Goal: Information Seeking & Learning: Learn about a topic

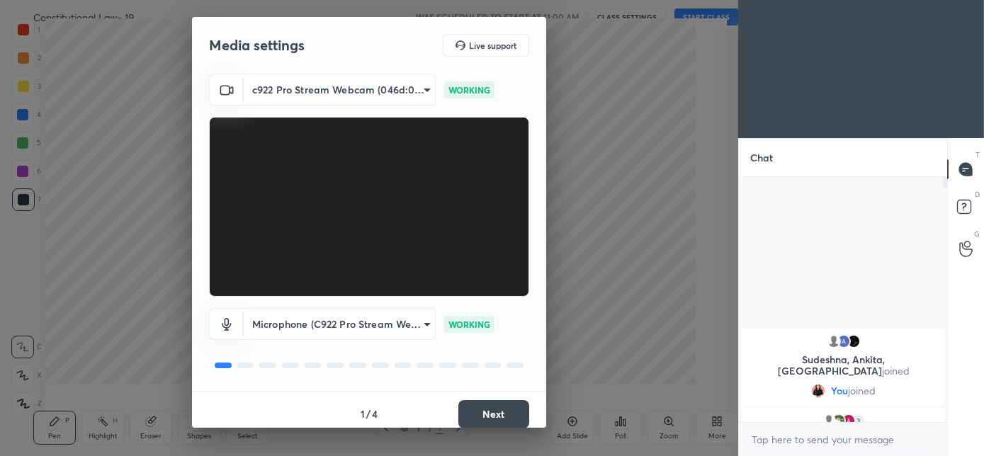
scroll to position [5, 5]
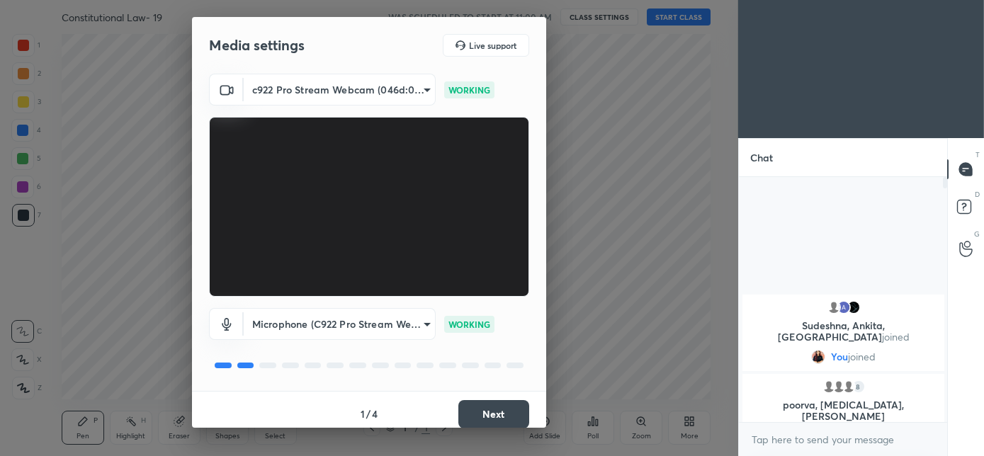
click at [479, 413] on button "Next" at bounding box center [494, 414] width 71 height 28
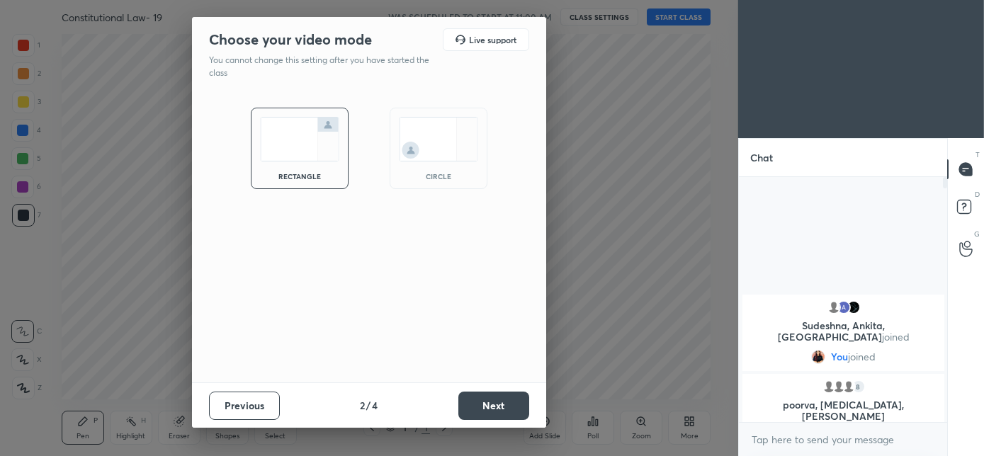
click at [423, 147] on img at bounding box center [438, 139] width 79 height 45
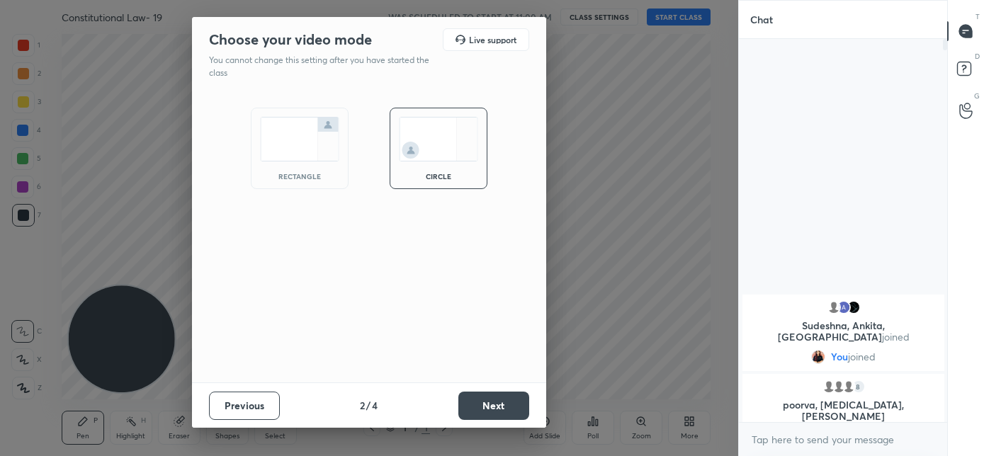
click at [480, 405] on button "Next" at bounding box center [494, 406] width 71 height 28
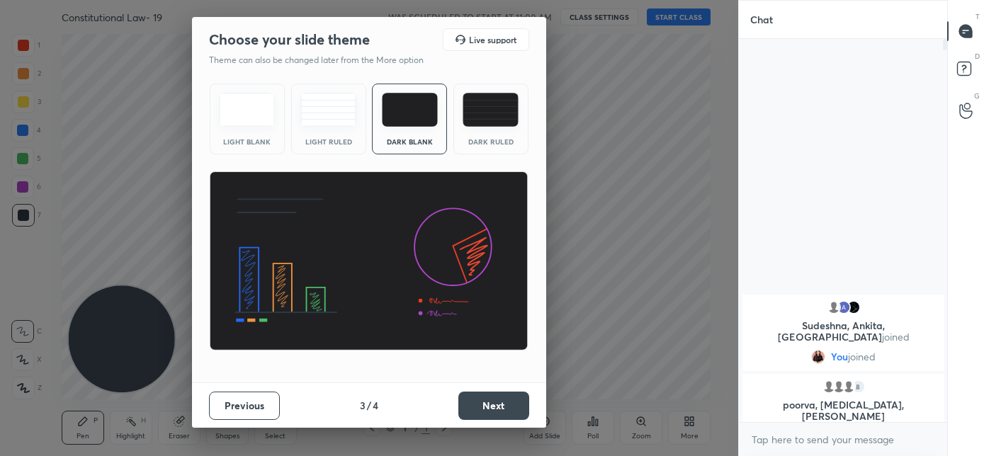
click at [480, 405] on button "Next" at bounding box center [494, 406] width 71 height 28
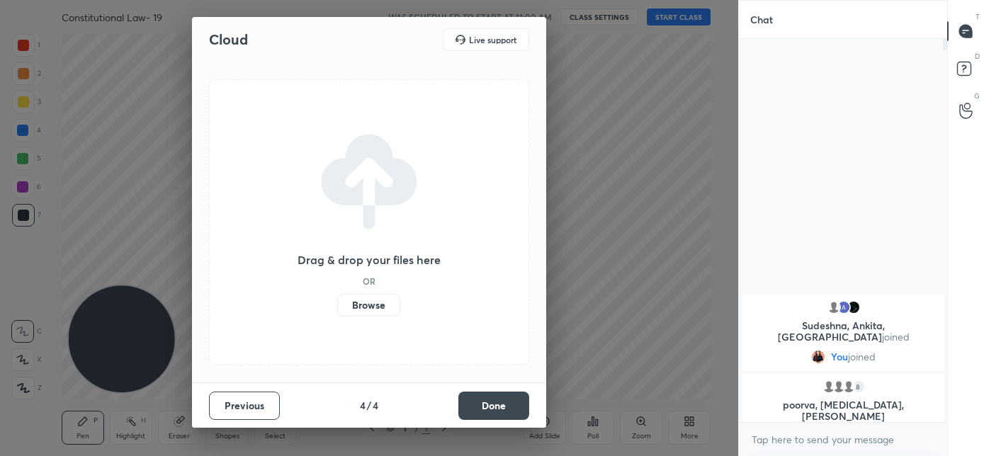
click at [480, 406] on button "Done" at bounding box center [494, 406] width 71 height 28
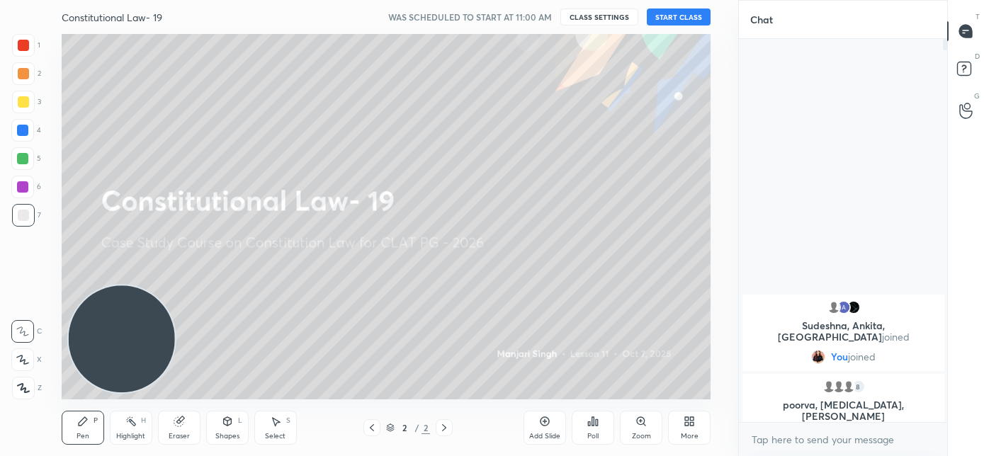
click at [658, 11] on button "START CLASS" at bounding box center [679, 17] width 64 height 17
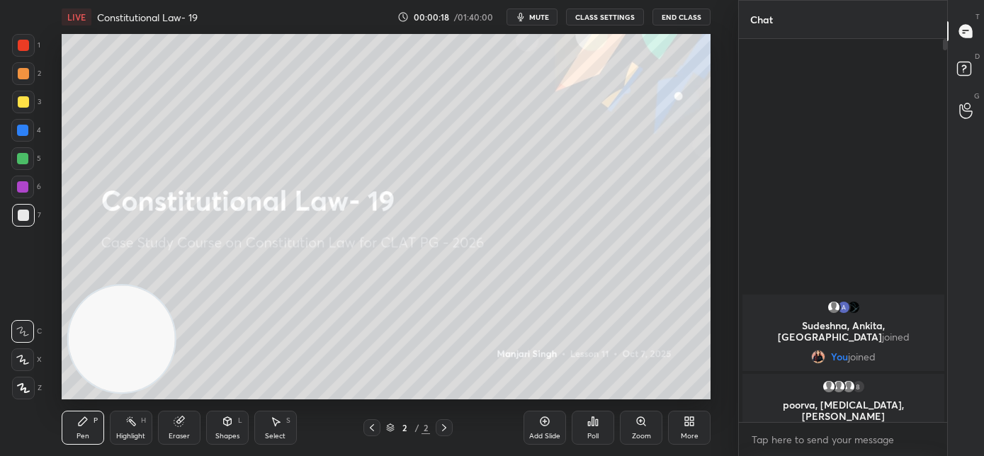
click at [542, 21] on span "mute" at bounding box center [539, 17] width 20 height 10
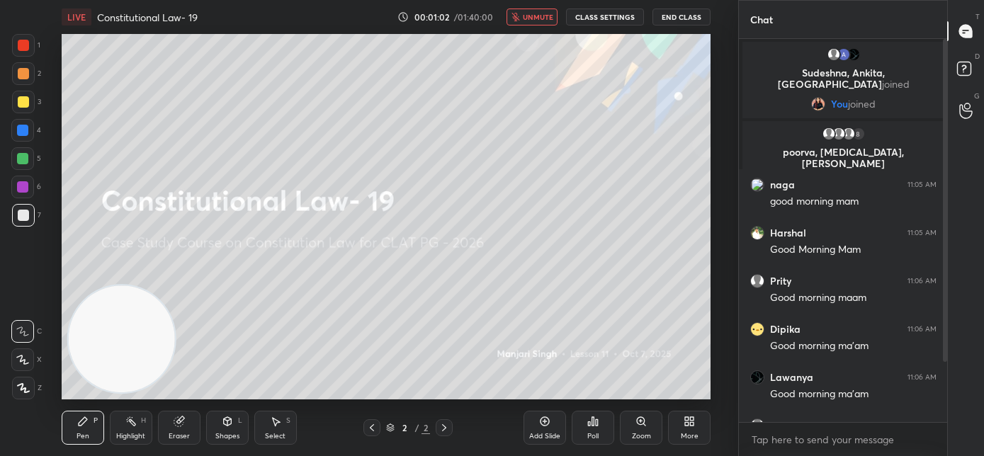
click at [548, 21] on span "unmute" at bounding box center [538, 17] width 30 height 10
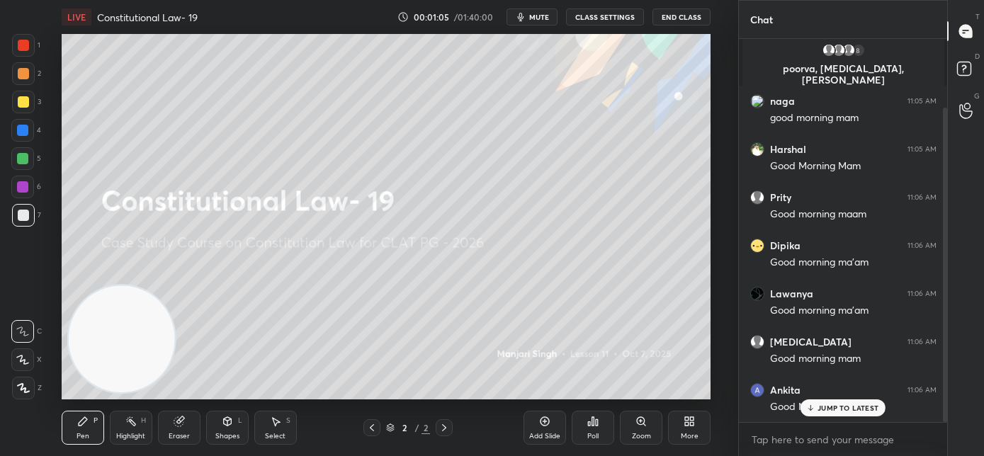
scroll to position [84, 0]
click at [690, 431] on div "More" at bounding box center [689, 428] width 43 height 34
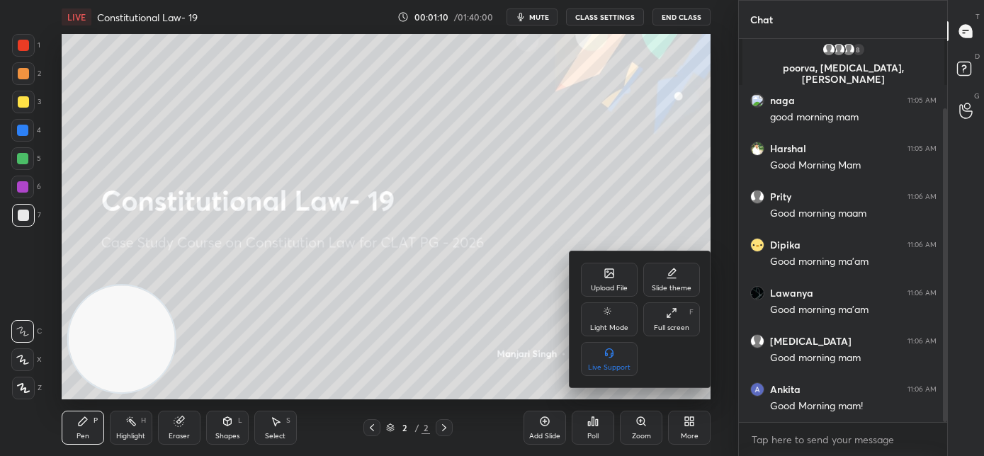
click at [605, 283] on div "Upload File" at bounding box center [609, 280] width 57 height 34
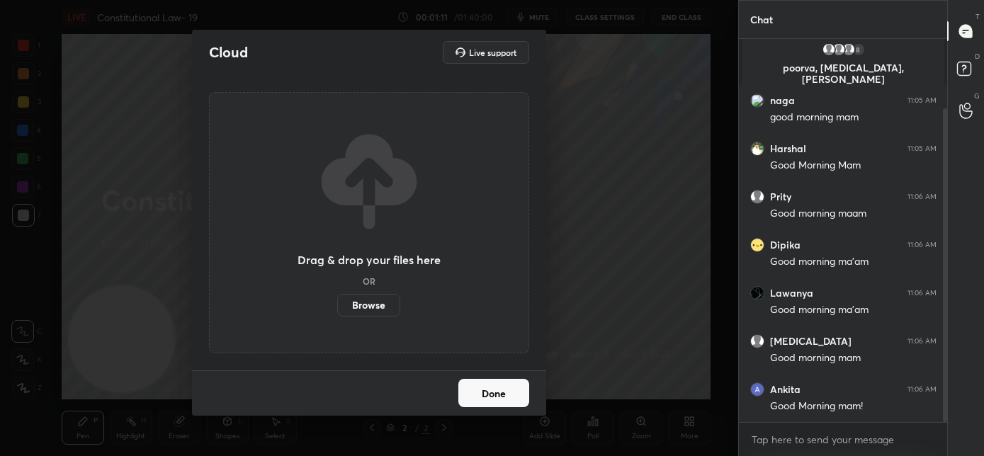
click at [369, 308] on label "Browse" at bounding box center [368, 305] width 63 height 23
click at [337, 308] on input "Browse" at bounding box center [337, 305] width 0 height 23
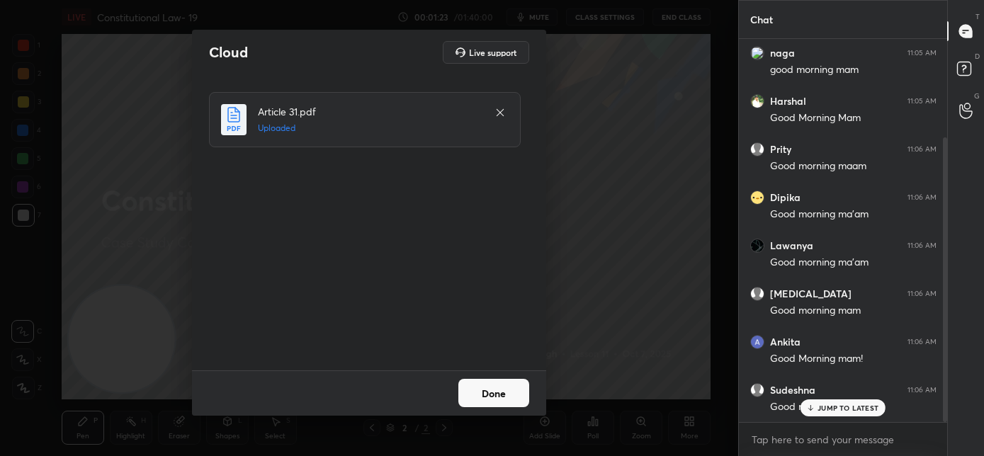
click at [498, 397] on button "Done" at bounding box center [494, 393] width 71 height 28
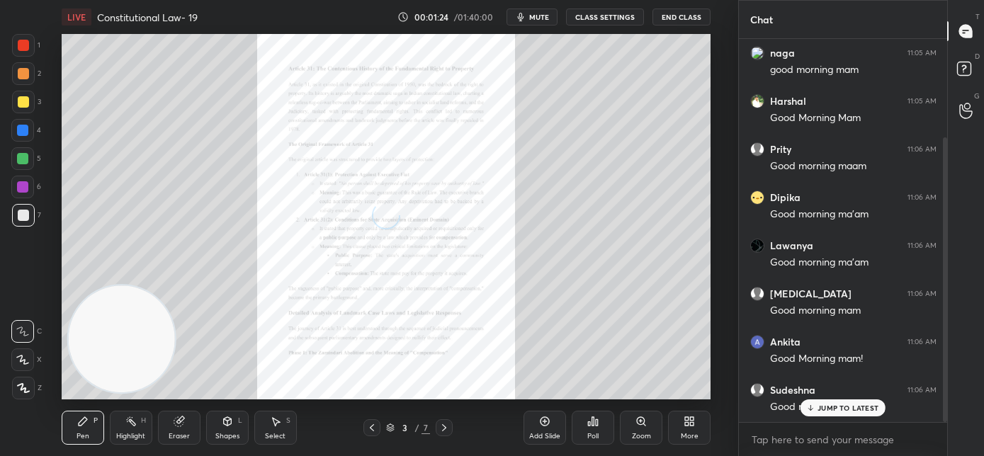
click at [820, 407] on p "JUMP TO LATEST" at bounding box center [848, 408] width 61 height 9
click at [641, 430] on div "Zoom" at bounding box center [641, 428] width 43 height 34
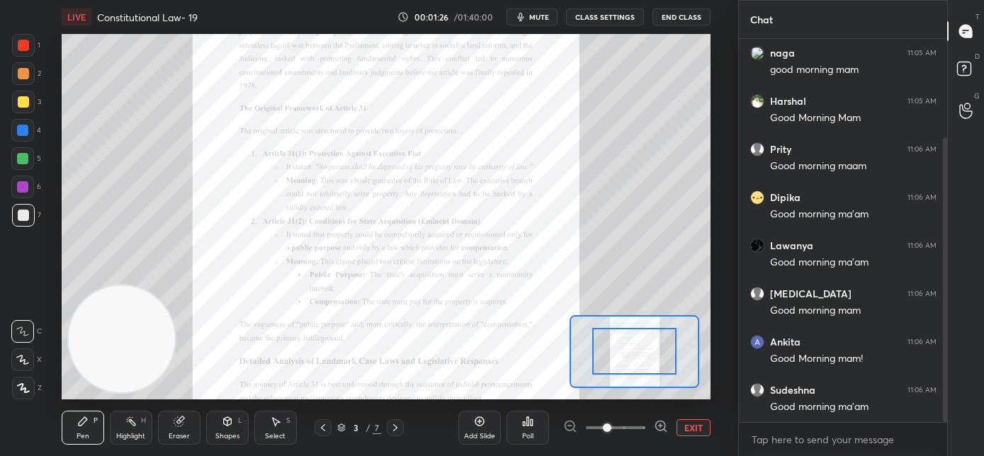
click at [641, 428] on span at bounding box center [616, 427] width 60 height 21
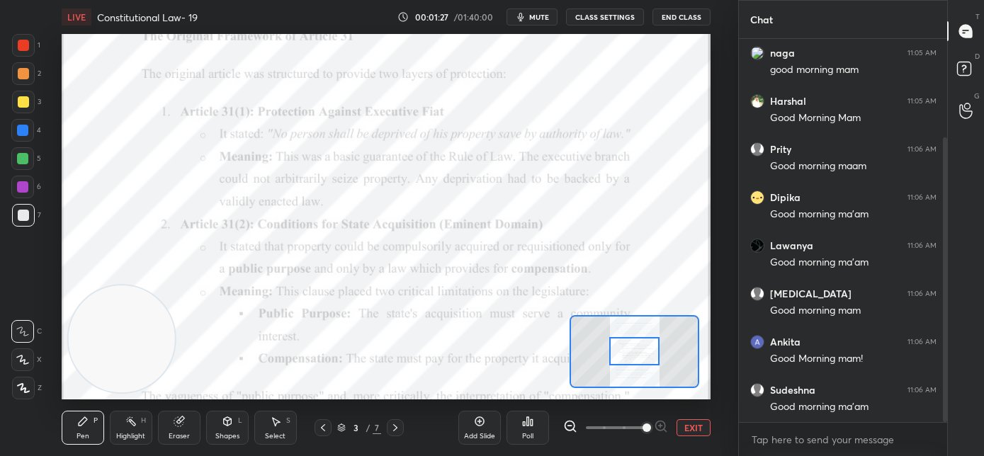
click at [643, 427] on span at bounding box center [647, 428] width 9 height 9
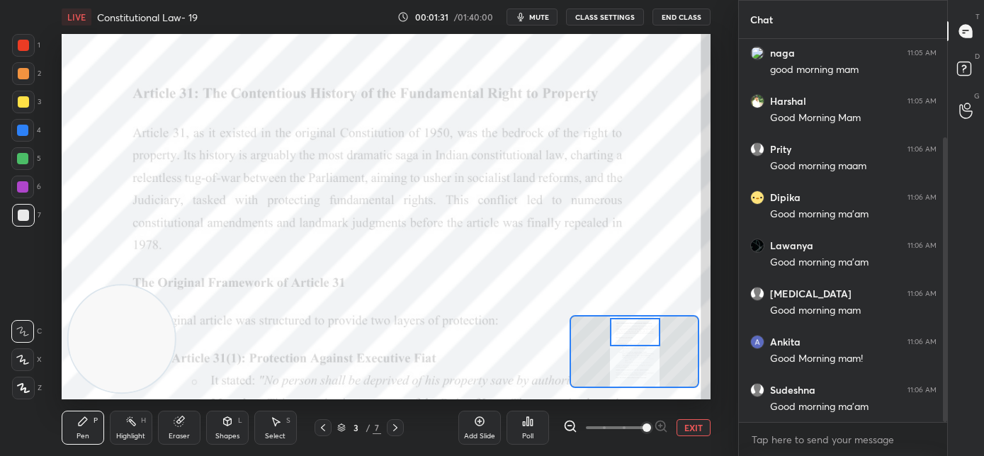
drag, startPoint x: 637, startPoint y: 346, endPoint x: 596, endPoint y: 338, distance: 41.8
click at [610, 339] on div at bounding box center [635, 332] width 51 height 28
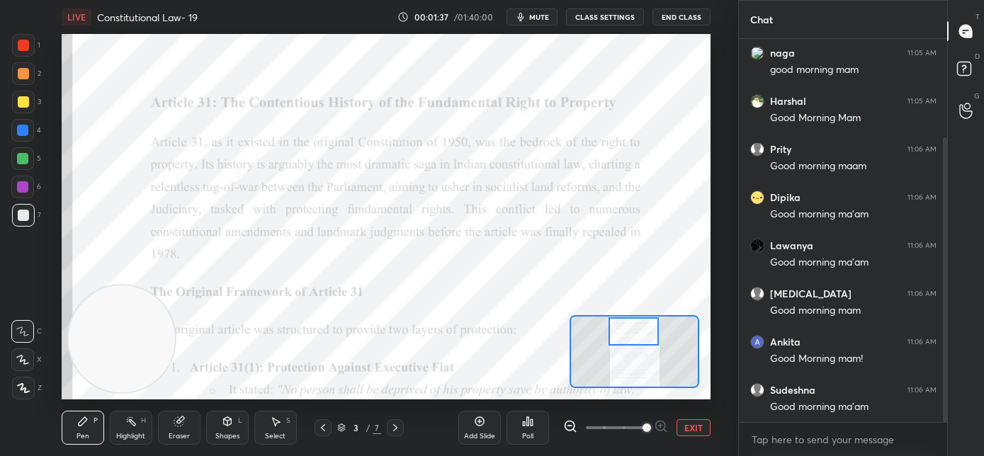
drag, startPoint x: 620, startPoint y: 337, endPoint x: 641, endPoint y: 339, distance: 20.6
click at [646, 335] on div at bounding box center [634, 332] width 51 height 28
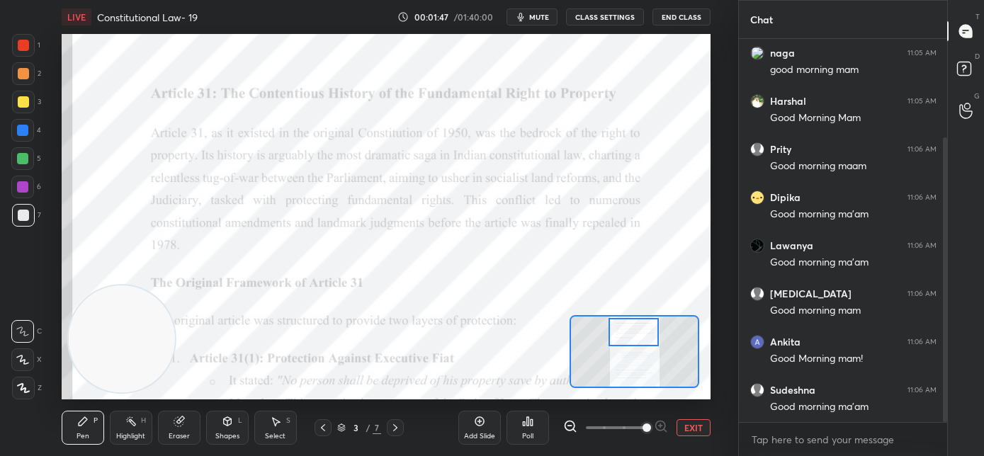
click at [30, 48] on div at bounding box center [23, 45] width 23 height 23
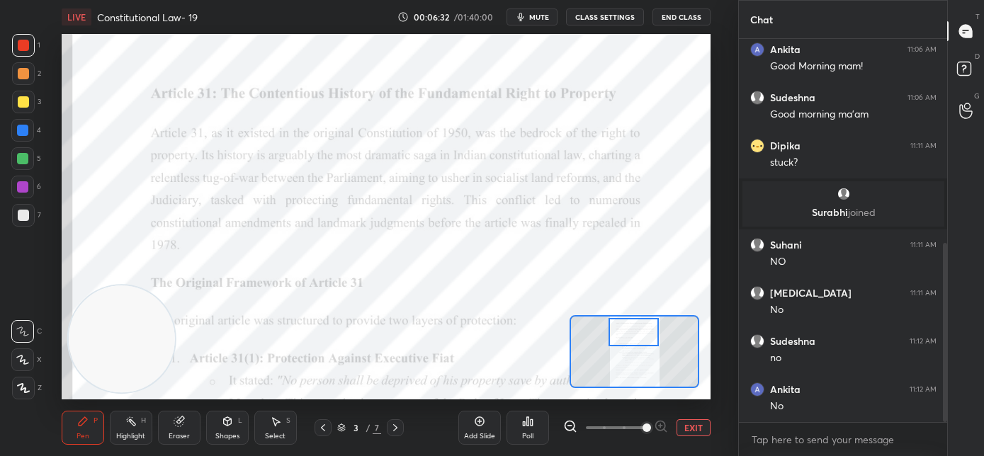
scroll to position [483, 0]
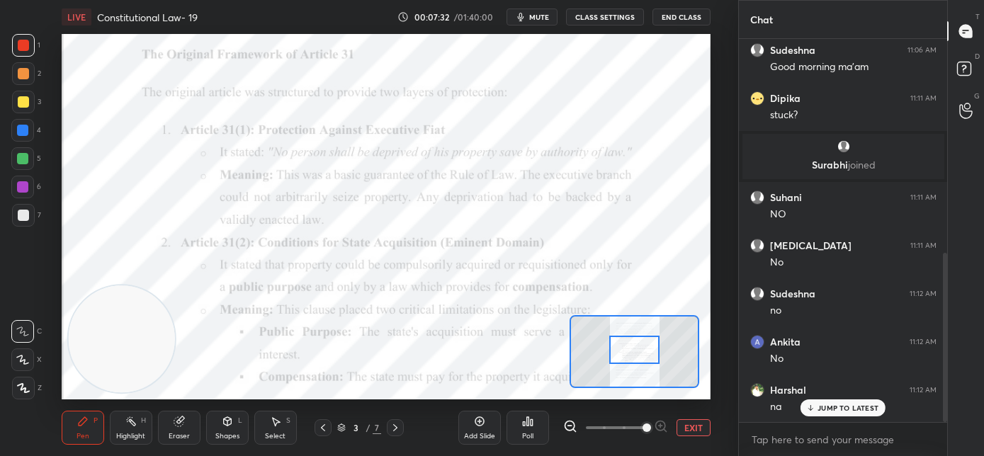
drag, startPoint x: 636, startPoint y: 346, endPoint x: 636, endPoint y: 356, distance: 9.9
click at [636, 356] on div at bounding box center [635, 350] width 51 height 28
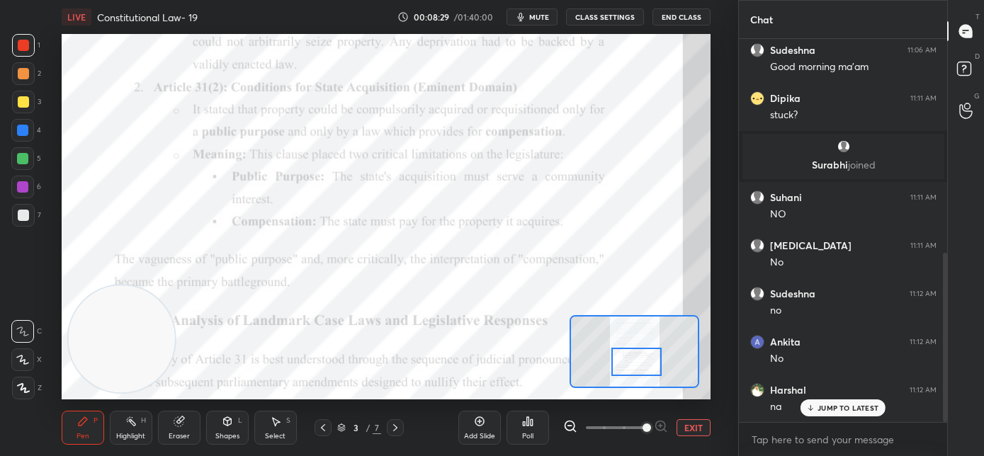
drag, startPoint x: 642, startPoint y: 355, endPoint x: 644, endPoint y: 367, distance: 12.2
click at [644, 367] on div at bounding box center [637, 362] width 51 height 28
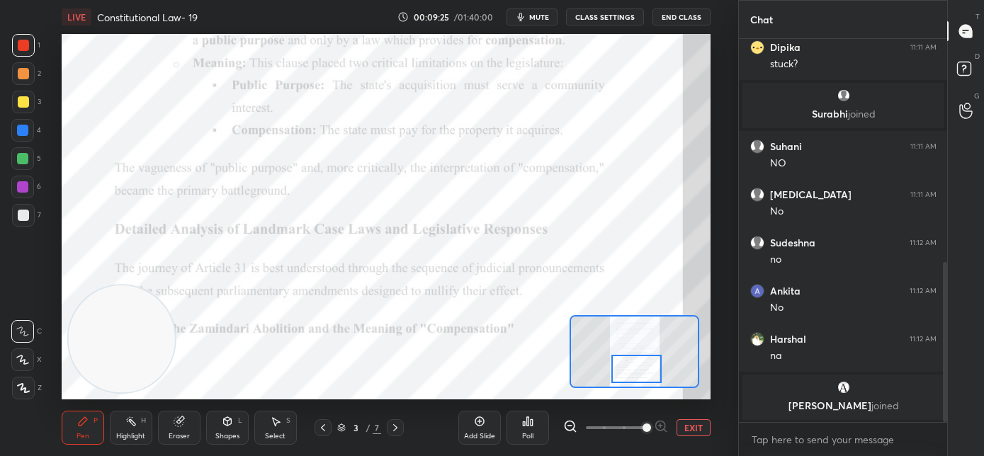
click at [634, 372] on div at bounding box center [637, 369] width 51 height 28
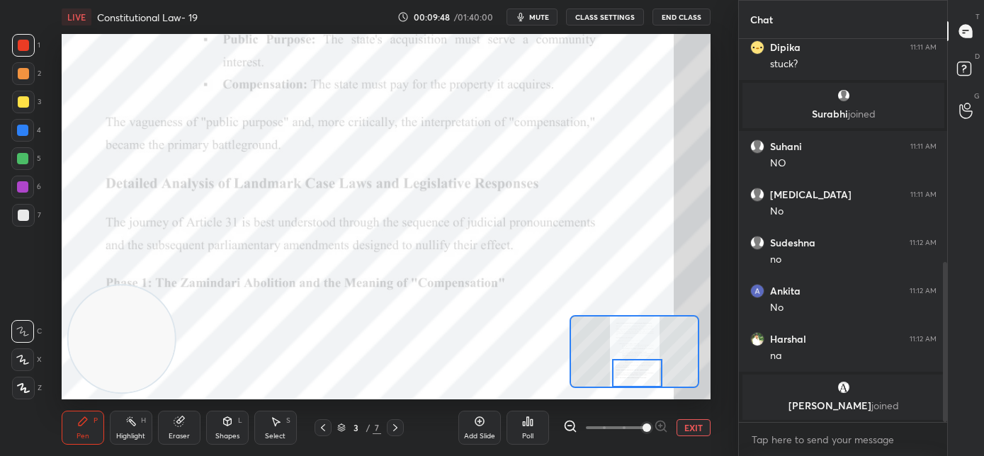
click at [630, 378] on div at bounding box center [637, 373] width 51 height 28
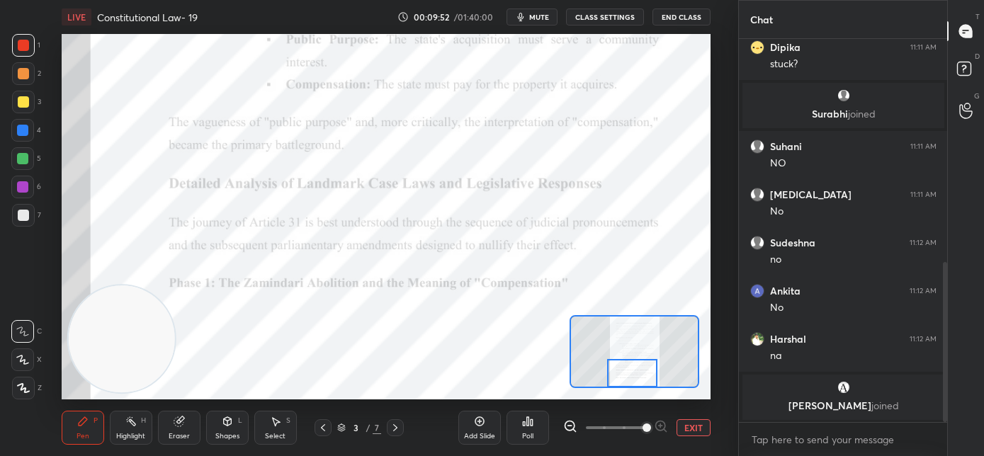
click at [625, 376] on div at bounding box center [632, 373] width 51 height 28
click at [398, 425] on icon at bounding box center [395, 427] width 11 height 11
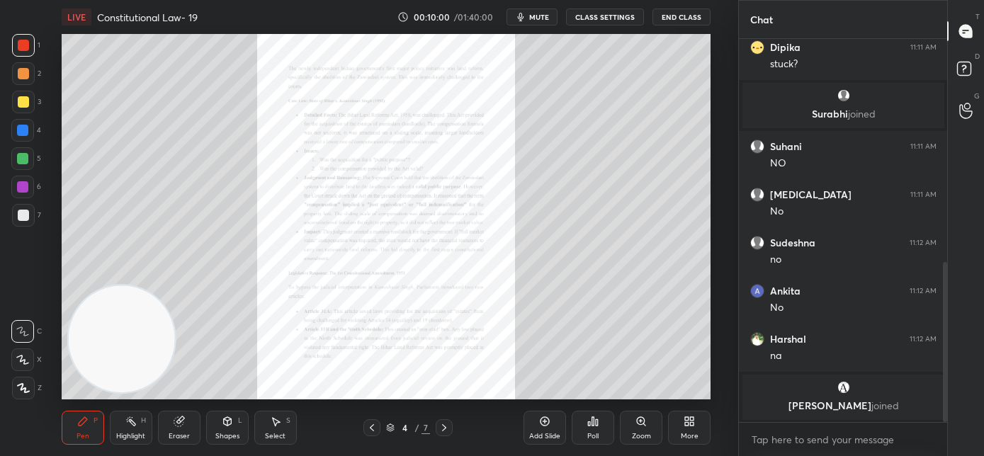
click at [642, 427] on div "Zoom" at bounding box center [641, 428] width 43 height 34
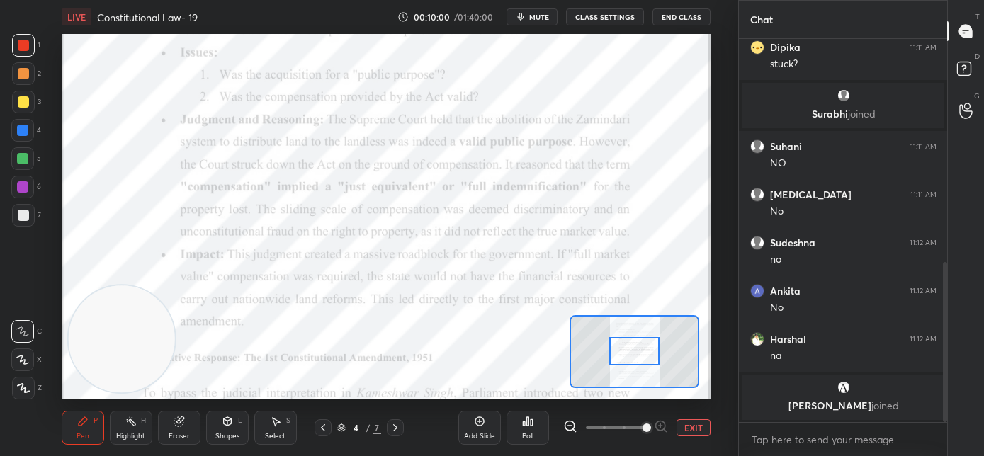
click at [643, 429] on span at bounding box center [647, 428] width 9 height 9
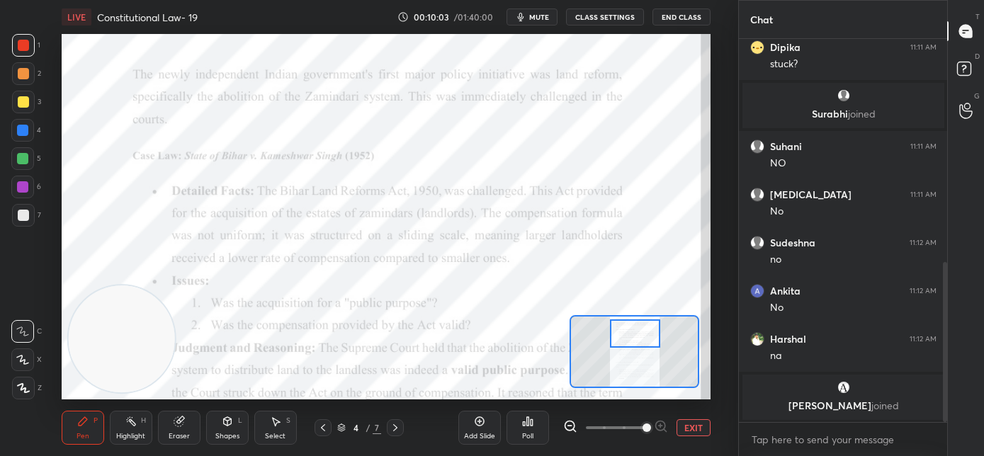
drag, startPoint x: 629, startPoint y: 350, endPoint x: 629, endPoint y: 332, distance: 17.7
click at [629, 332] on div at bounding box center [635, 334] width 51 height 28
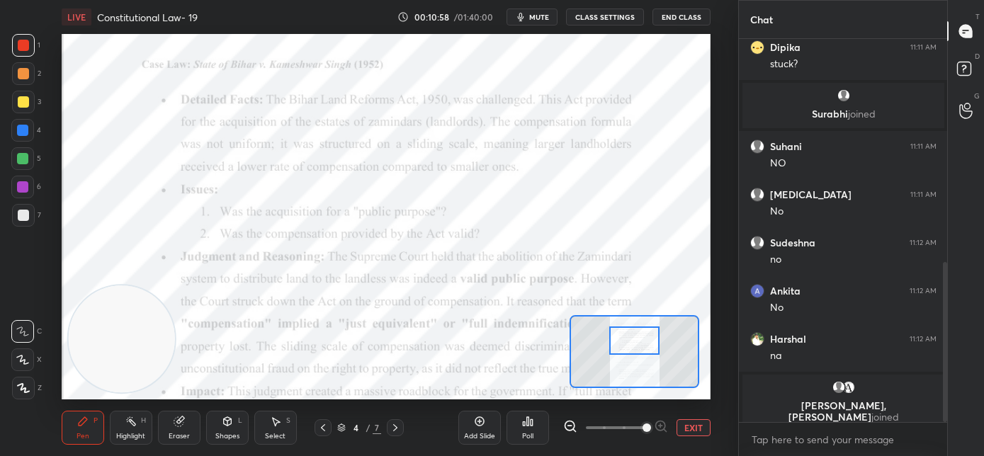
click at [637, 345] on div at bounding box center [635, 341] width 51 height 28
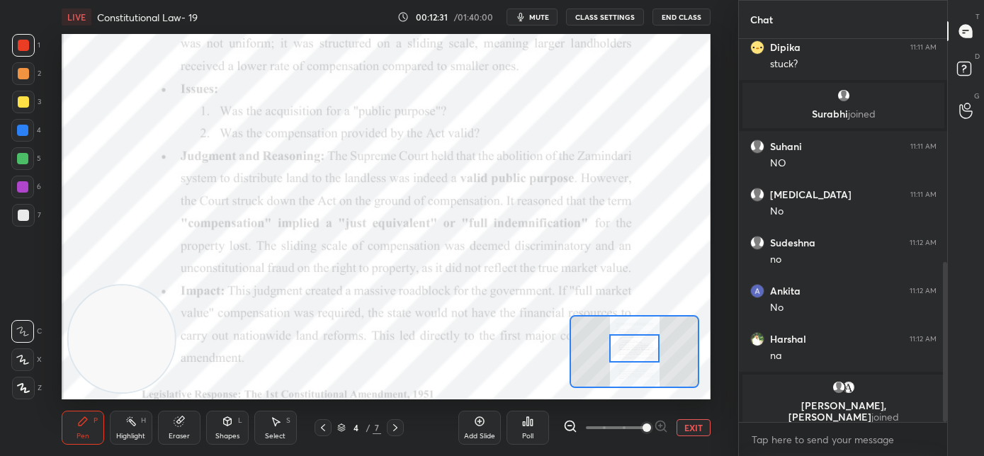
click at [634, 351] on div at bounding box center [635, 349] width 51 height 28
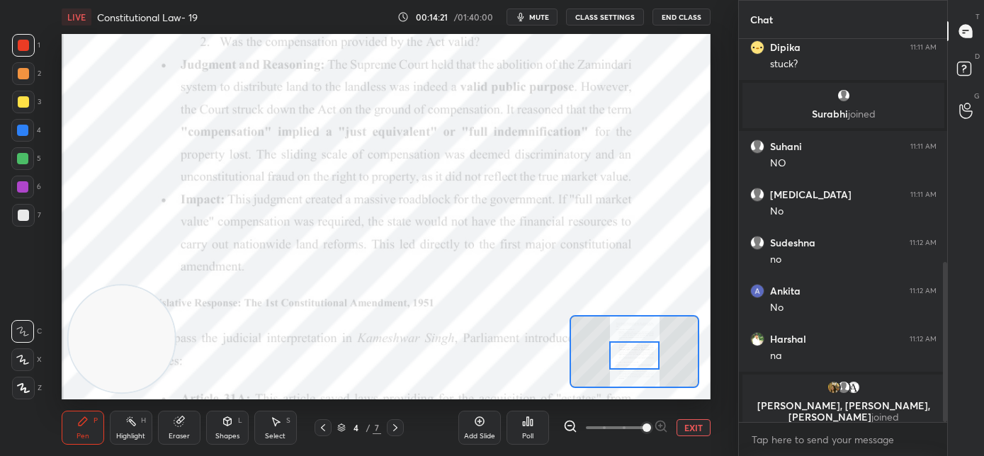
drag, startPoint x: 631, startPoint y: 349, endPoint x: 631, endPoint y: 357, distance: 7.8
click at [631, 357] on div at bounding box center [635, 356] width 51 height 28
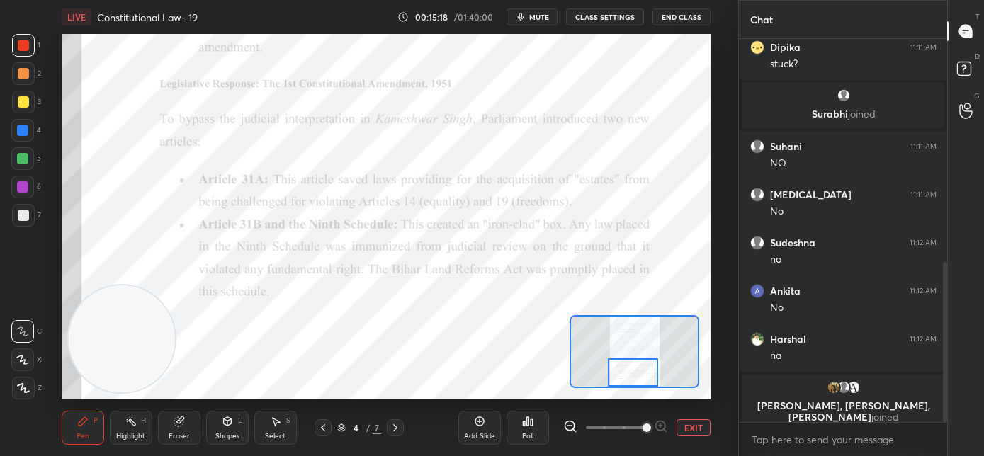
drag, startPoint x: 632, startPoint y: 357, endPoint x: 629, endPoint y: 374, distance: 17.1
click at [629, 374] on div at bounding box center [633, 373] width 51 height 28
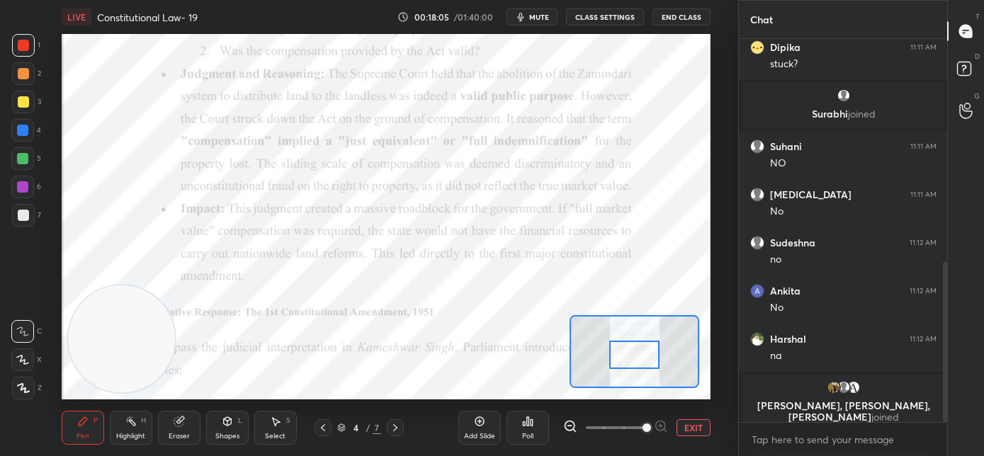
click at [637, 357] on div at bounding box center [635, 355] width 51 height 28
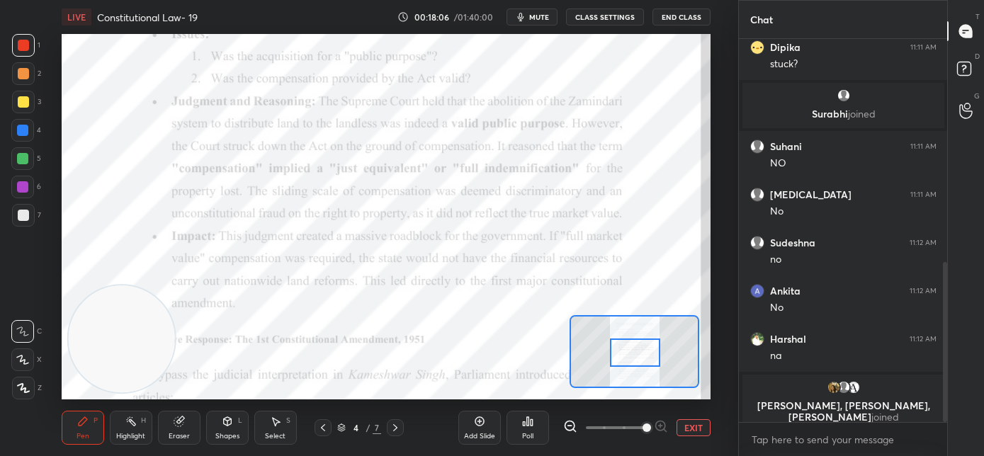
click at [636, 356] on div at bounding box center [635, 353] width 51 height 28
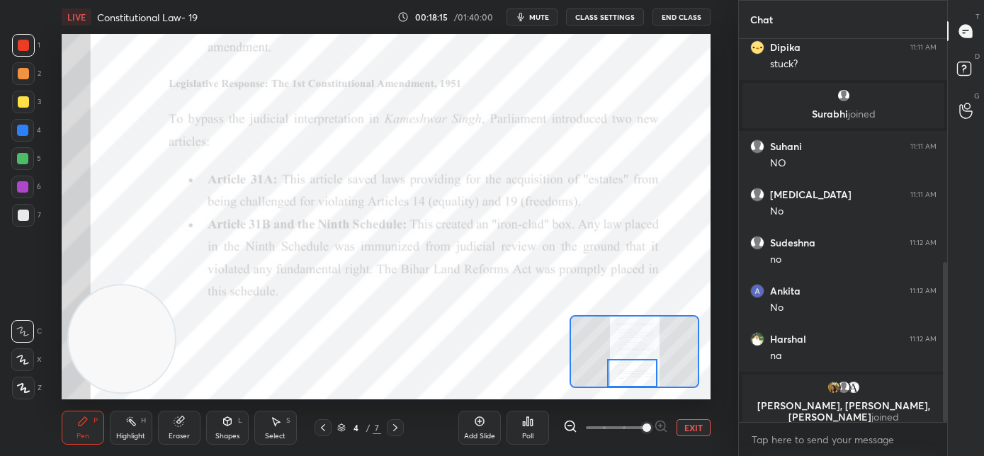
drag, startPoint x: 632, startPoint y: 366, endPoint x: 629, endPoint y: 380, distance: 13.6
click at [629, 380] on div at bounding box center [632, 373] width 51 height 28
click at [397, 431] on icon at bounding box center [395, 427] width 11 height 11
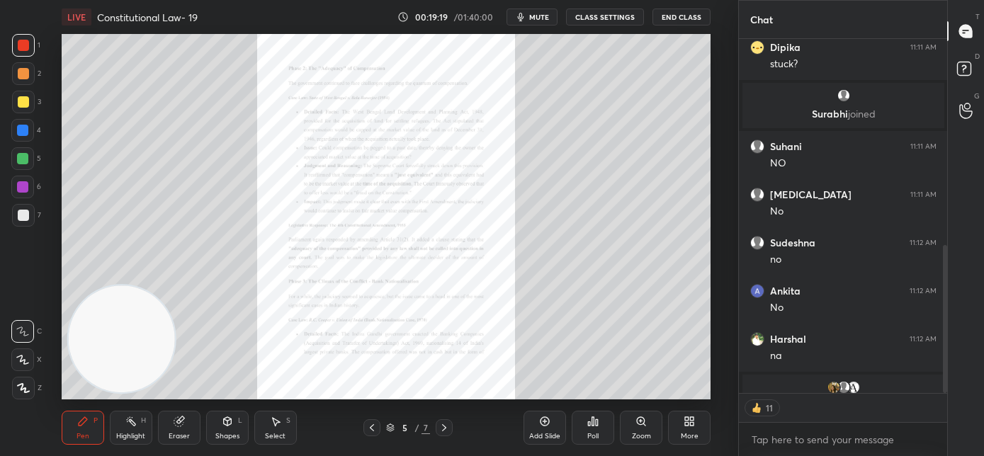
scroll to position [612, 0]
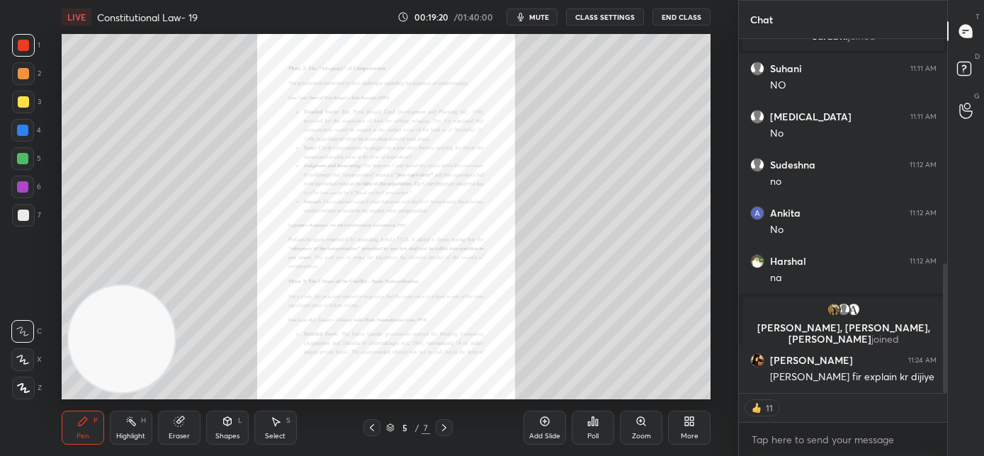
click at [643, 431] on div "Zoom" at bounding box center [641, 428] width 43 height 34
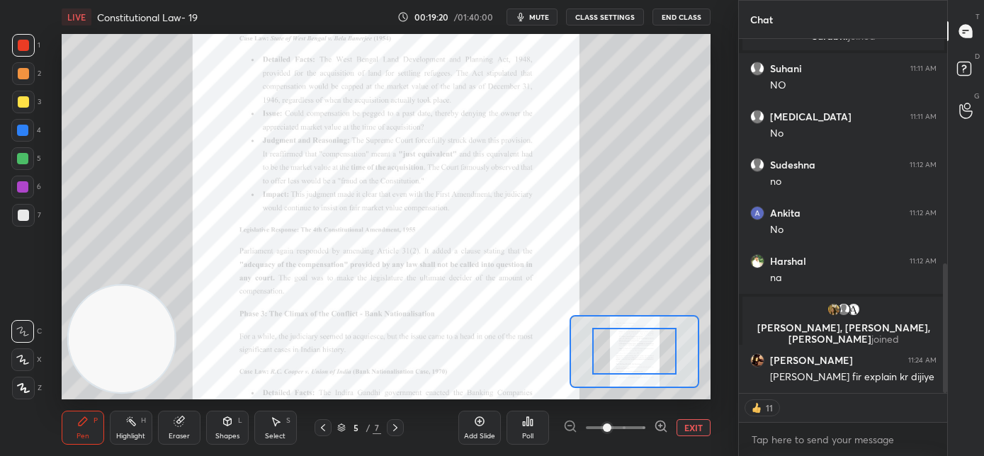
click at [643, 431] on span at bounding box center [616, 427] width 60 height 21
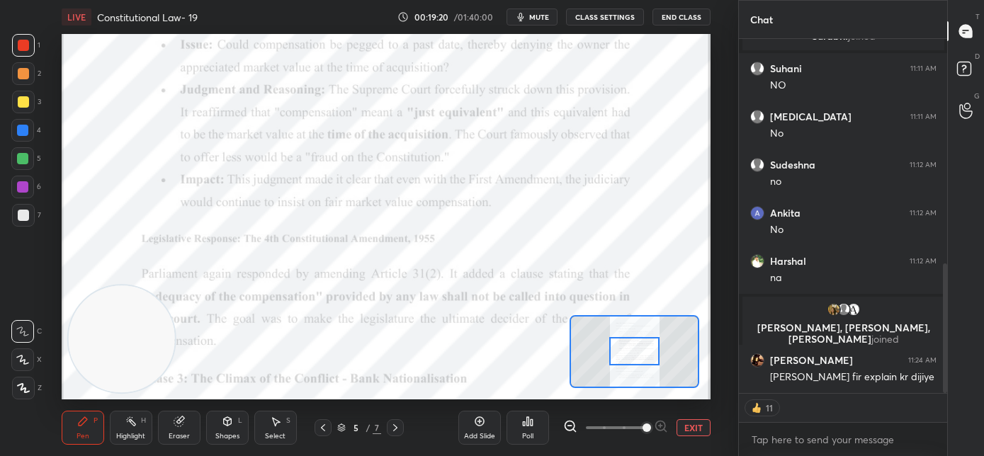
click at [644, 431] on span at bounding box center [647, 428] width 9 height 9
click at [326, 425] on icon at bounding box center [323, 427] width 11 height 11
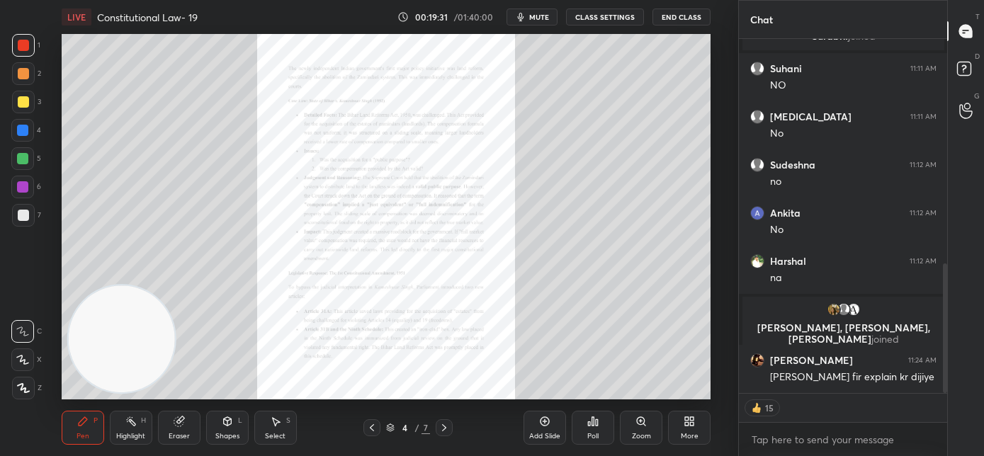
click at [641, 433] on div "Zoom" at bounding box center [641, 436] width 19 height 7
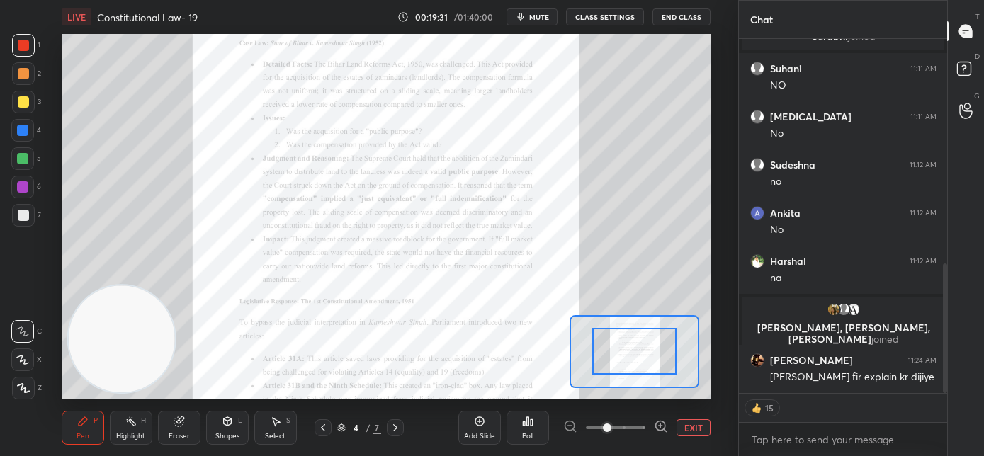
click at [641, 432] on span at bounding box center [616, 427] width 60 height 21
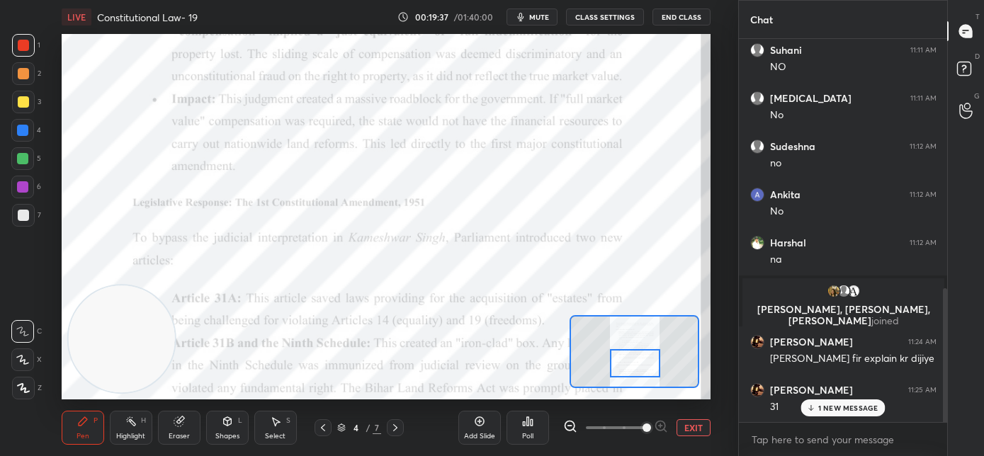
scroll to position [631, 0]
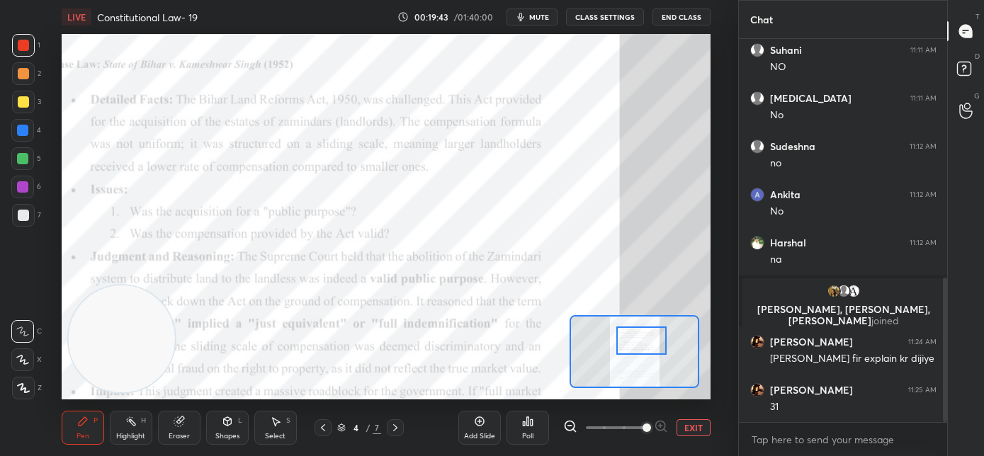
drag, startPoint x: 634, startPoint y: 347, endPoint x: 641, endPoint y: 344, distance: 7.9
click at [641, 345] on div at bounding box center [642, 341] width 51 height 28
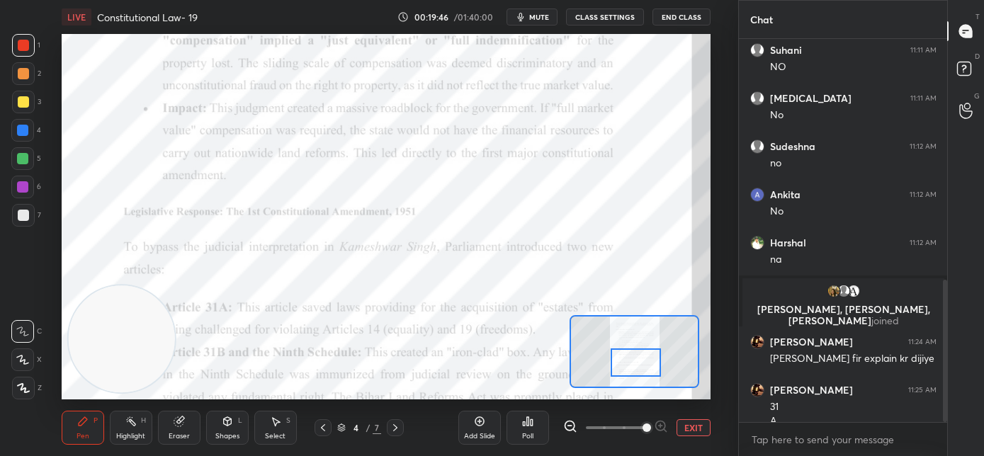
scroll to position [646, 0]
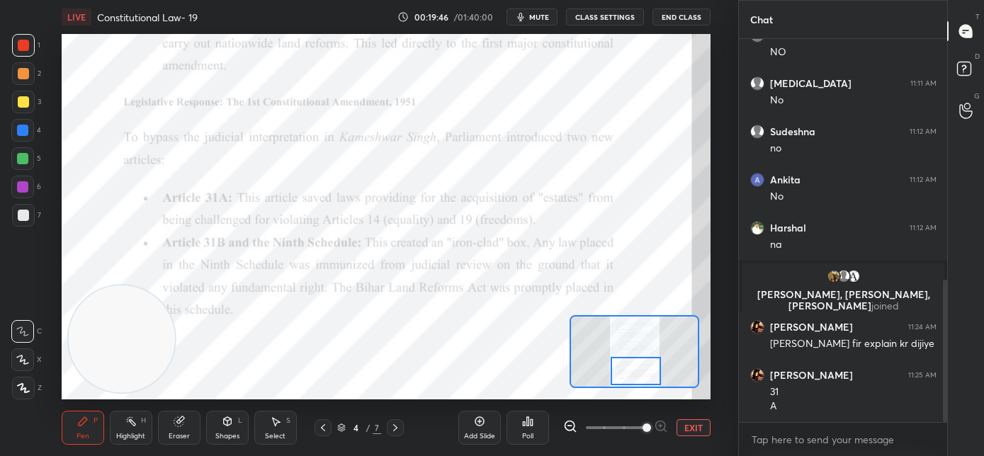
drag, startPoint x: 641, startPoint y: 342, endPoint x: 636, endPoint y: 375, distance: 33.0
click at [636, 375] on div at bounding box center [636, 371] width 51 height 28
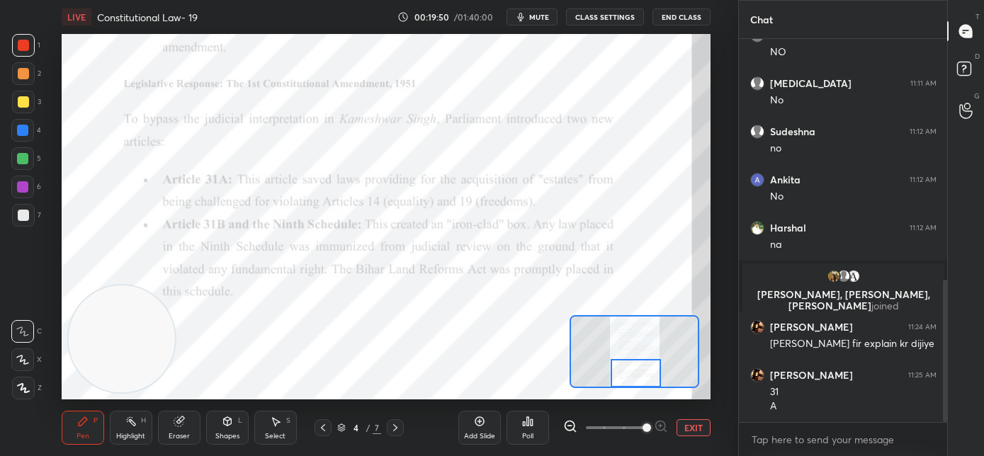
click at [634, 375] on div at bounding box center [636, 373] width 51 height 28
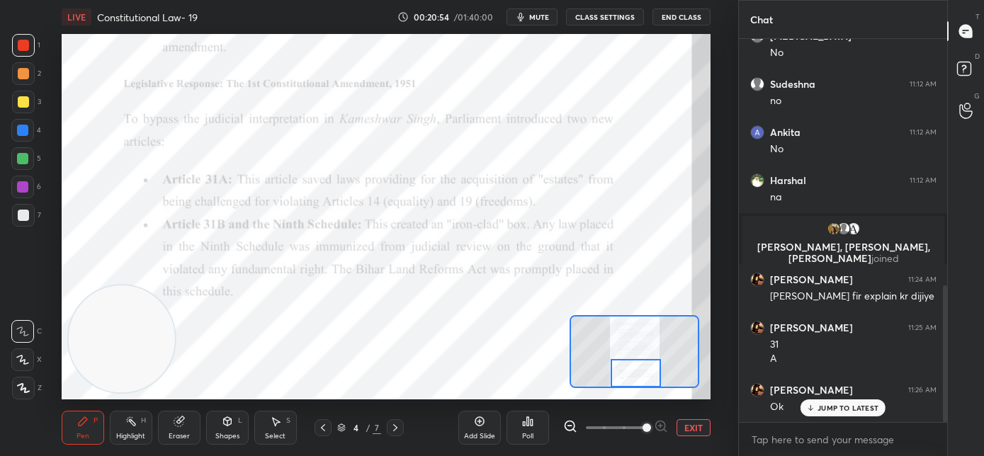
click at [395, 425] on icon at bounding box center [395, 427] width 11 height 11
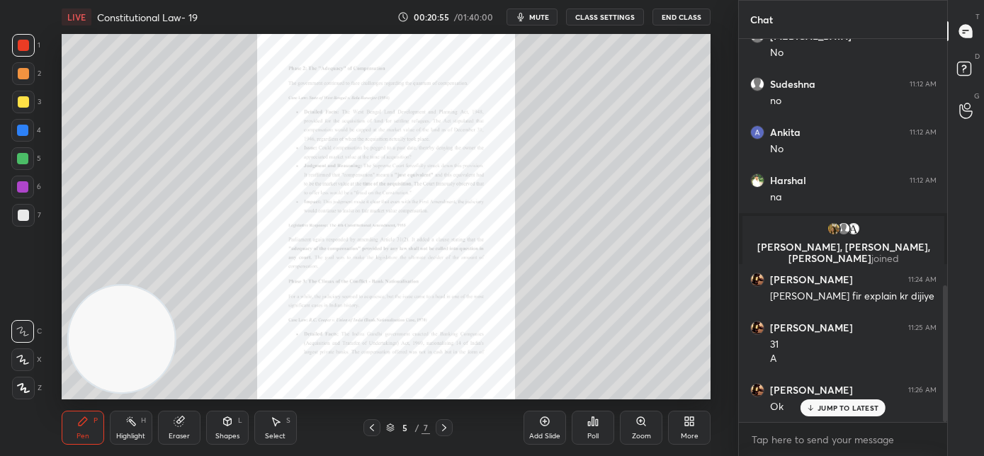
click at [635, 438] on div "Zoom" at bounding box center [641, 436] width 19 height 7
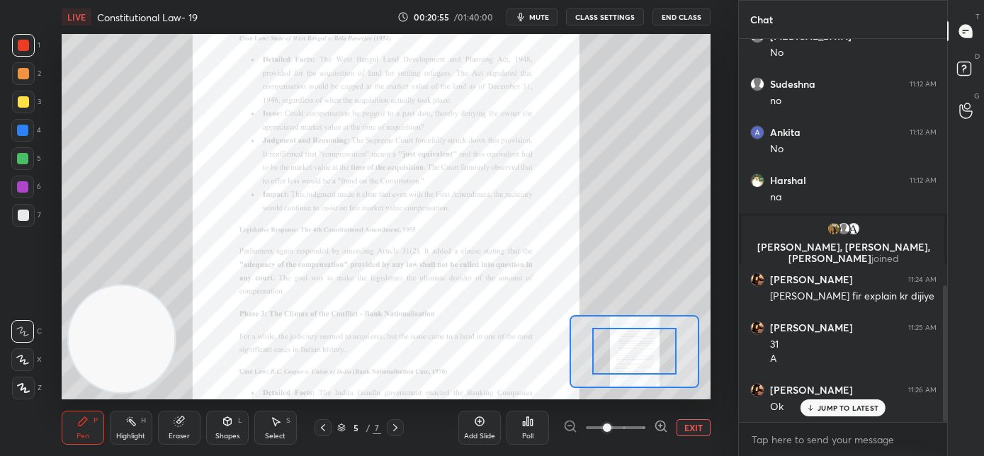
click at [636, 434] on span at bounding box center [616, 427] width 60 height 21
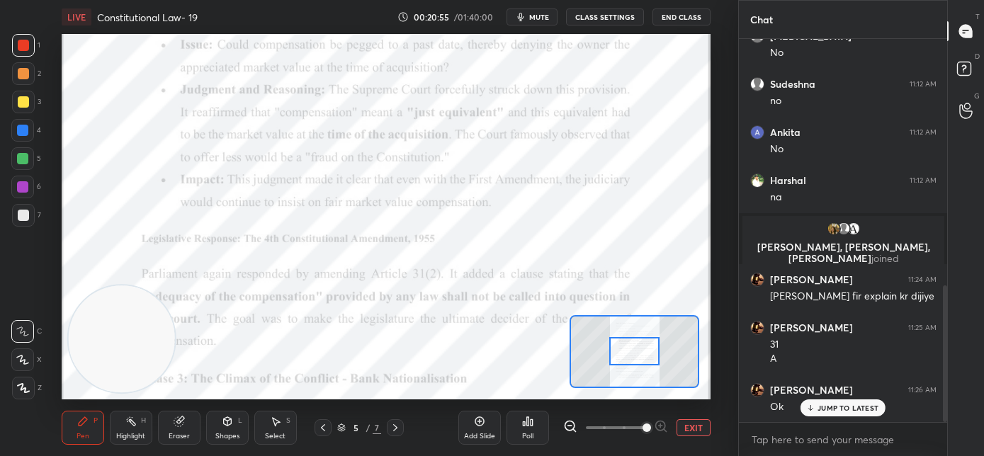
drag, startPoint x: 636, startPoint y: 433, endPoint x: 639, endPoint y: 421, distance: 12.4
click at [643, 432] on span at bounding box center [647, 428] width 9 height 9
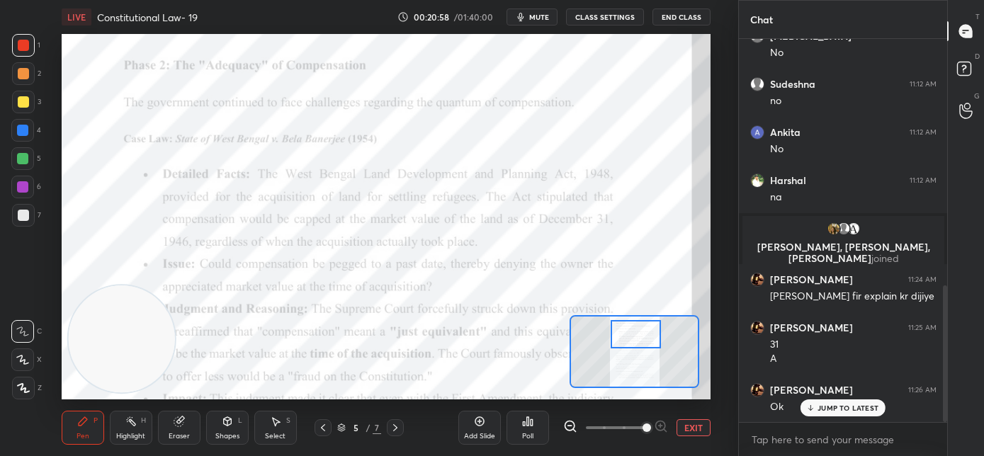
drag, startPoint x: 634, startPoint y: 357, endPoint x: 635, endPoint y: 340, distance: 17.1
click at [635, 340] on div at bounding box center [636, 334] width 51 height 28
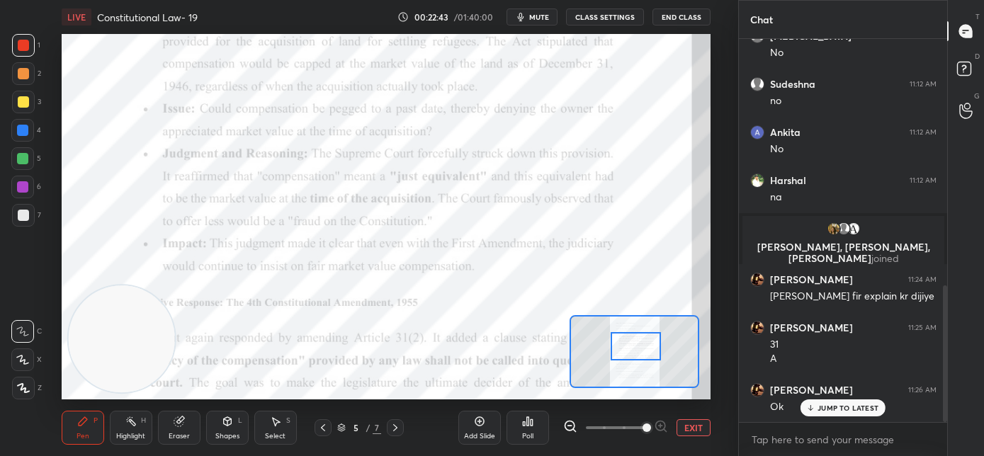
drag, startPoint x: 631, startPoint y: 342, endPoint x: 629, endPoint y: 353, distance: 11.4
click at [629, 354] on div at bounding box center [636, 346] width 51 height 28
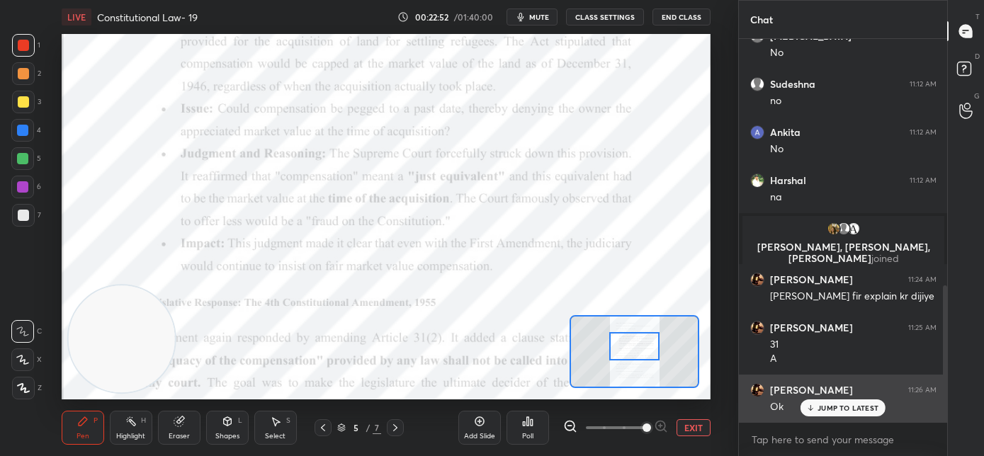
drag, startPoint x: 833, startPoint y: 408, endPoint x: 794, endPoint y: 391, distance: 42.8
click at [832, 408] on p "JUMP TO LATEST" at bounding box center [848, 408] width 61 height 9
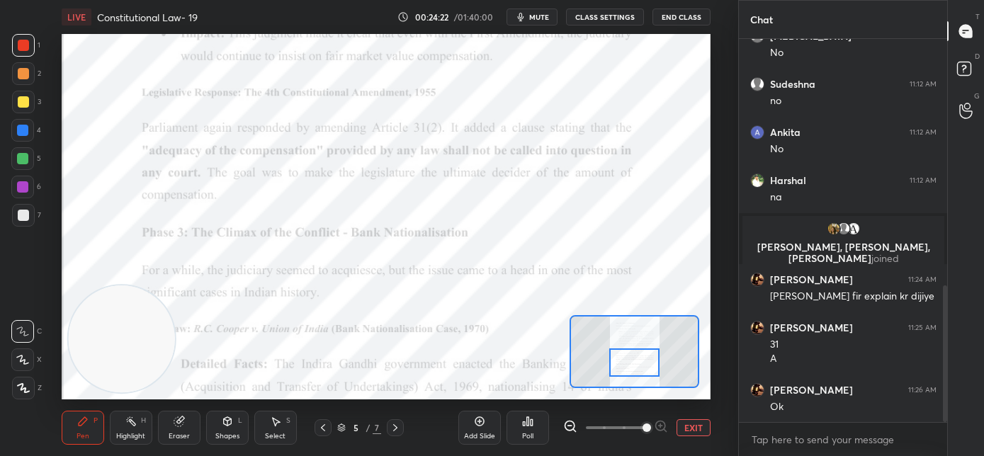
click at [636, 366] on div at bounding box center [635, 363] width 51 height 28
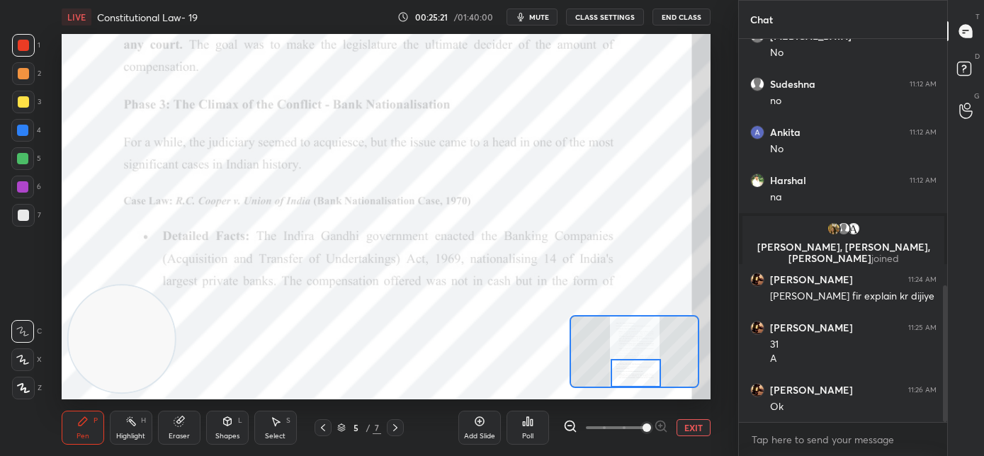
click at [637, 378] on div at bounding box center [636, 373] width 51 height 28
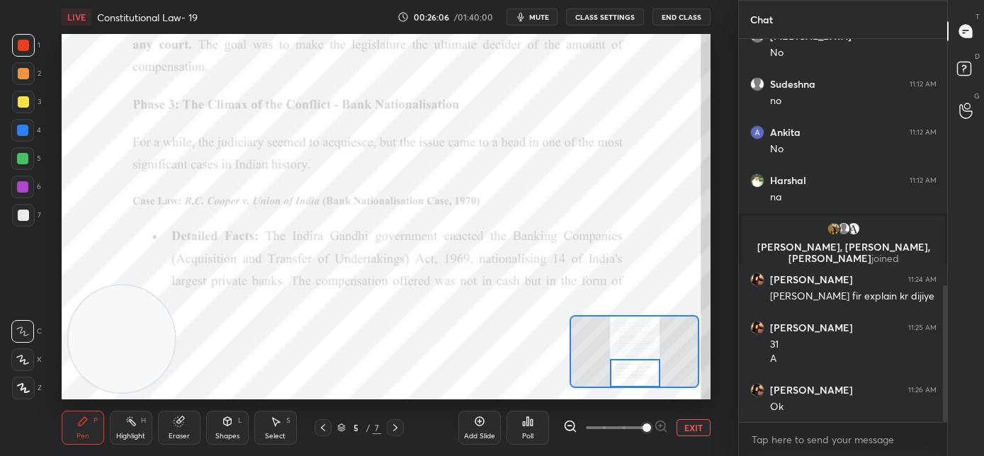
click at [395, 429] on icon at bounding box center [395, 428] width 4 height 7
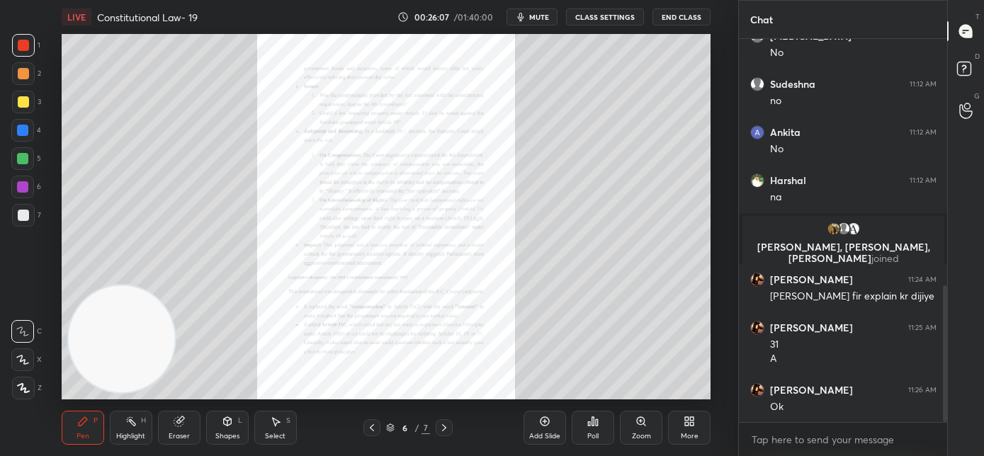
click at [639, 431] on div "Zoom" at bounding box center [641, 428] width 43 height 34
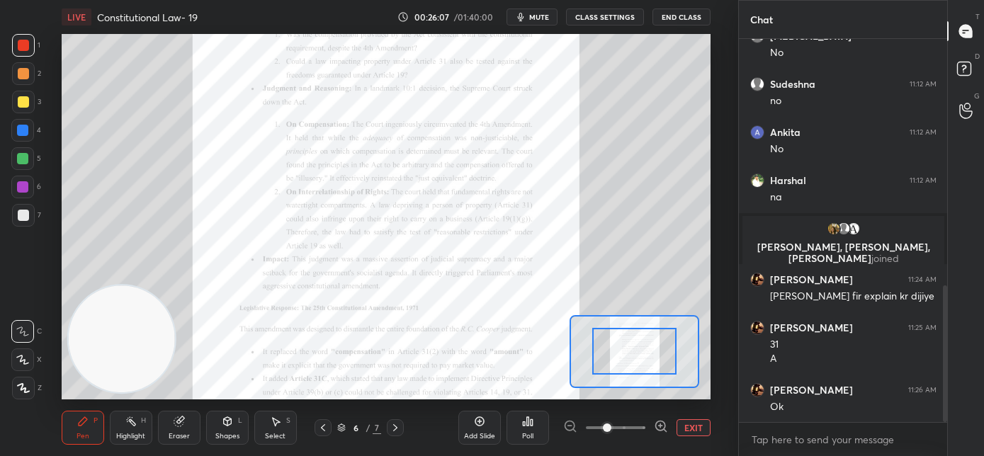
click at [638, 427] on span at bounding box center [616, 427] width 60 height 21
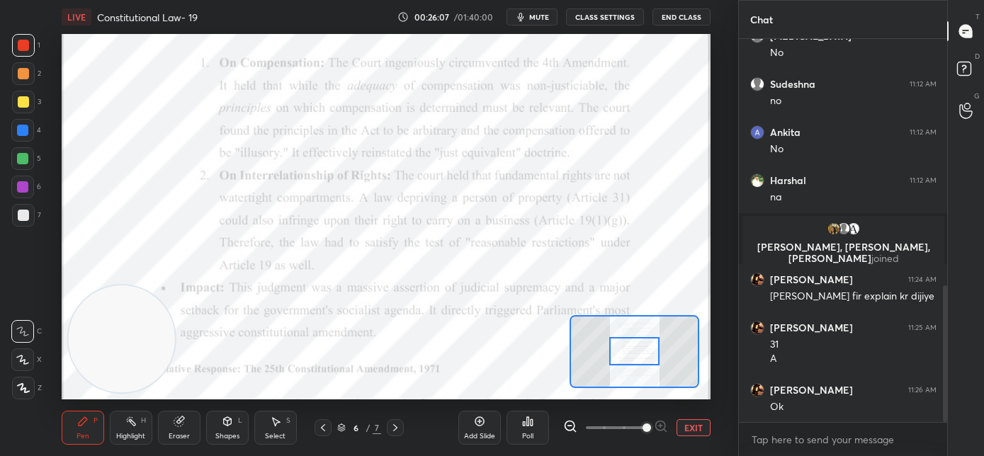
click at [643, 427] on span at bounding box center [647, 428] width 9 height 9
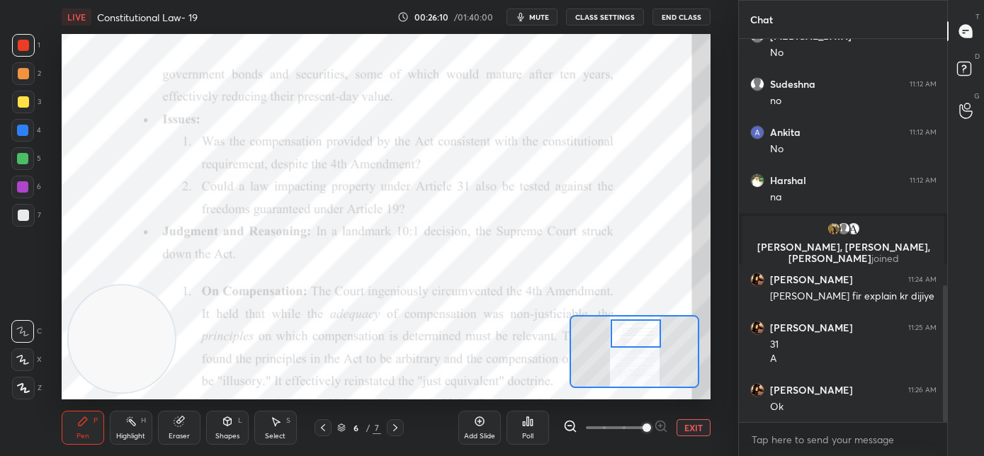
drag, startPoint x: 635, startPoint y: 355, endPoint x: 636, endPoint y: 337, distance: 17.8
click at [636, 337] on div at bounding box center [636, 334] width 51 height 28
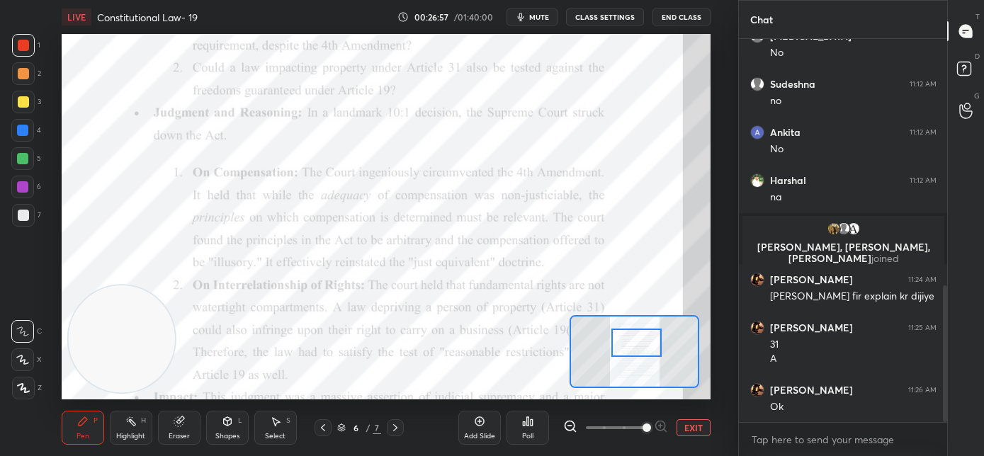
drag, startPoint x: 640, startPoint y: 337, endPoint x: 641, endPoint y: 346, distance: 9.2
click at [641, 346] on div at bounding box center [637, 343] width 51 height 28
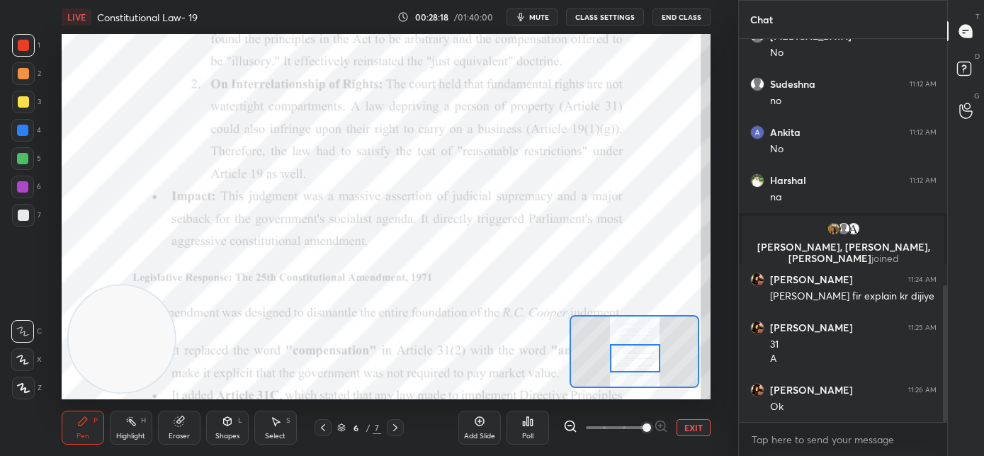
click at [622, 357] on div at bounding box center [635, 358] width 51 height 28
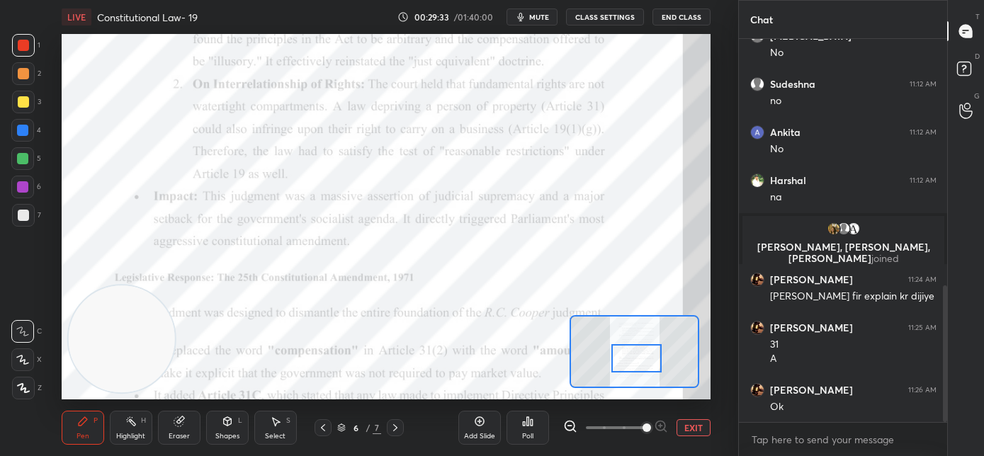
click at [541, 18] on span "mute" at bounding box center [539, 17] width 20 height 10
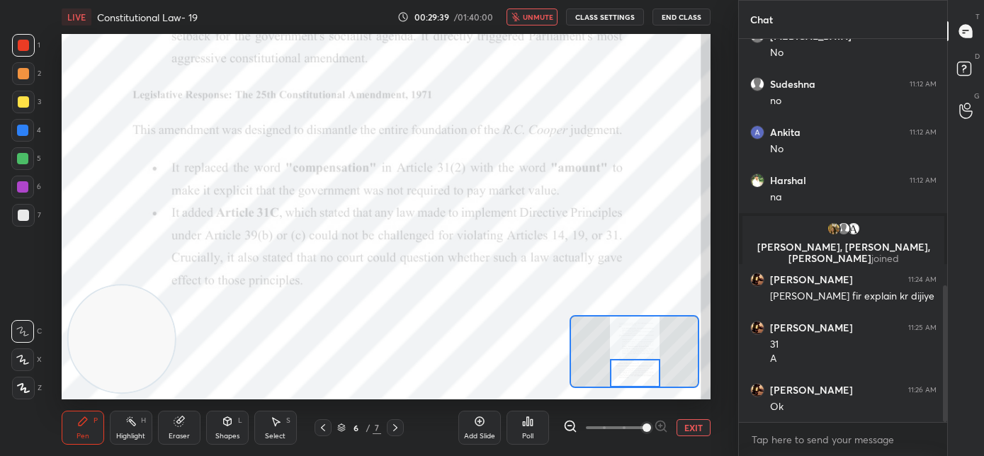
drag, startPoint x: 633, startPoint y: 363, endPoint x: 632, endPoint y: 370, distance: 7.2
click at [632, 370] on div at bounding box center [635, 373] width 51 height 28
click at [542, 18] on span "unmute" at bounding box center [538, 17] width 30 height 10
click at [534, 16] on span "mute" at bounding box center [539, 17] width 20 height 10
click at [542, 18] on span "unmute" at bounding box center [538, 17] width 30 height 10
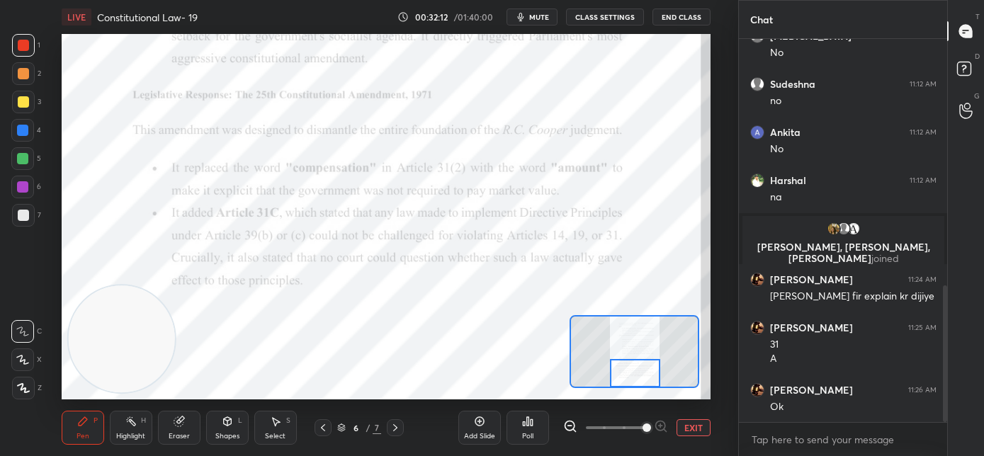
click at [398, 432] on icon at bounding box center [395, 427] width 11 height 11
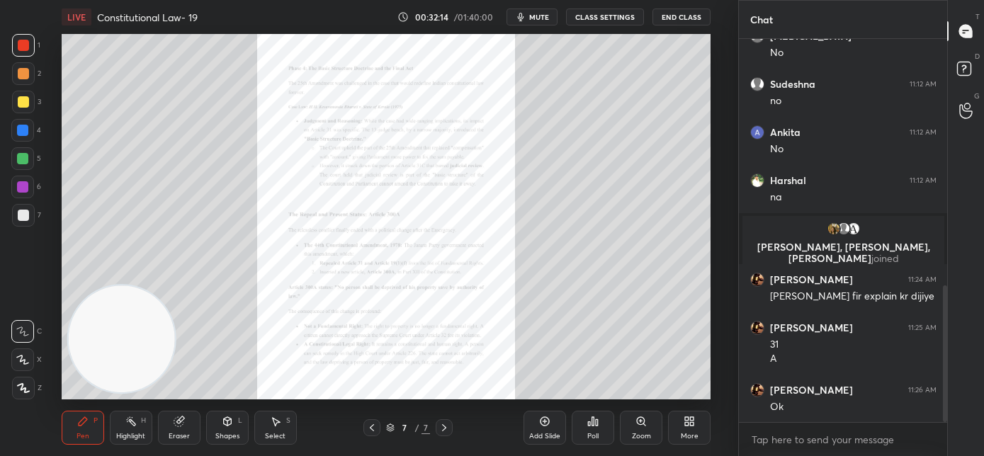
click at [643, 429] on div "Zoom" at bounding box center [641, 428] width 43 height 34
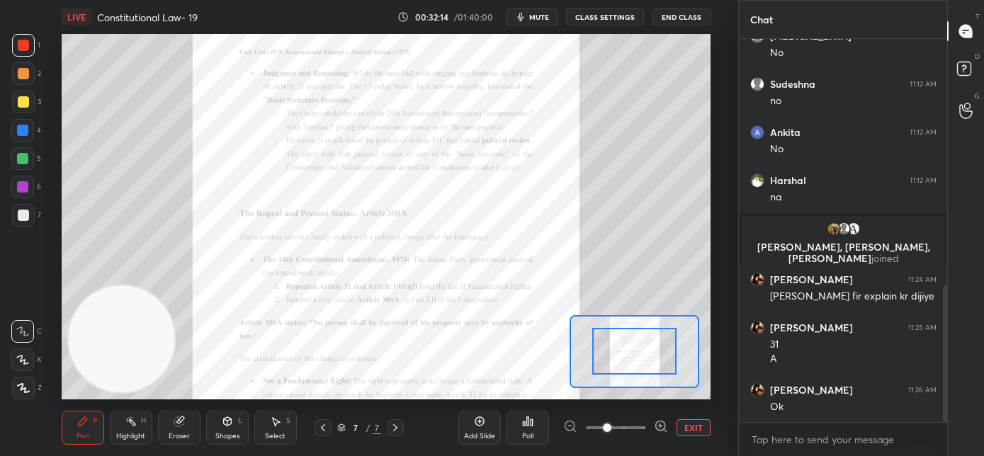
click at [641, 429] on span at bounding box center [616, 427] width 60 height 21
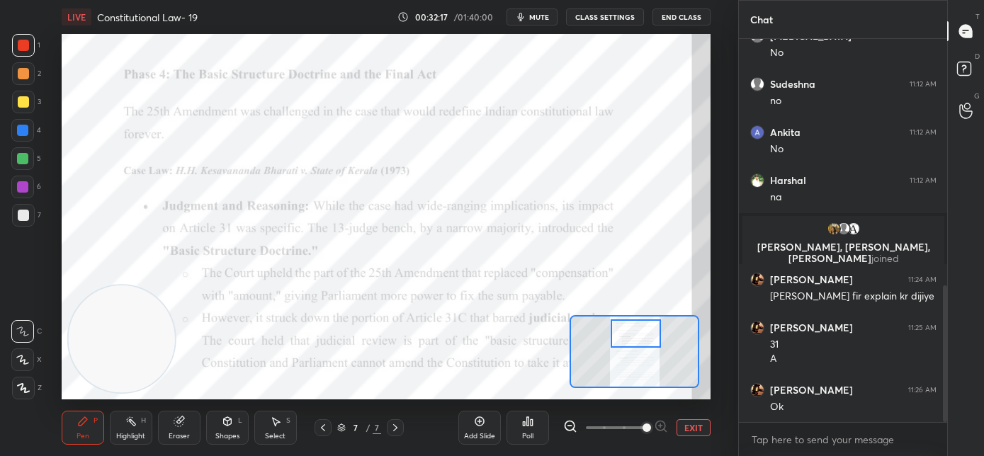
click at [632, 339] on div at bounding box center [636, 334] width 51 height 28
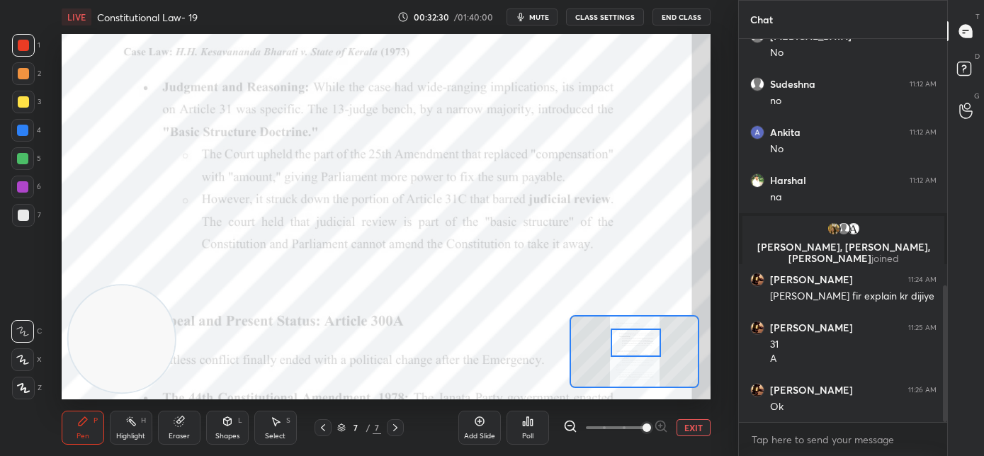
click at [636, 349] on div at bounding box center [636, 343] width 51 height 28
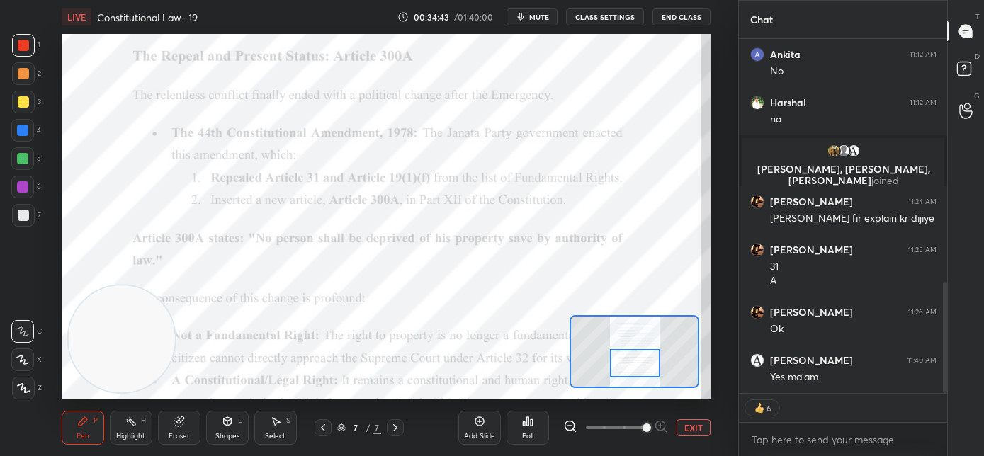
drag, startPoint x: 625, startPoint y: 352, endPoint x: 624, endPoint y: 364, distance: 12.1
click at [624, 364] on div at bounding box center [635, 363] width 51 height 28
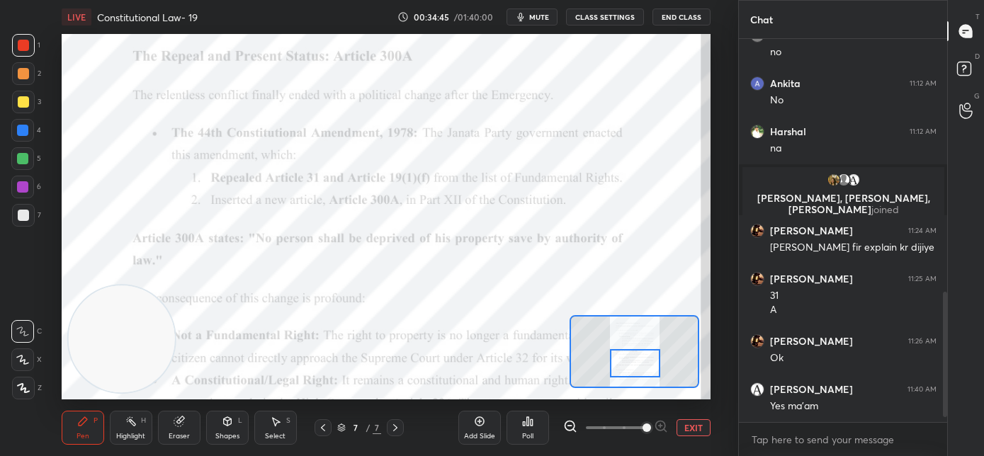
scroll to position [742, 0]
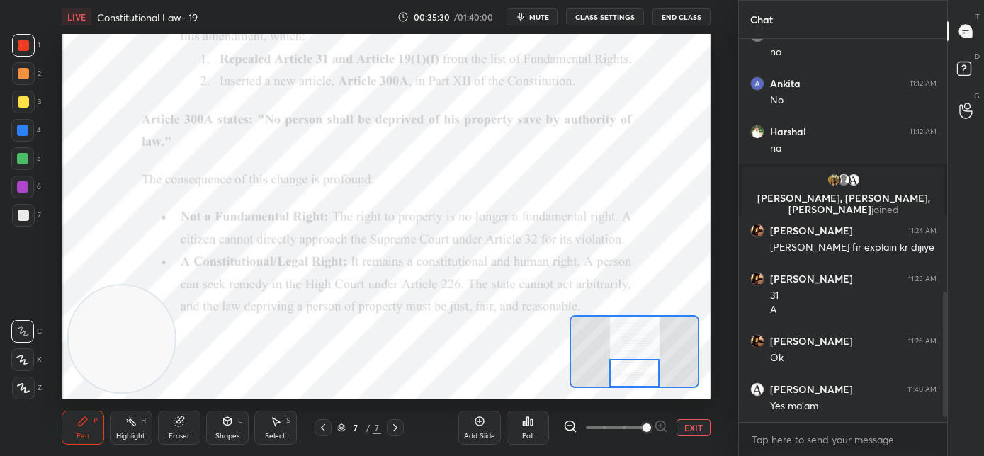
click at [635, 373] on div at bounding box center [635, 373] width 51 height 28
click at [544, 19] on span "mute" at bounding box center [539, 17] width 20 height 10
click at [549, 21] on span "unmute" at bounding box center [538, 17] width 30 height 10
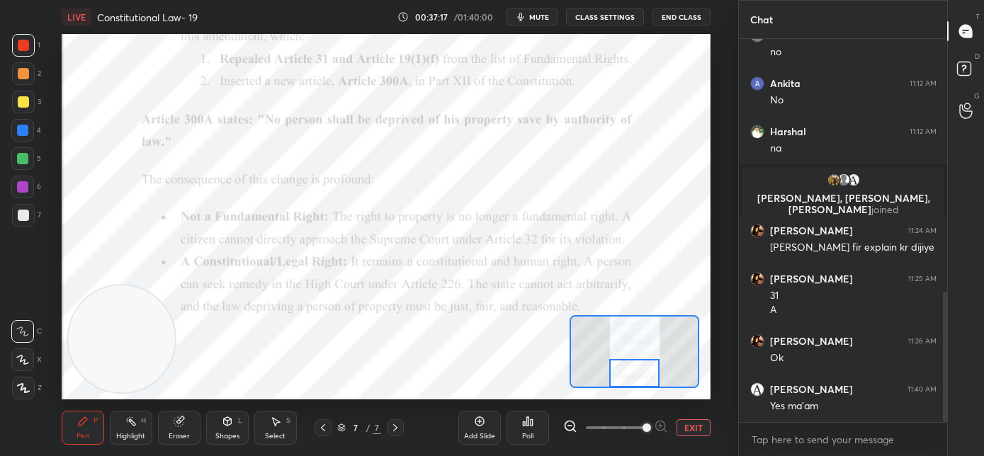
click at [539, 18] on span "mute" at bounding box center [539, 17] width 20 height 10
click at [688, 429] on button "EXIT" at bounding box center [694, 428] width 34 height 17
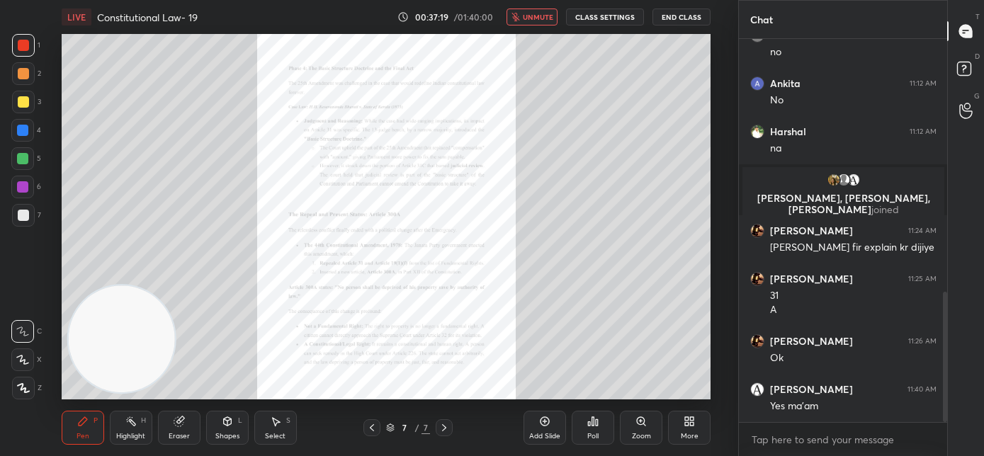
click at [688, 427] on div "More" at bounding box center [689, 428] width 43 height 34
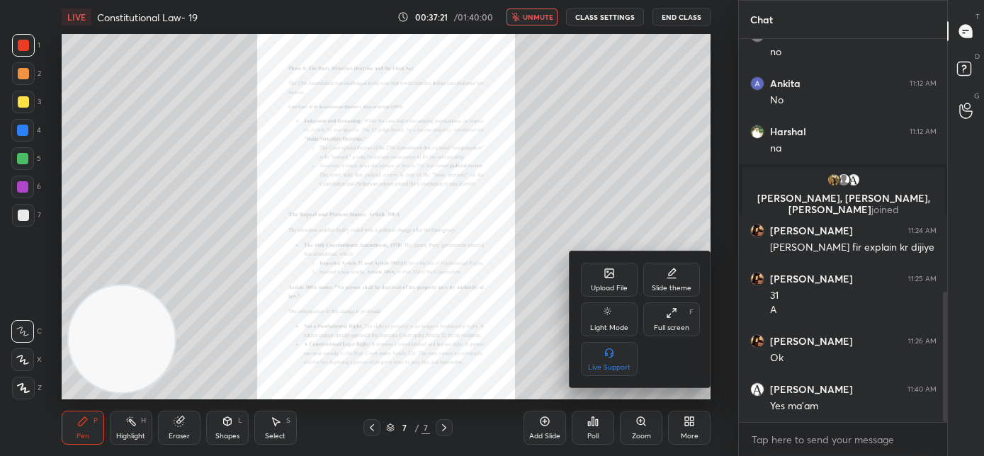
click at [613, 287] on div "Upload File" at bounding box center [609, 288] width 37 height 7
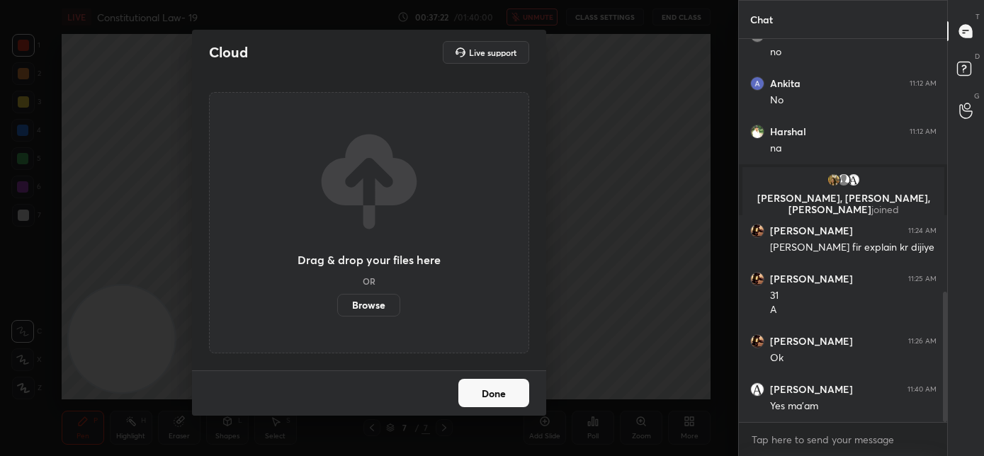
click at [397, 306] on label "Browse" at bounding box center [368, 305] width 63 height 23
click at [337, 306] on input "Browse" at bounding box center [337, 305] width 0 height 23
click at [372, 310] on label "Browse" at bounding box center [368, 305] width 63 height 23
click at [337, 310] on input "Browse" at bounding box center [337, 305] width 0 height 23
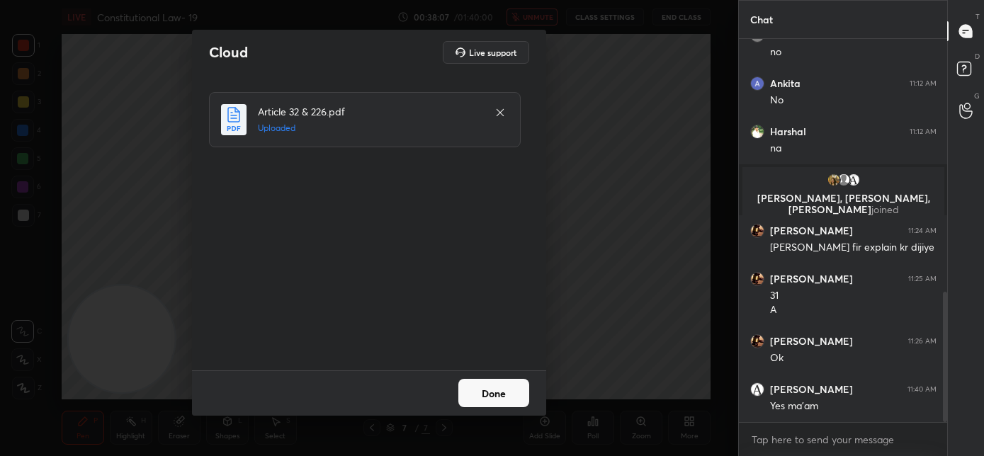
click at [498, 402] on button "Done" at bounding box center [494, 393] width 71 height 28
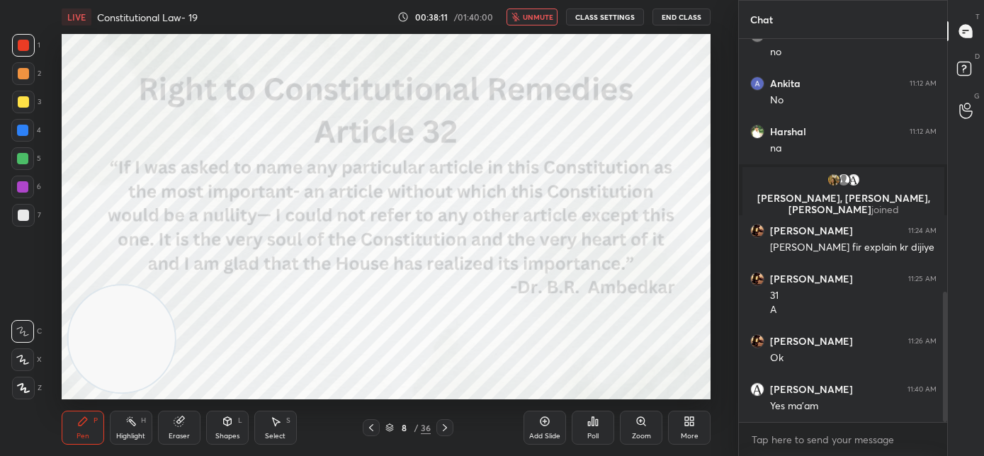
click at [529, 21] on span "unmute" at bounding box center [538, 17] width 30 height 10
click at [27, 330] on icon at bounding box center [22, 332] width 13 height 10
click at [18, 389] on icon at bounding box center [23, 388] width 13 height 10
click at [540, 18] on span "mute" at bounding box center [539, 17] width 20 height 10
click at [542, 20] on span "unmute" at bounding box center [538, 17] width 30 height 10
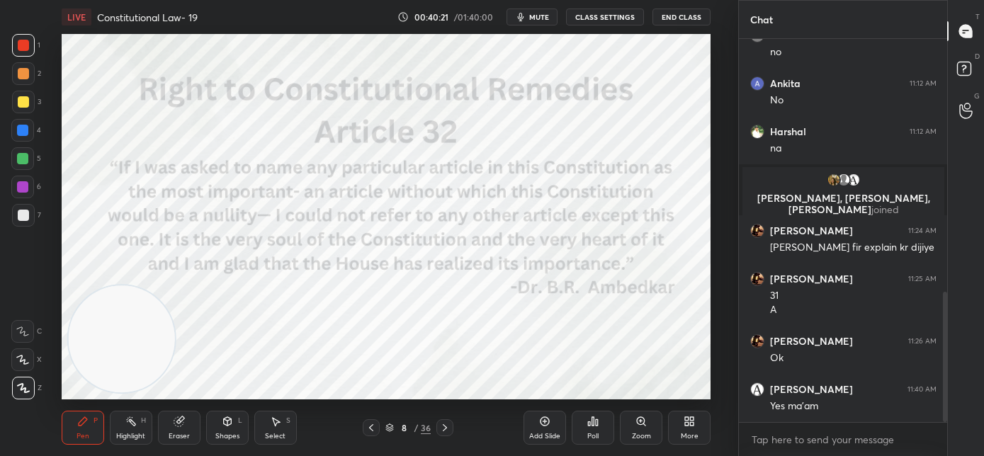
click at [542, 18] on span "mute" at bounding box center [539, 17] width 20 height 10
click at [548, 16] on span "unmute" at bounding box center [538, 17] width 30 height 10
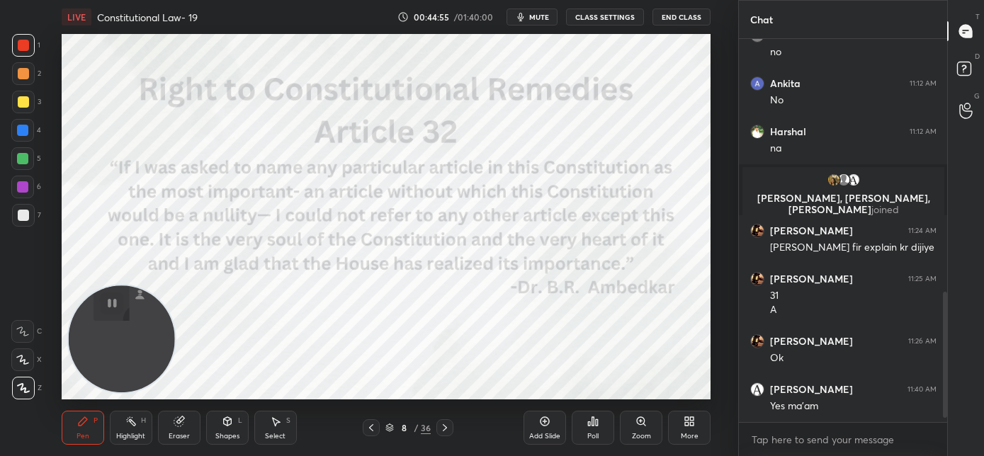
scroll to position [790, 0]
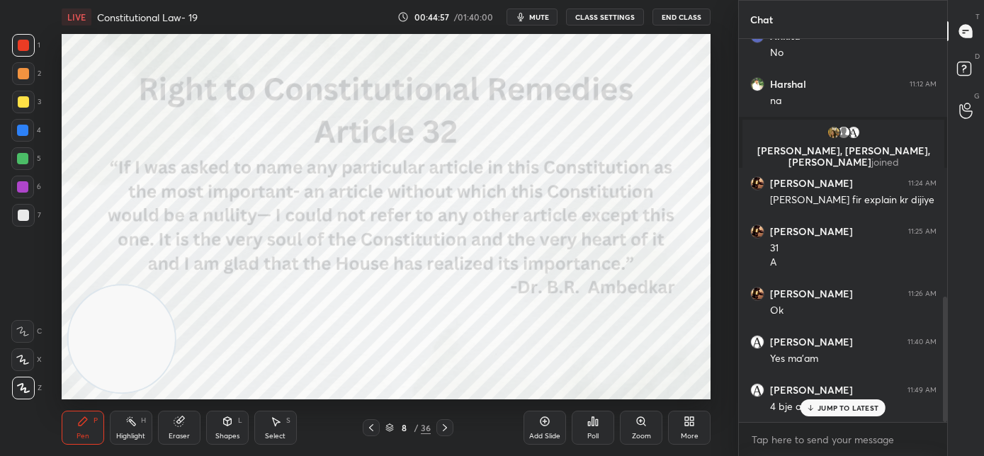
click at [827, 400] on div "JUMP TO LATEST" at bounding box center [843, 408] width 85 height 17
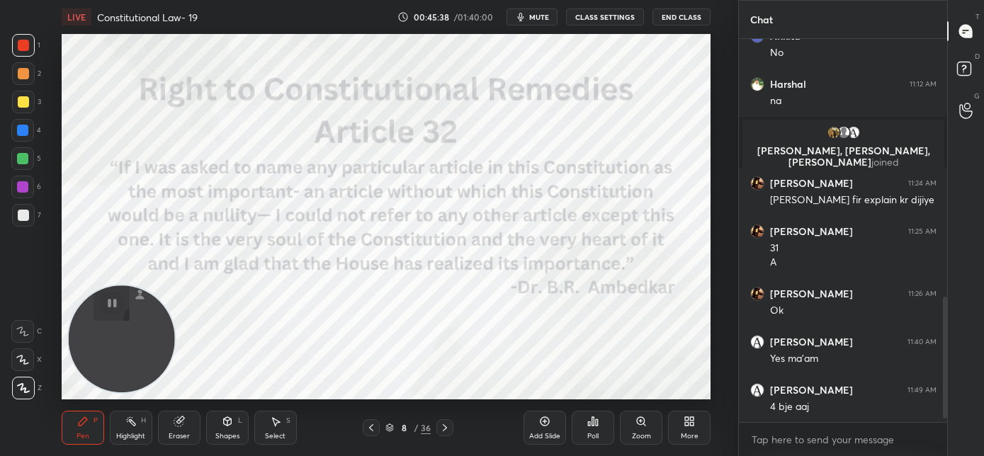
scroll to position [841, 0]
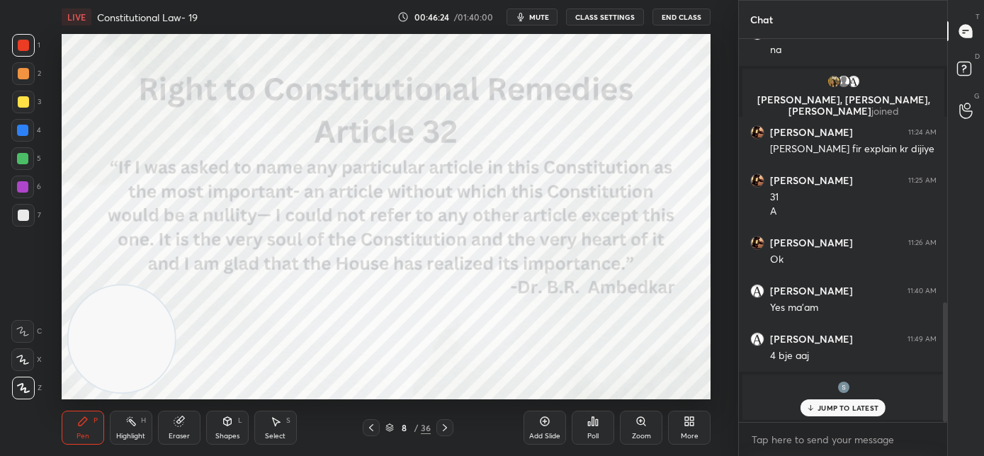
click at [817, 404] on div "JUMP TO LATEST" at bounding box center [843, 408] width 85 height 17
click at [444, 431] on icon at bounding box center [444, 427] width 11 height 11
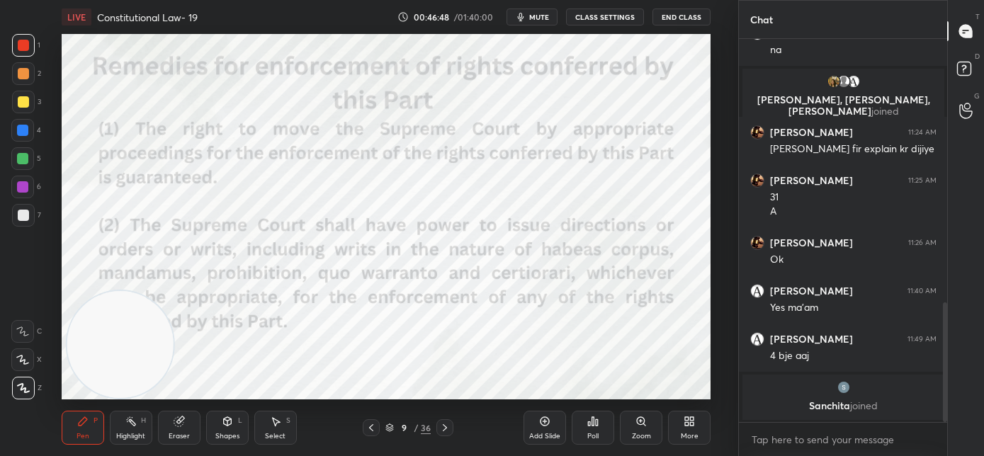
drag, startPoint x: 120, startPoint y: 355, endPoint x: 115, endPoint y: 369, distance: 14.6
click at [117, 371] on video at bounding box center [120, 344] width 107 height 107
click at [119, 291] on video at bounding box center [117, 344] width 107 height 107
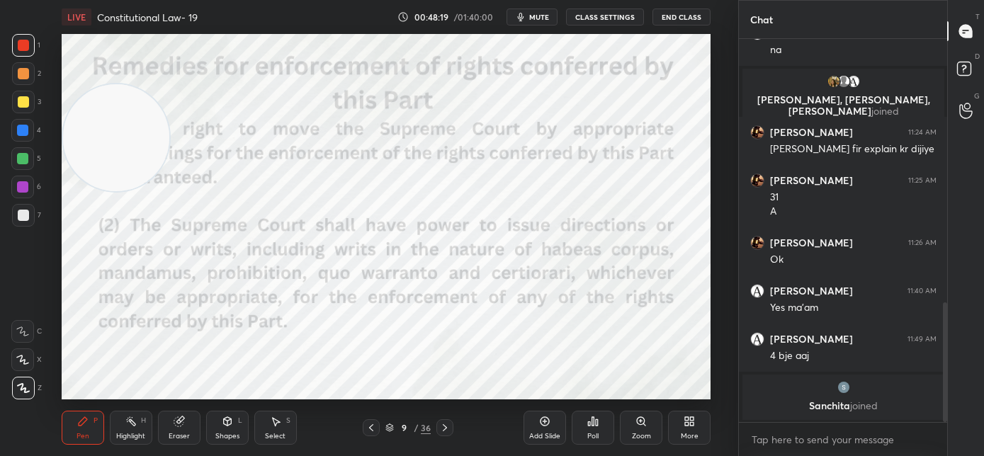
click at [443, 430] on icon at bounding box center [444, 427] width 11 height 11
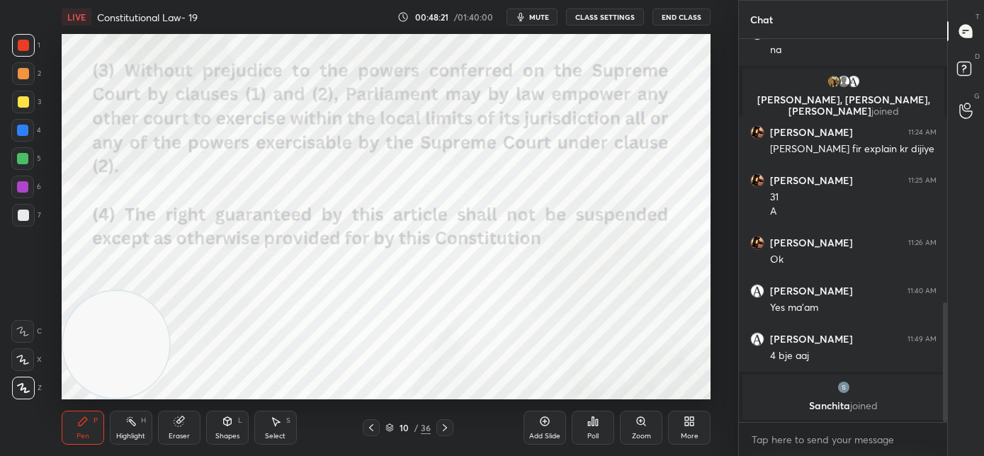
drag, startPoint x: 134, startPoint y: 254, endPoint x: 120, endPoint y: 402, distance: 148.8
click at [123, 402] on div "LIVE Constitutional Law- 19 00:48:21 / 01:40:00 mute CLASS SETTINGS End Class S…" at bounding box center [386, 228] width 682 height 456
click at [444, 431] on icon at bounding box center [444, 427] width 11 height 11
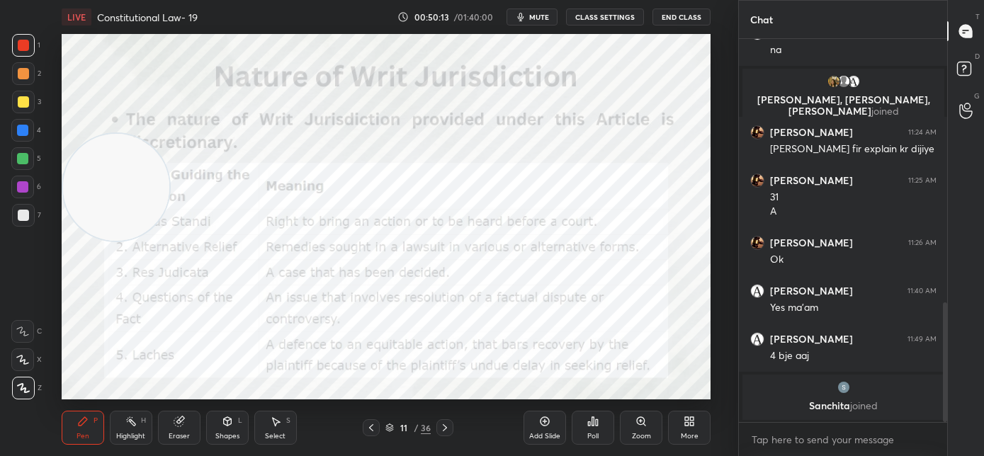
drag, startPoint x: 125, startPoint y: 378, endPoint x: 117, endPoint y: 154, distance: 224.1
click at [117, 154] on video at bounding box center [116, 187] width 107 height 107
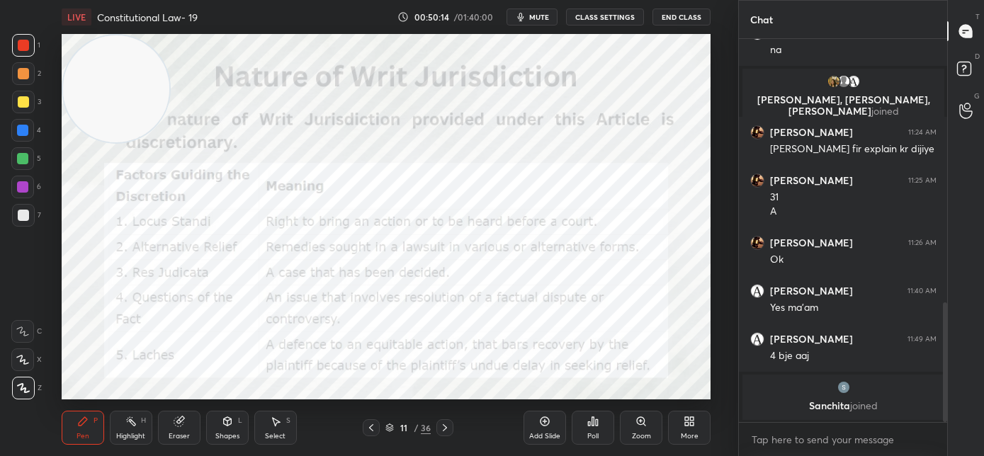
click at [112, 86] on video at bounding box center [116, 88] width 107 height 107
click at [441, 430] on icon at bounding box center [444, 427] width 11 height 11
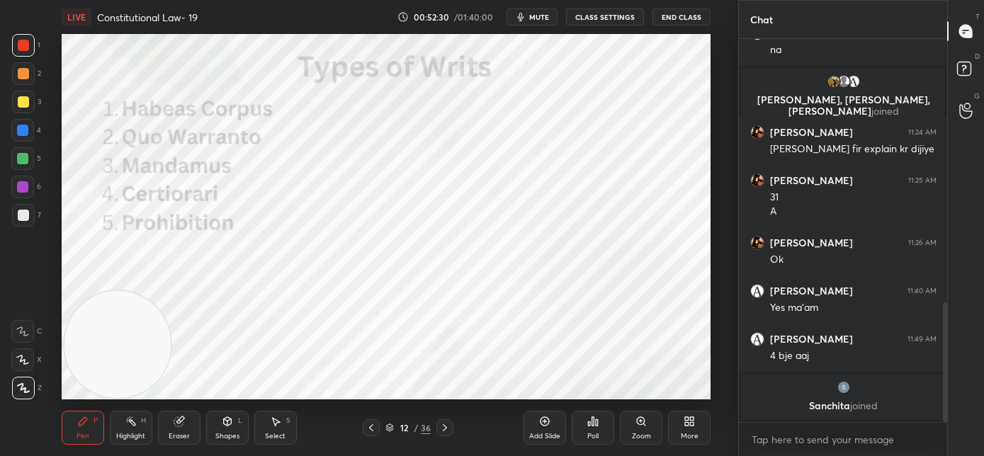
drag, startPoint x: 147, startPoint y: 106, endPoint x: 145, endPoint y: 382, distance: 276.4
click at [147, 383] on video at bounding box center [117, 344] width 107 height 107
click at [445, 429] on icon at bounding box center [445, 428] width 4 height 7
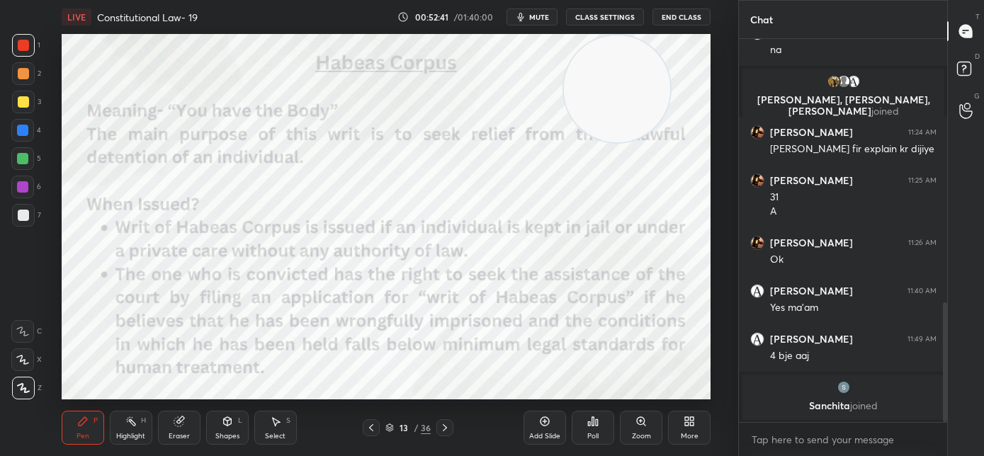
drag, startPoint x: 268, startPoint y: 285, endPoint x: 642, endPoint y: 82, distance: 425.6
click at [644, 82] on video at bounding box center [617, 88] width 107 height 107
drag, startPoint x: 554, startPoint y: 228, endPoint x: 631, endPoint y: 77, distance: 169.0
click at [647, 38] on video at bounding box center [656, 88] width 107 height 107
click at [440, 428] on icon at bounding box center [444, 427] width 11 height 11
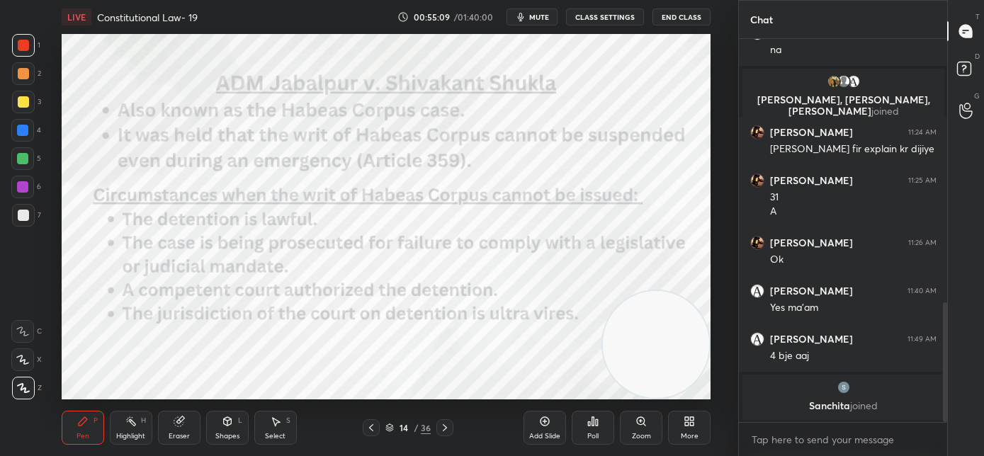
drag, startPoint x: 660, startPoint y: 215, endPoint x: 657, endPoint y: 462, distance: 246.7
click at [657, 0] on html "1 2 3 4 5 6 7 C X Z C X Z E E Erase all H H LIVE Constitutional Law- 19 00:55:0…" at bounding box center [492, 0] width 984 height 0
click at [442, 431] on icon at bounding box center [444, 427] width 11 height 11
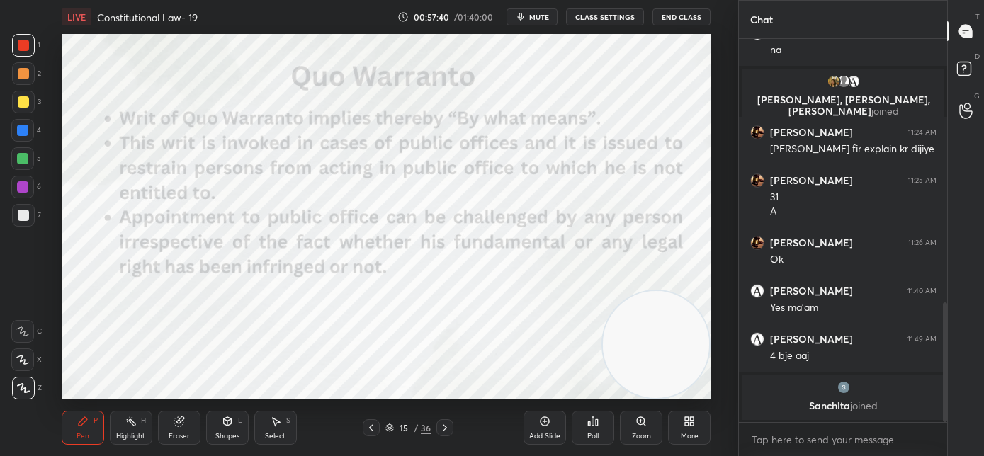
click at [534, 23] on button "mute" at bounding box center [532, 17] width 51 height 17
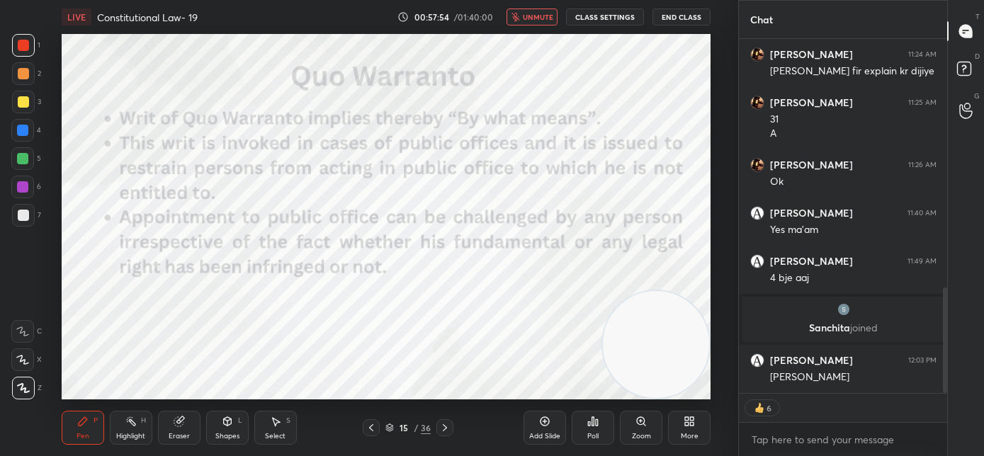
scroll to position [831, 0]
click at [532, 21] on span "unmute" at bounding box center [538, 17] width 30 height 10
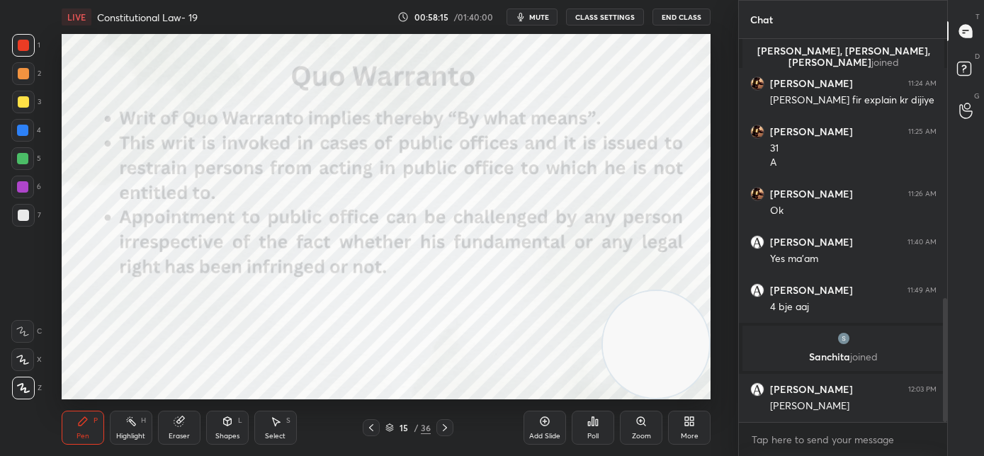
scroll to position [379, 204]
click at [446, 431] on icon at bounding box center [444, 427] width 11 height 11
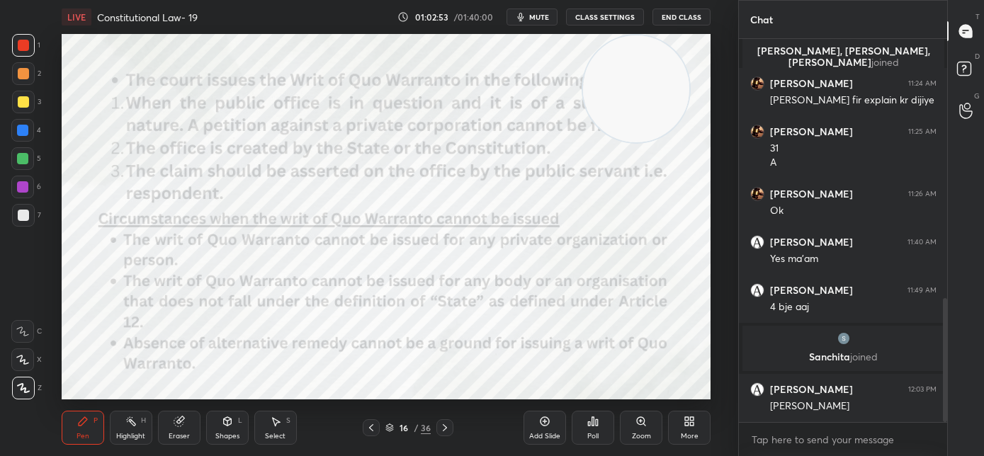
drag, startPoint x: 625, startPoint y: 156, endPoint x: 626, endPoint y: 89, distance: 67.3
click at [627, 90] on video at bounding box center [636, 88] width 107 height 107
click at [447, 431] on icon at bounding box center [444, 427] width 11 height 11
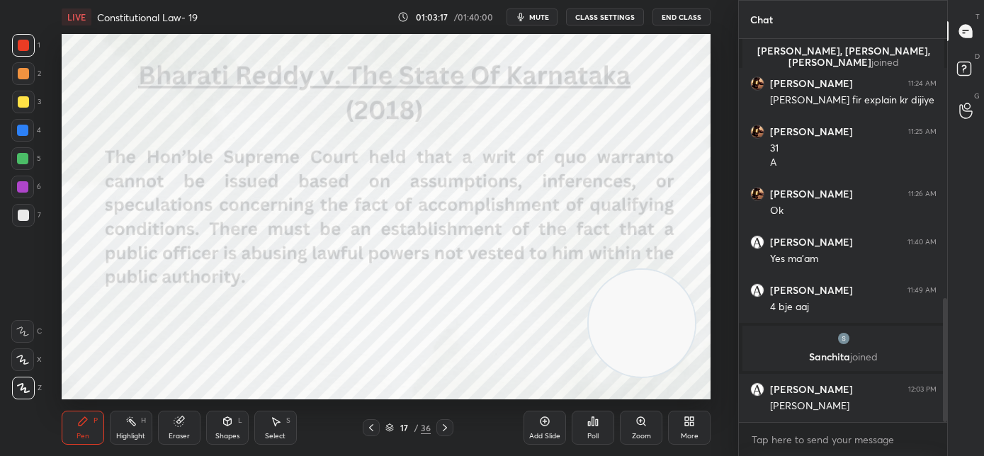
drag, startPoint x: 642, startPoint y: 281, endPoint x: 642, endPoint y: 380, distance: 98.5
click at [643, 377] on video at bounding box center [642, 323] width 107 height 107
click at [447, 430] on icon at bounding box center [444, 427] width 11 height 11
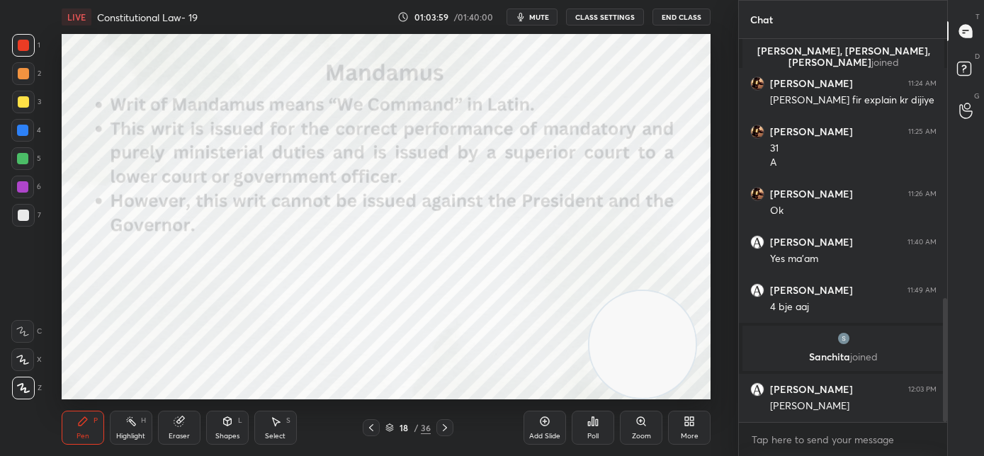
click at [374, 427] on icon at bounding box center [371, 427] width 11 height 11
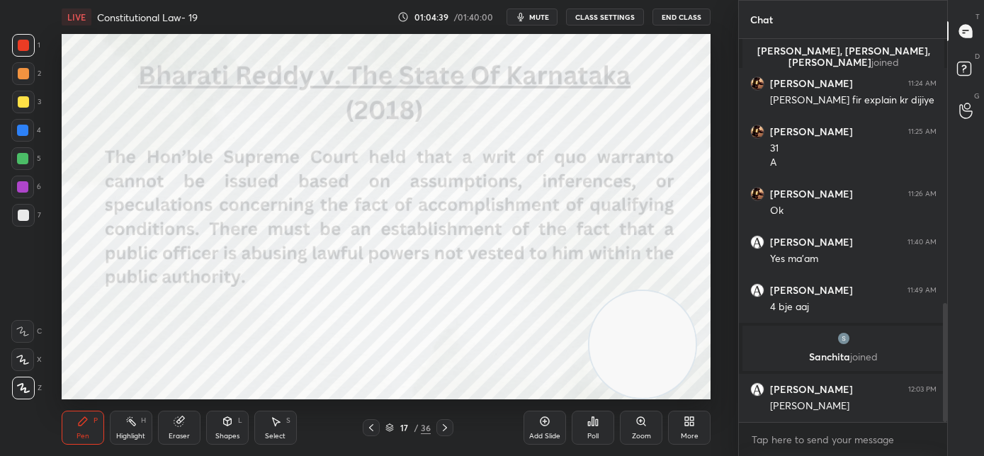
scroll to position [854, 0]
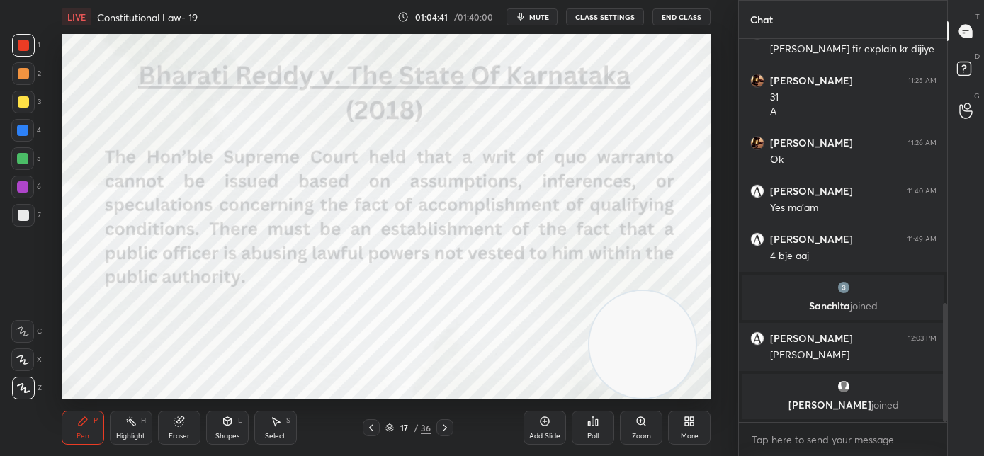
click at [448, 434] on div at bounding box center [445, 428] width 17 height 17
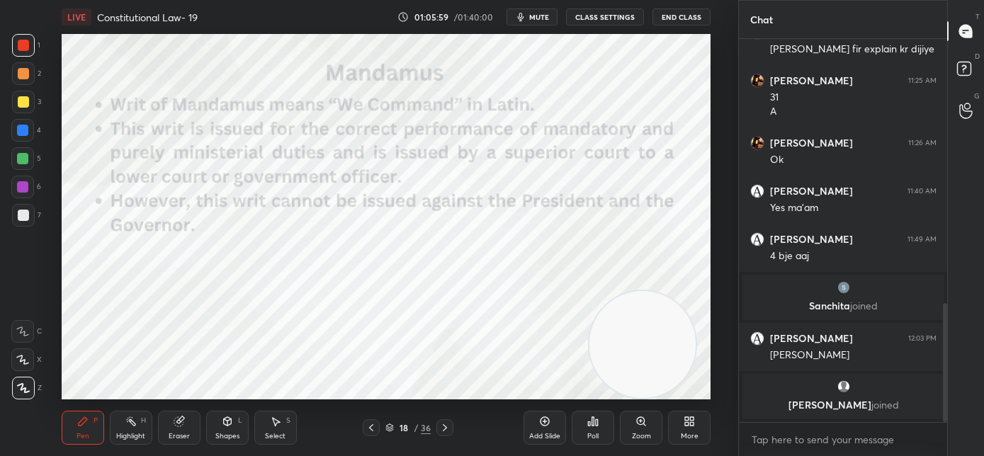
click at [446, 431] on icon at bounding box center [444, 427] width 11 height 11
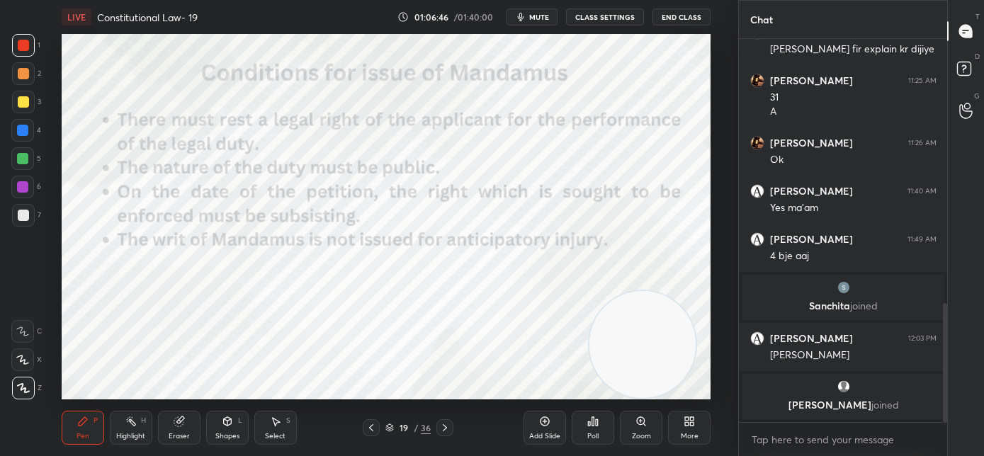
click at [449, 428] on icon at bounding box center [444, 427] width 11 height 11
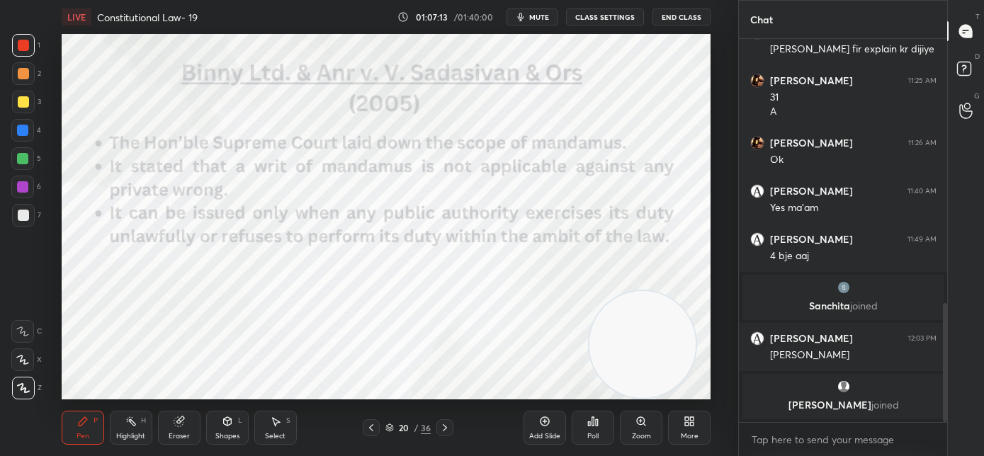
click at [448, 425] on icon at bounding box center [444, 427] width 11 height 11
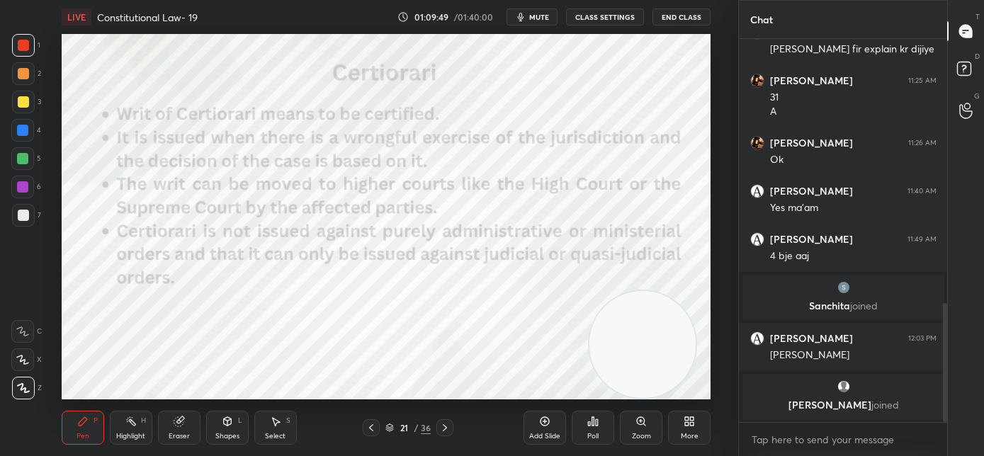
click at [448, 429] on icon at bounding box center [444, 427] width 11 height 11
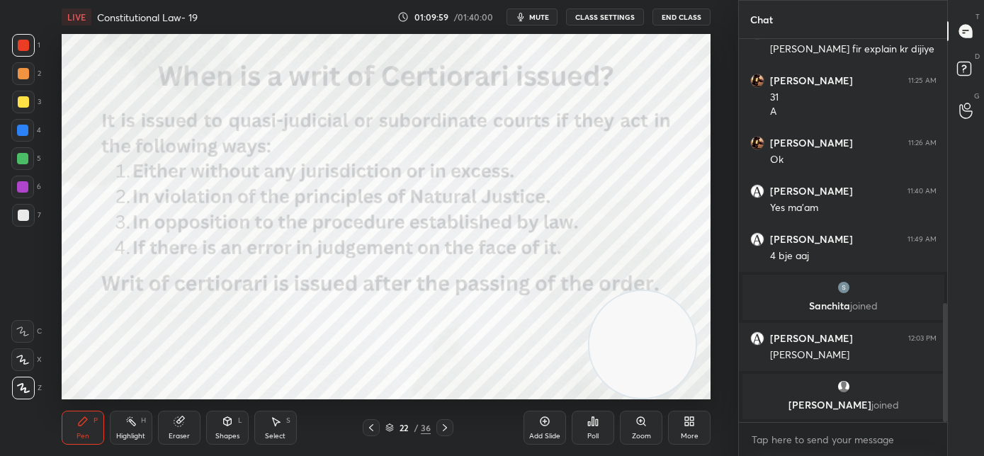
click at [369, 431] on icon at bounding box center [371, 427] width 11 height 11
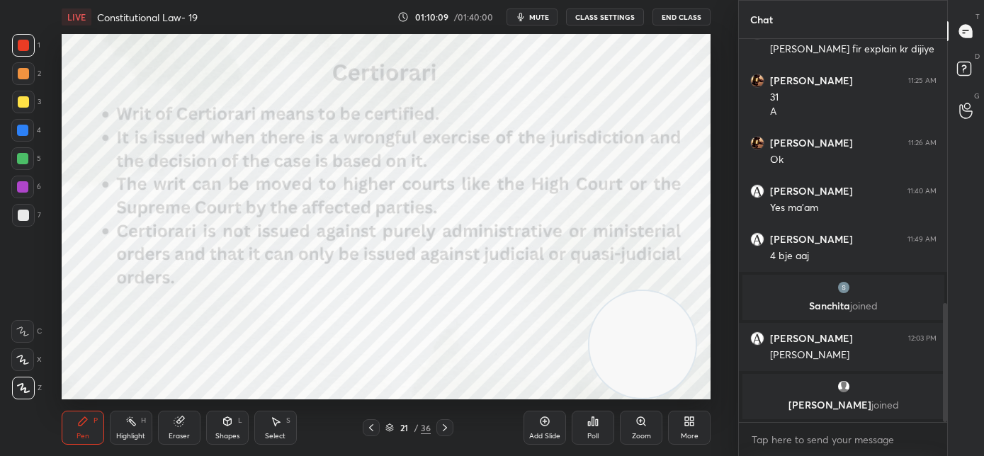
click at [444, 431] on icon at bounding box center [444, 427] width 11 height 11
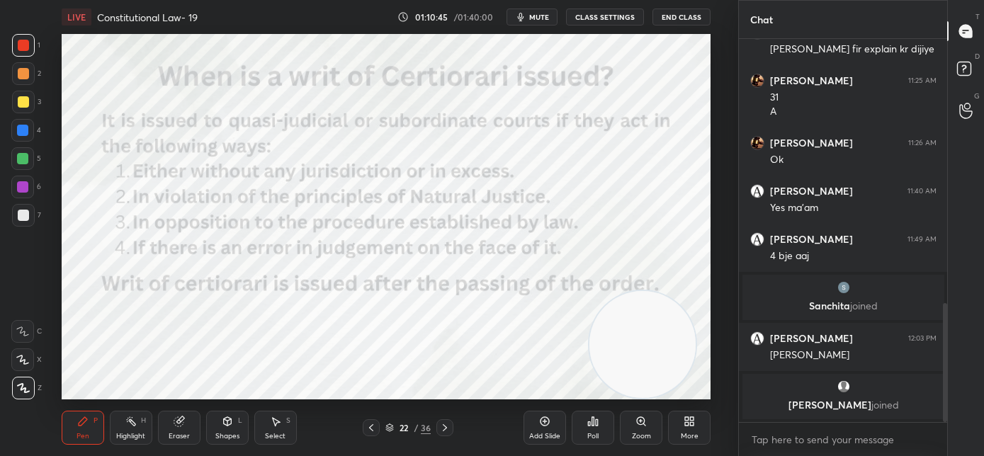
click at [447, 429] on icon at bounding box center [444, 427] width 11 height 11
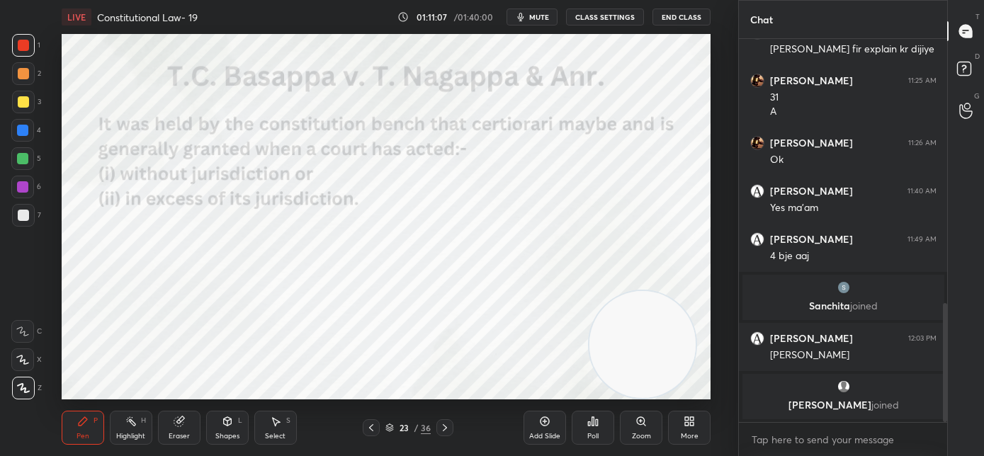
click at [446, 430] on icon at bounding box center [444, 427] width 11 height 11
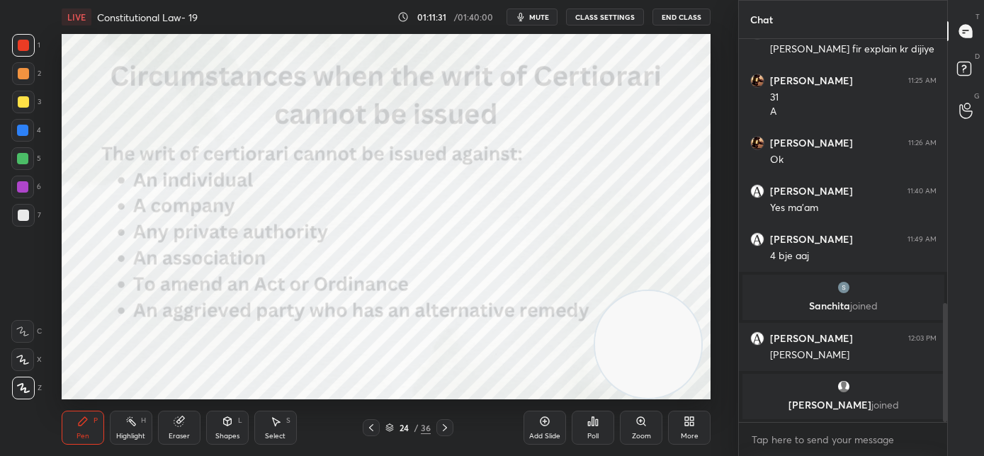
drag, startPoint x: 631, startPoint y: 365, endPoint x: 664, endPoint y: 366, distance: 33.3
click at [664, 366] on video at bounding box center [648, 344] width 107 height 107
click at [448, 432] on icon at bounding box center [444, 427] width 11 height 11
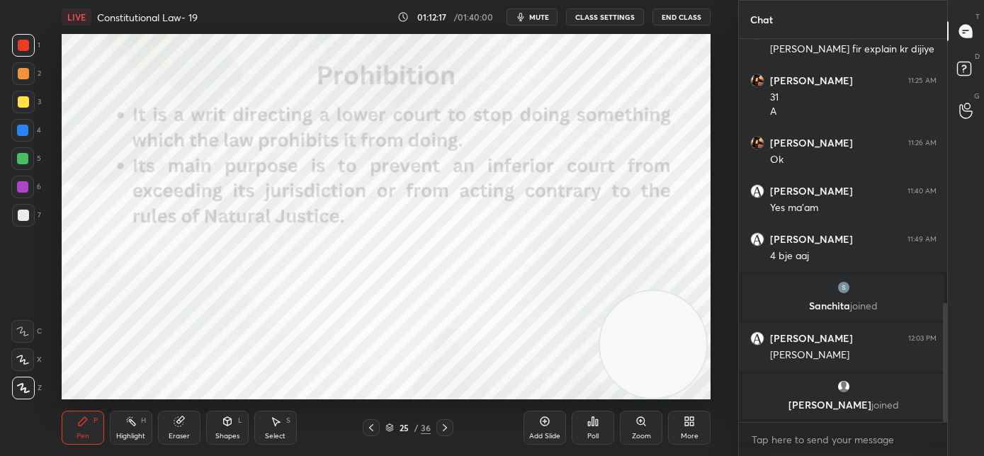
click at [449, 430] on icon at bounding box center [444, 427] width 11 height 11
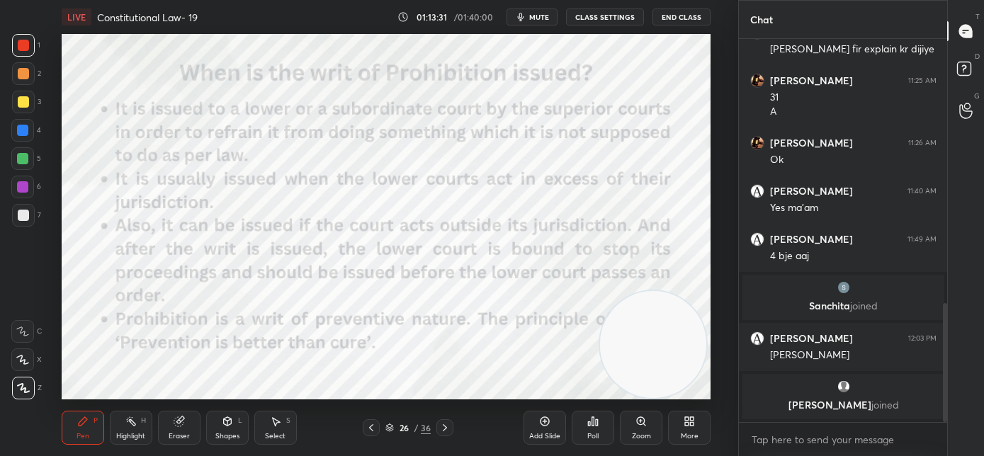
click at [445, 429] on icon at bounding box center [444, 427] width 11 height 11
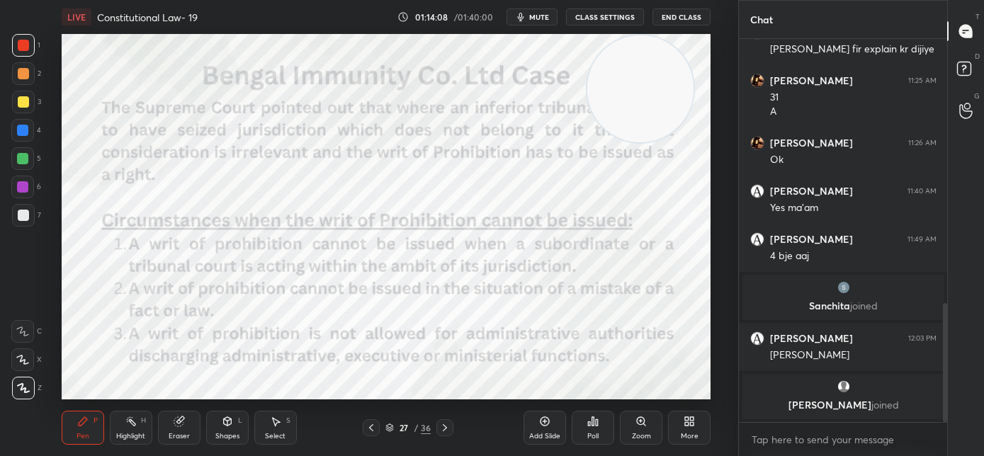
drag, startPoint x: 659, startPoint y: 245, endPoint x: 652, endPoint y: 67, distance: 178.8
click at [652, 67] on video at bounding box center [641, 88] width 107 height 107
click at [449, 430] on icon at bounding box center [444, 427] width 11 height 11
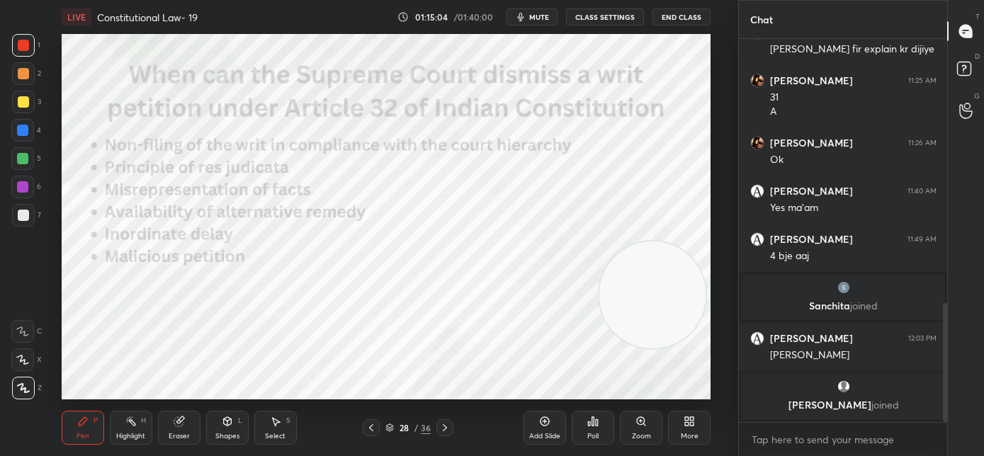
drag, startPoint x: 654, startPoint y: 242, endPoint x: 664, endPoint y: 373, distance: 130.8
click at [664, 349] on video at bounding box center [653, 295] width 107 height 107
click at [448, 427] on icon at bounding box center [444, 427] width 11 height 11
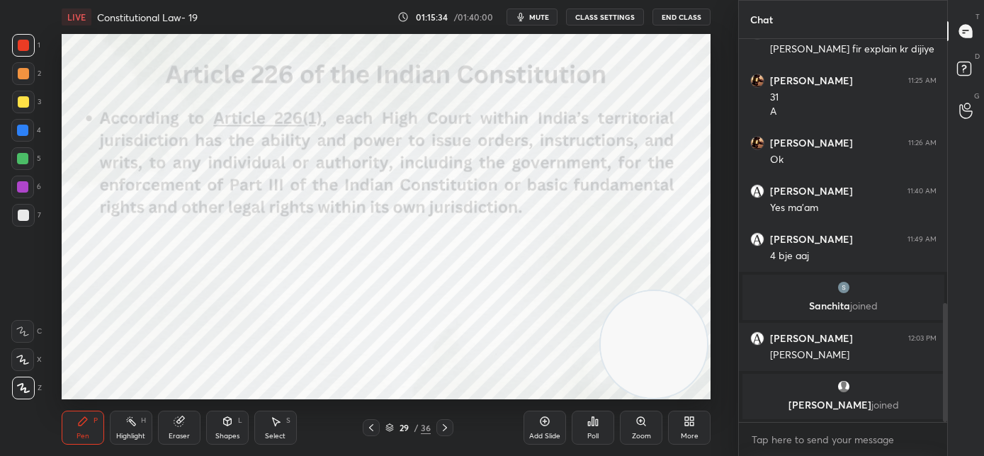
click at [446, 430] on icon at bounding box center [444, 427] width 11 height 11
click at [448, 430] on icon at bounding box center [444, 427] width 11 height 11
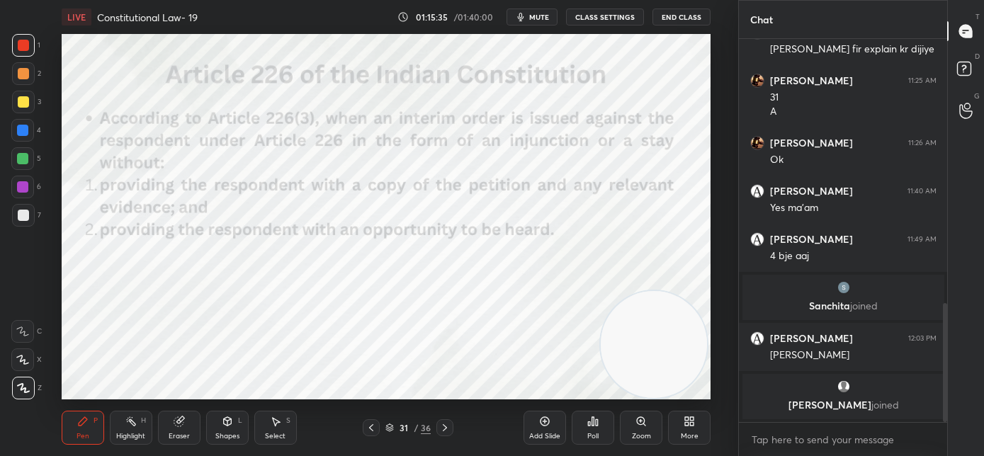
click at [448, 430] on icon at bounding box center [444, 427] width 11 height 11
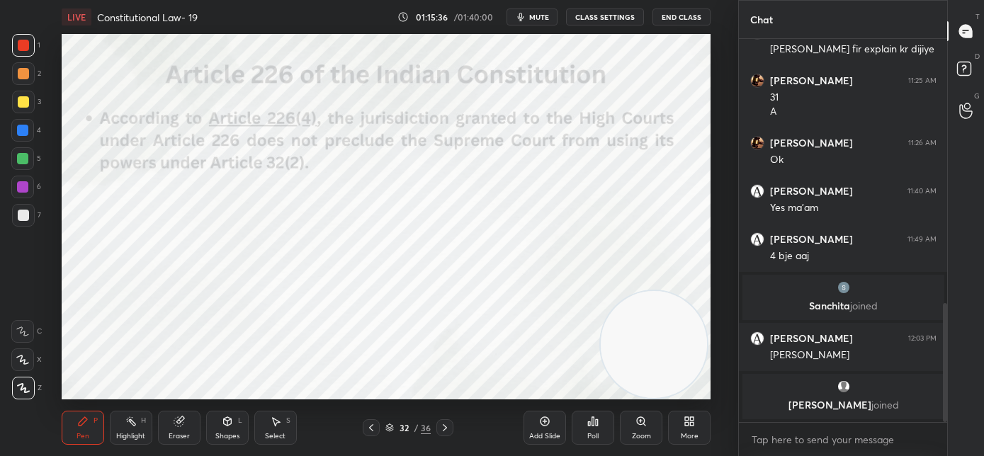
click at [445, 428] on icon at bounding box center [444, 427] width 11 height 11
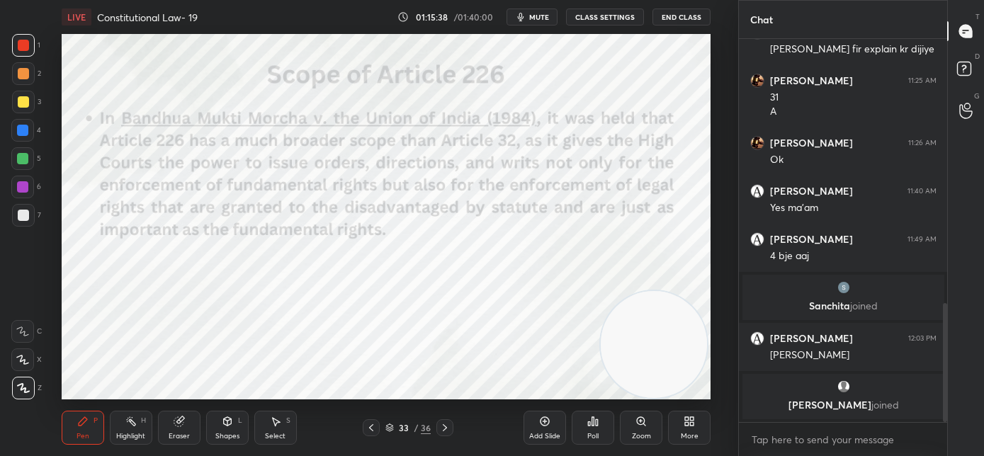
click at [446, 429] on icon at bounding box center [445, 428] width 4 height 7
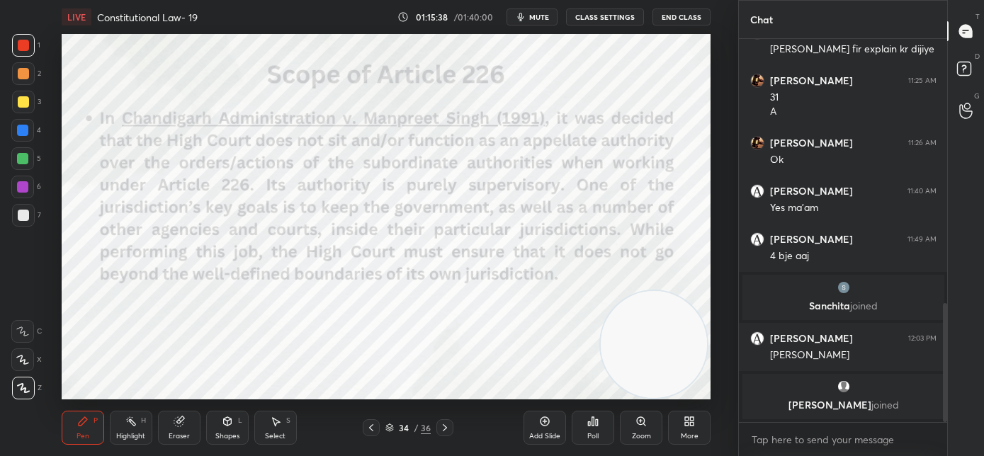
click at [446, 429] on icon at bounding box center [445, 428] width 4 height 7
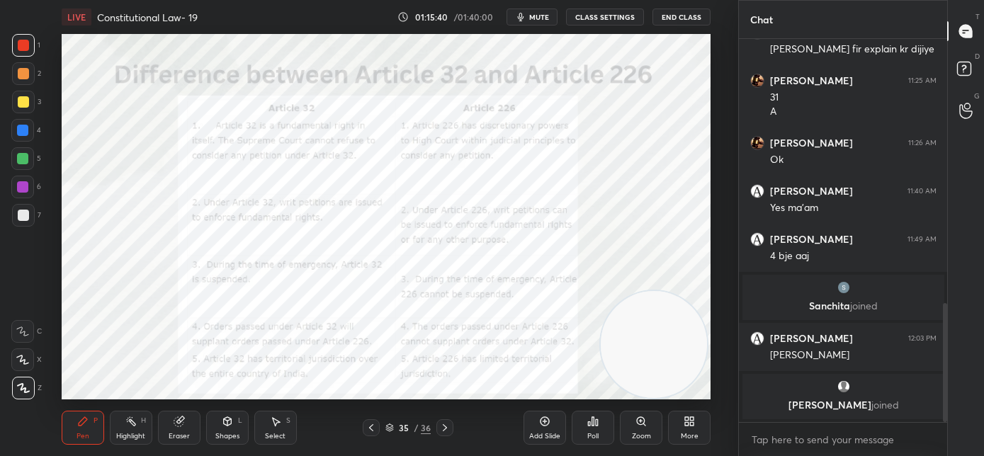
click at [444, 429] on icon at bounding box center [444, 427] width 11 height 11
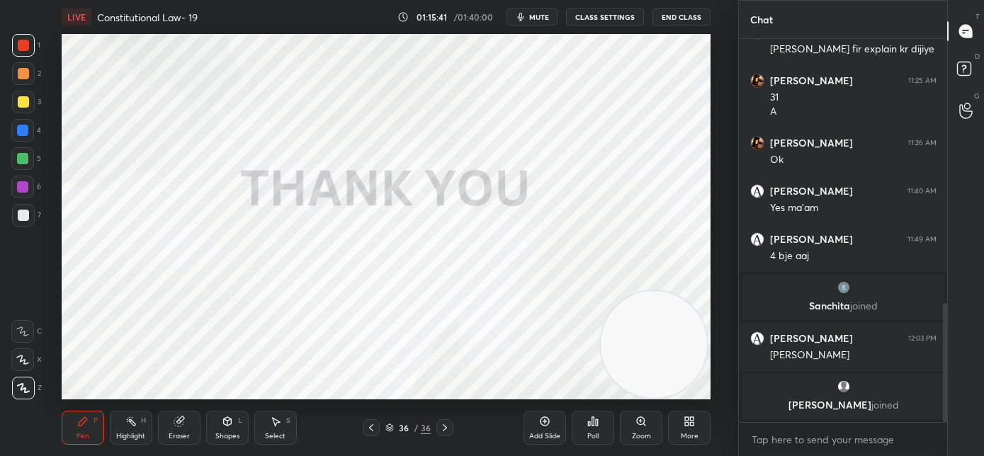
click at [376, 427] on icon at bounding box center [371, 427] width 11 height 11
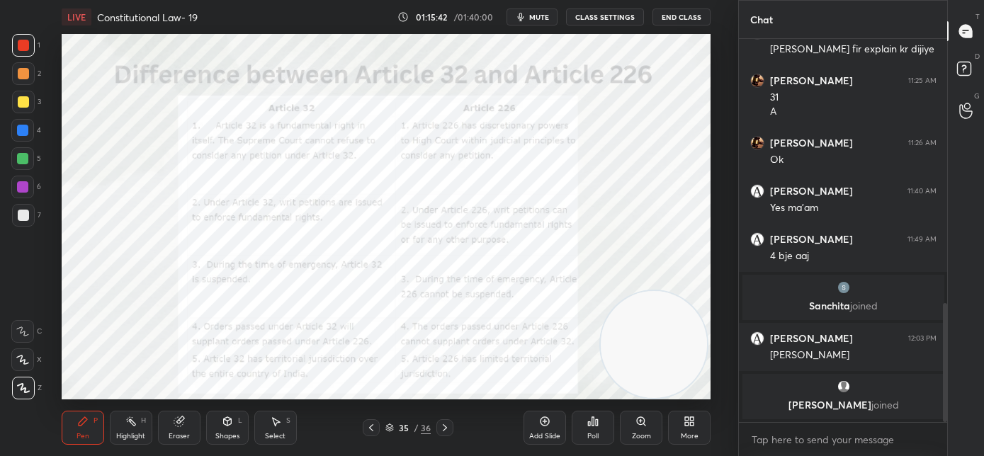
click at [376, 429] on icon at bounding box center [371, 427] width 11 height 11
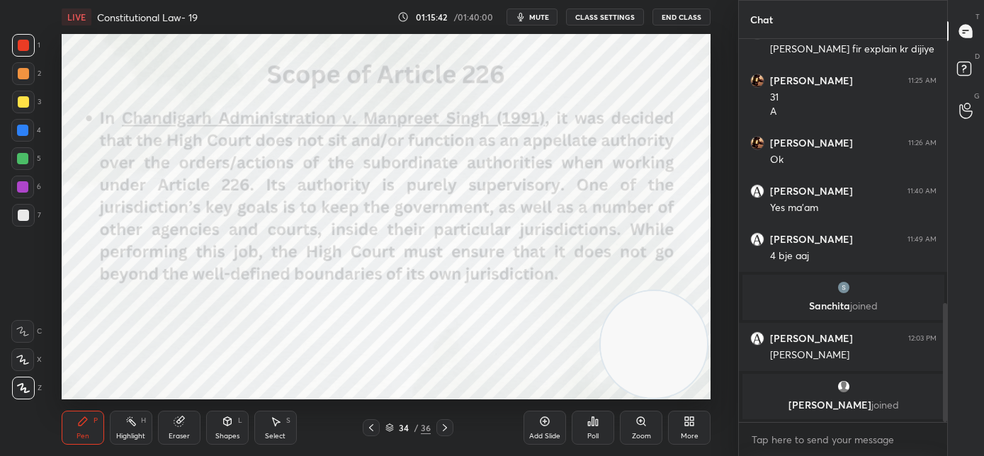
scroll to position [902, 0]
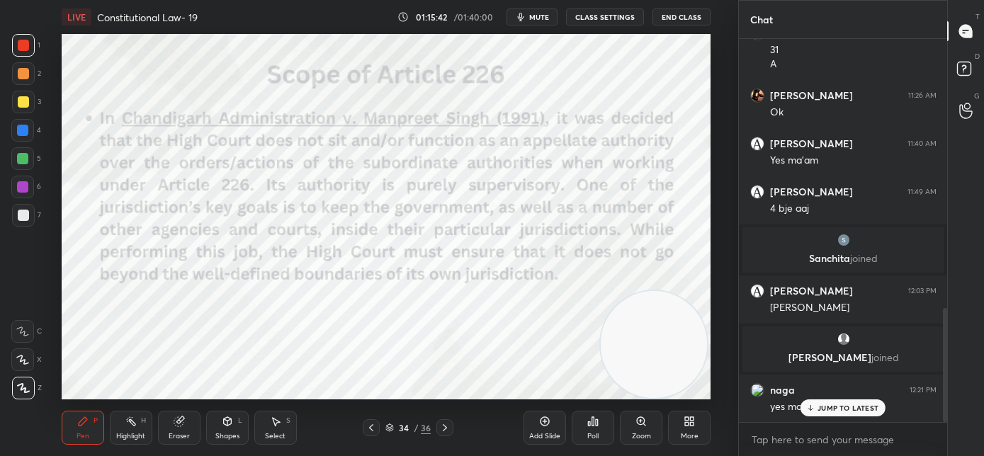
click at [376, 428] on icon at bounding box center [371, 427] width 11 height 11
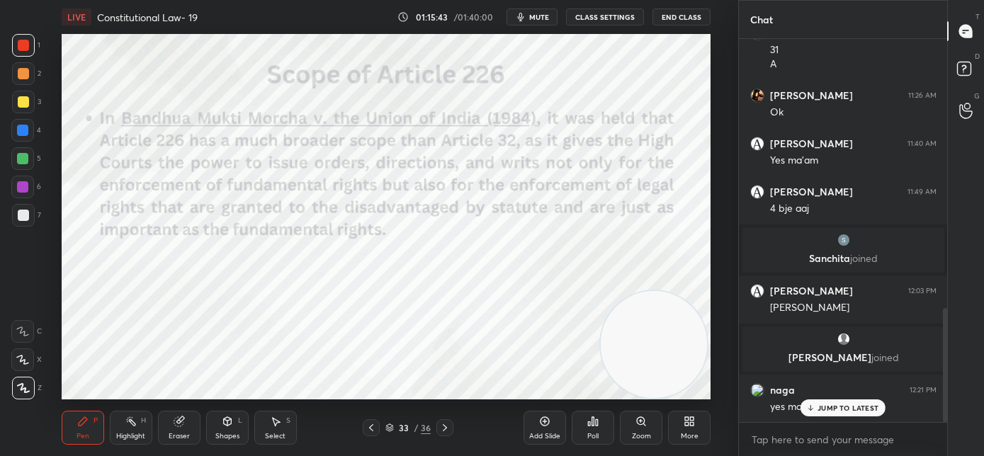
click at [376, 428] on icon at bounding box center [371, 427] width 11 height 11
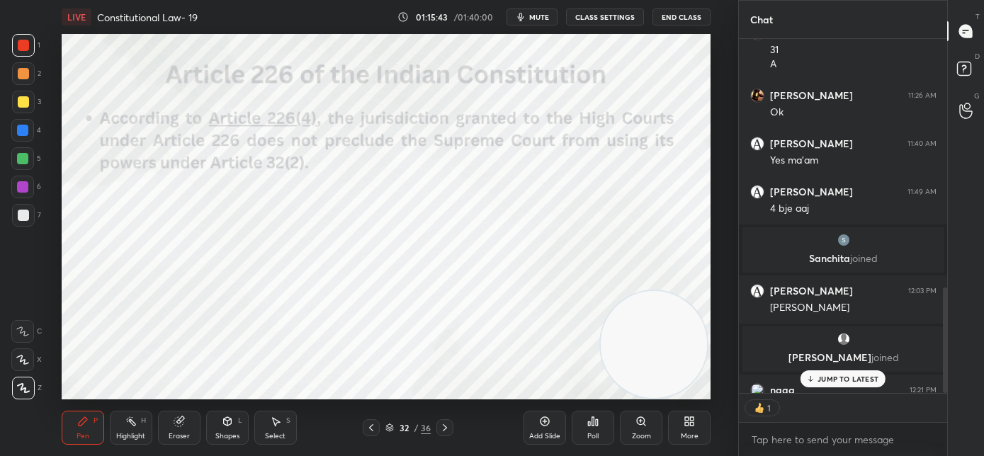
scroll to position [350, 204]
click at [376, 427] on icon at bounding box center [371, 427] width 11 height 11
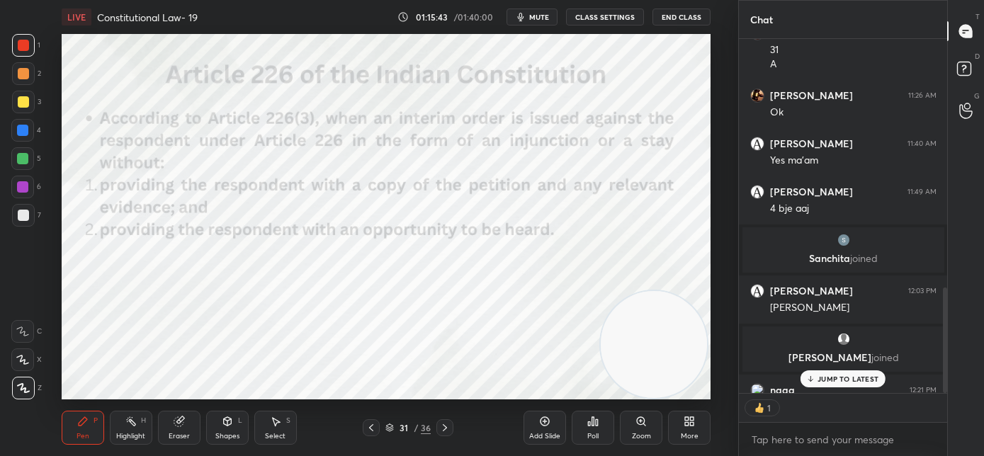
click at [376, 427] on icon at bounding box center [371, 427] width 11 height 11
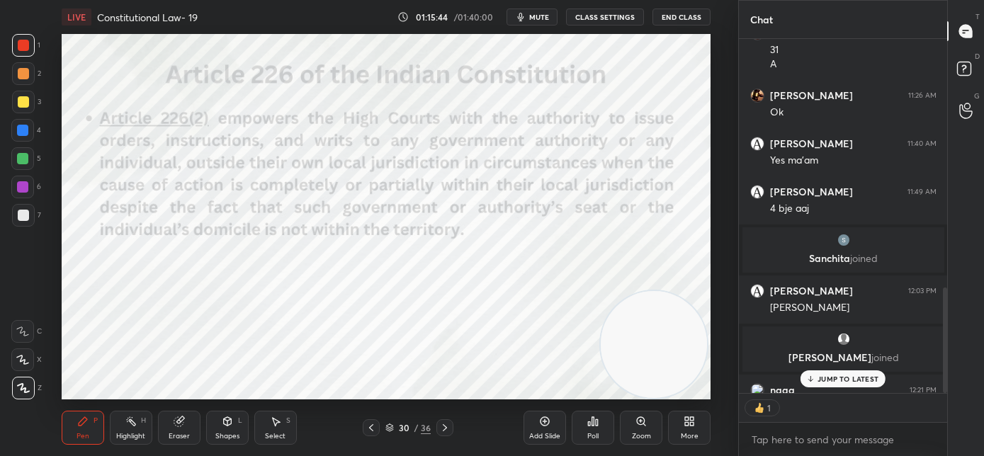
click at [376, 427] on icon at bounding box center [371, 427] width 11 height 11
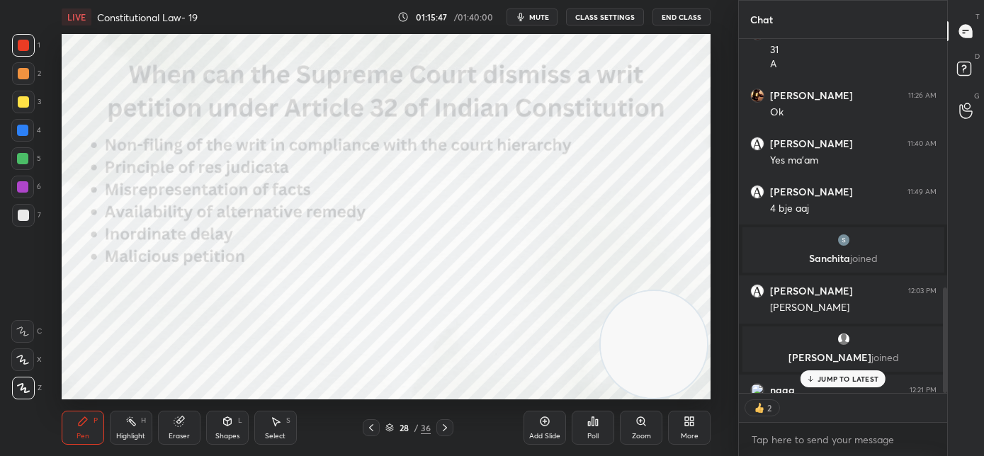
click at [821, 378] on p "JUMP TO LATEST" at bounding box center [848, 379] width 61 height 9
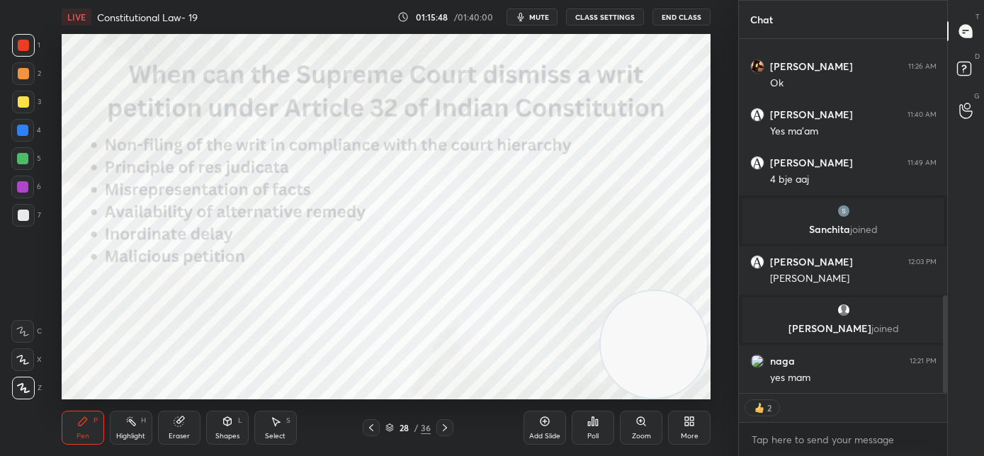
scroll to position [979, 0]
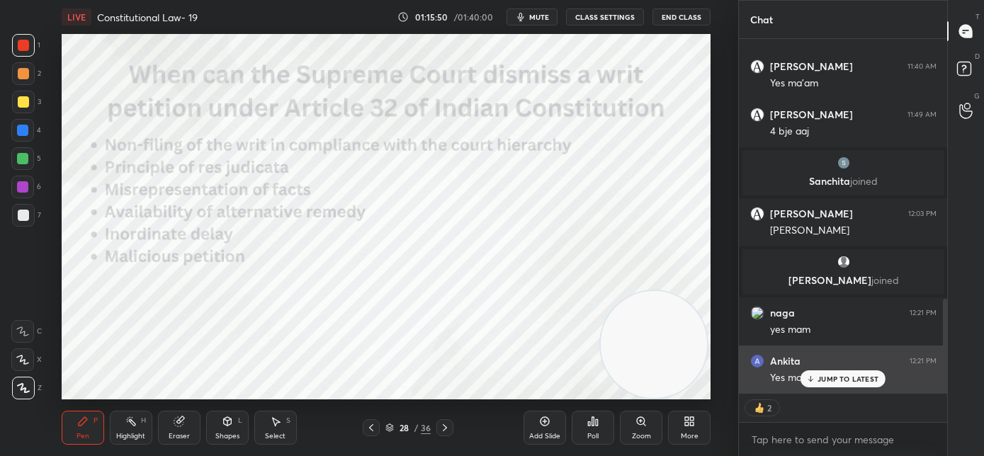
drag, startPoint x: 827, startPoint y: 374, endPoint x: 810, endPoint y: 373, distance: 17.1
click at [827, 375] on p "JUMP TO LATEST" at bounding box center [848, 379] width 61 height 9
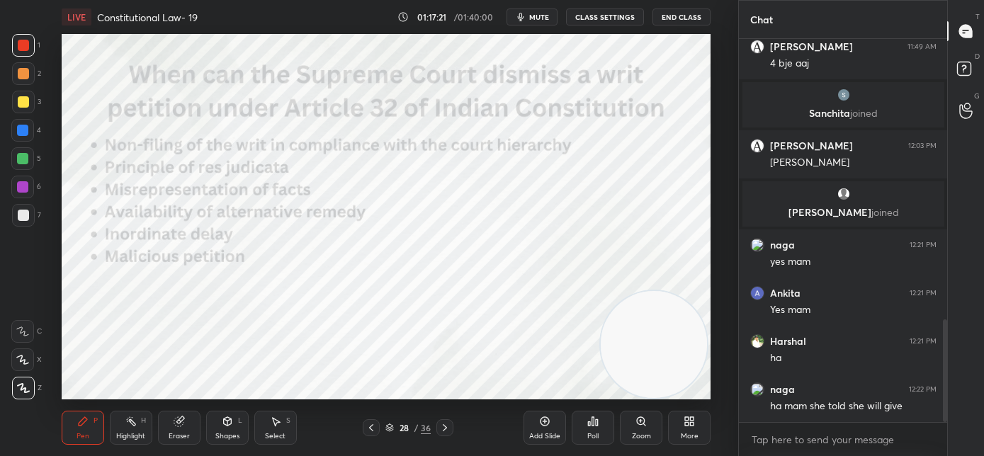
scroll to position [1060, 0]
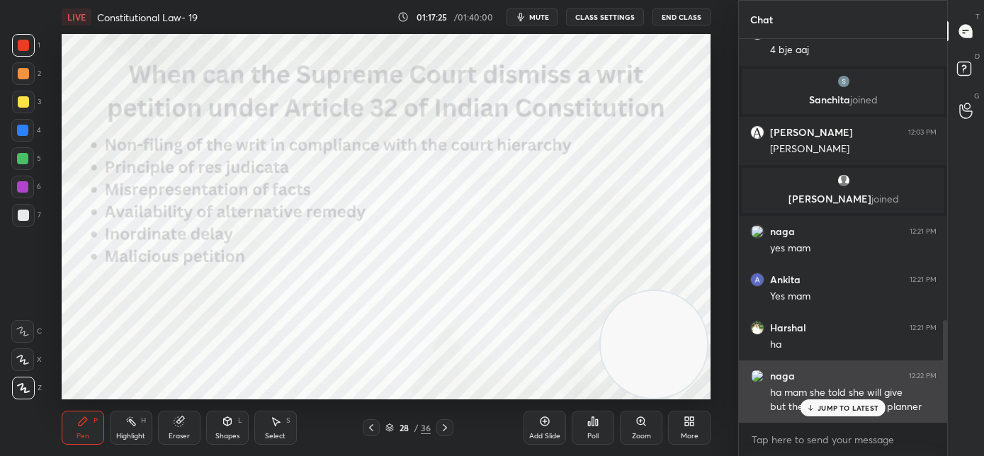
drag, startPoint x: 838, startPoint y: 407, endPoint x: 746, endPoint y: 401, distance: 92.3
click at [838, 408] on p "JUMP TO LATEST" at bounding box center [848, 408] width 61 height 9
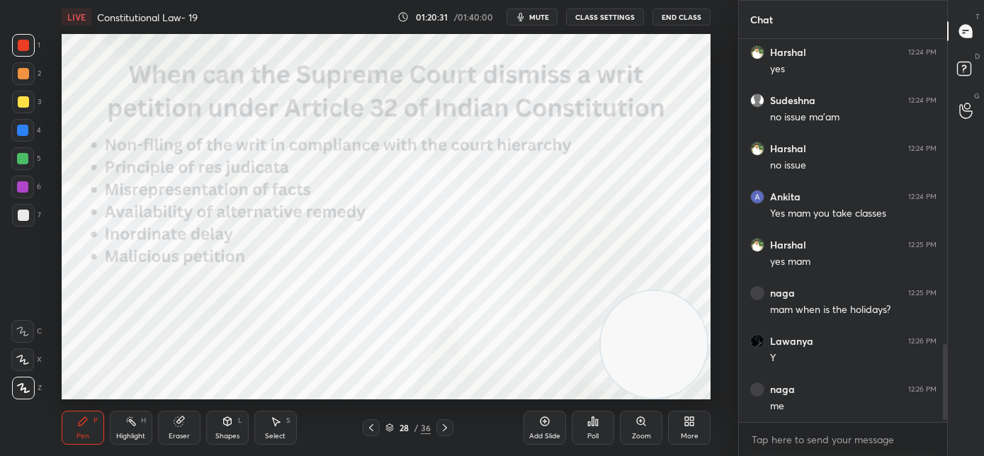
scroll to position [1542, 0]
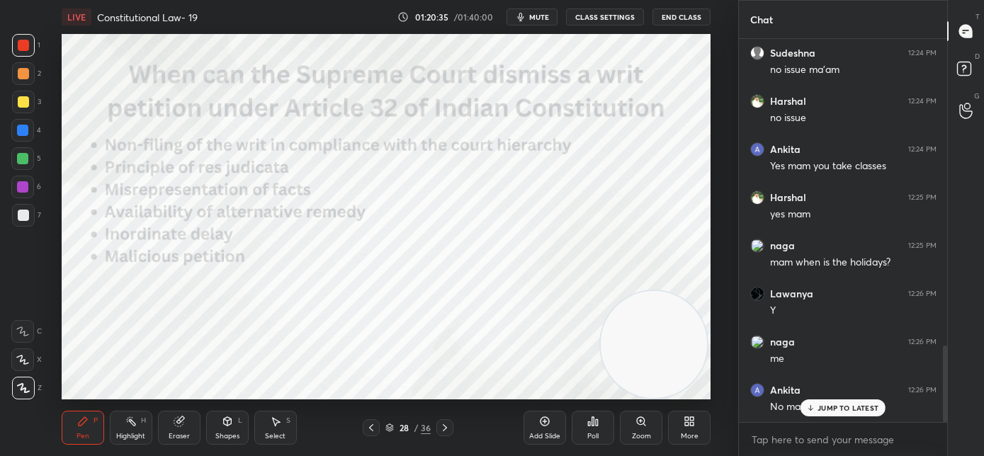
click at [825, 410] on p "JUMP TO LATEST" at bounding box center [848, 408] width 61 height 9
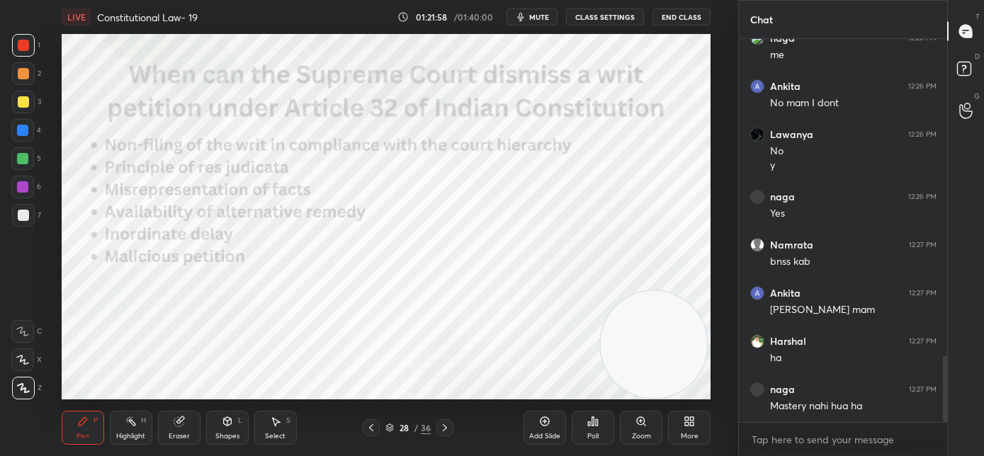
scroll to position [1894, 0]
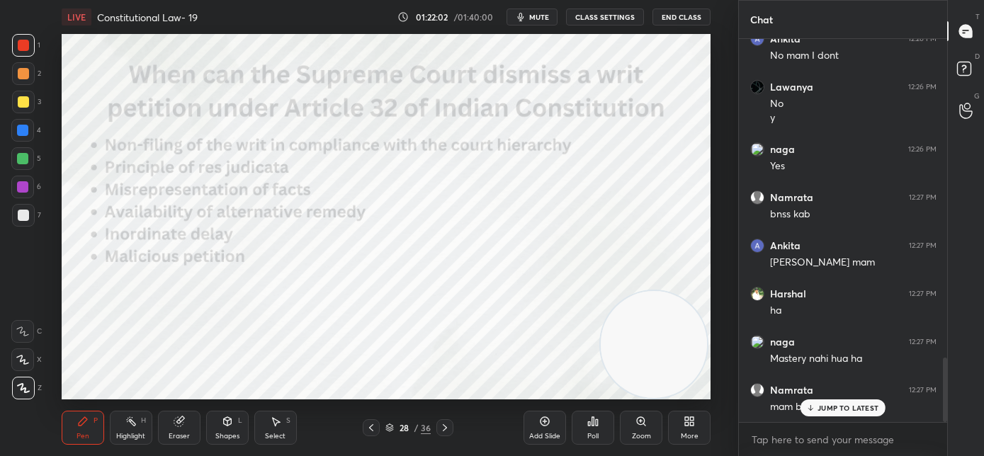
click at [830, 410] on p "JUMP TO LATEST" at bounding box center [848, 408] width 61 height 9
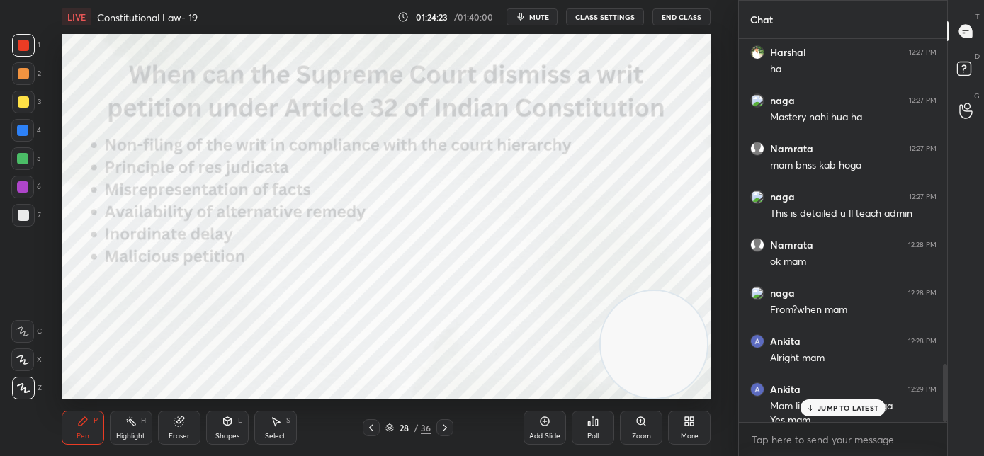
scroll to position [2149, 0]
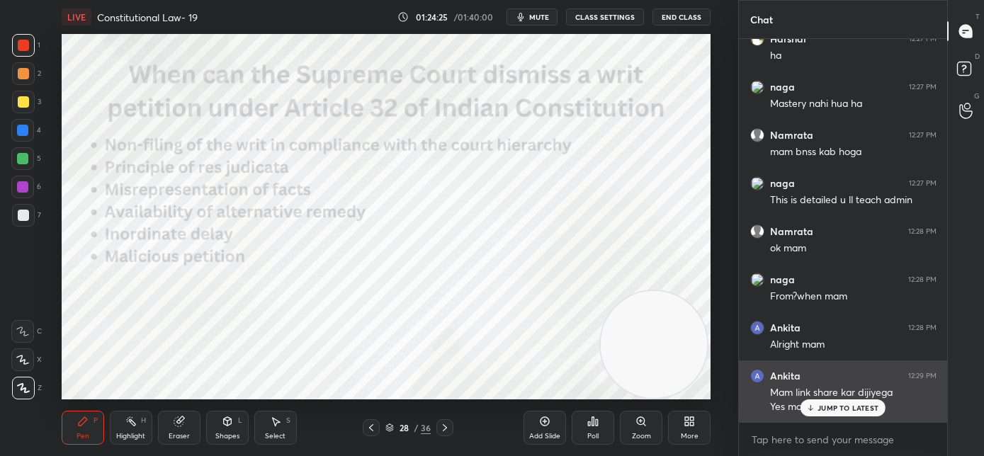
click at [831, 413] on div "JUMP TO LATEST" at bounding box center [843, 408] width 85 height 17
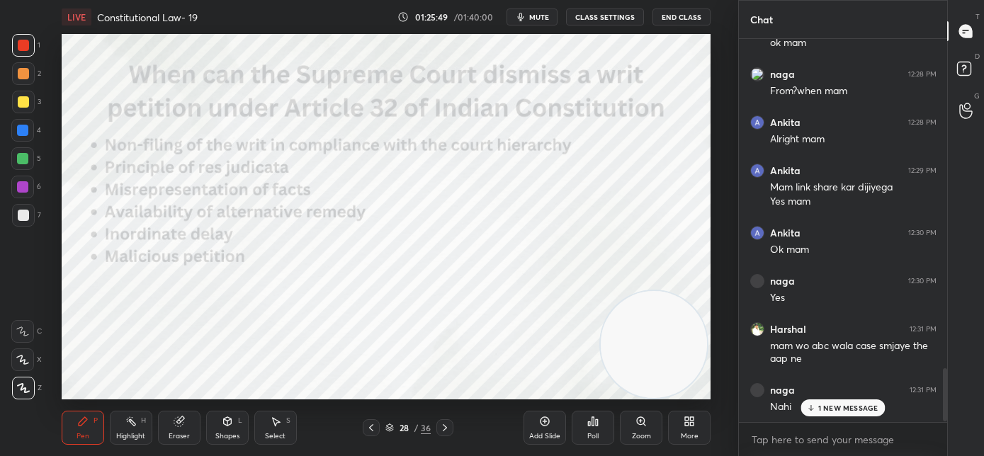
scroll to position [2416, 0]
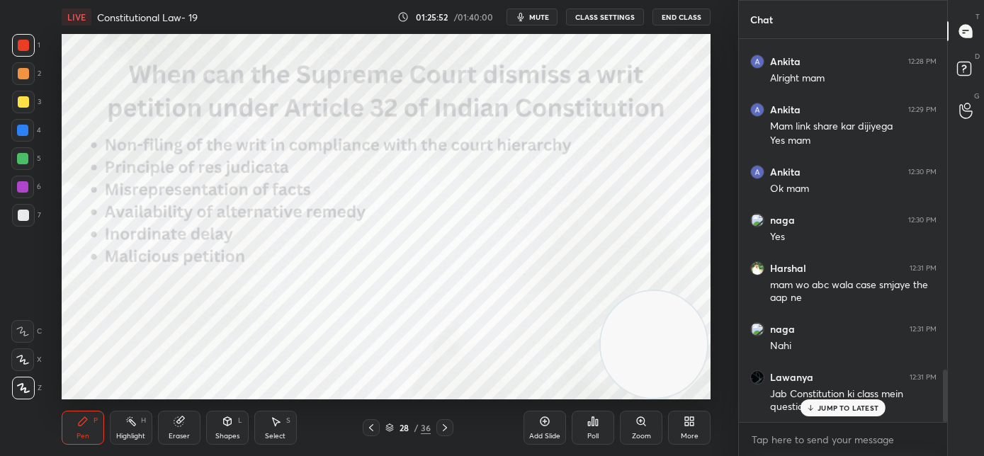
drag, startPoint x: 820, startPoint y: 408, endPoint x: 736, endPoint y: 393, distance: 85.8
click at [820, 408] on p "JUMP TO LATEST" at bounding box center [848, 408] width 61 height 9
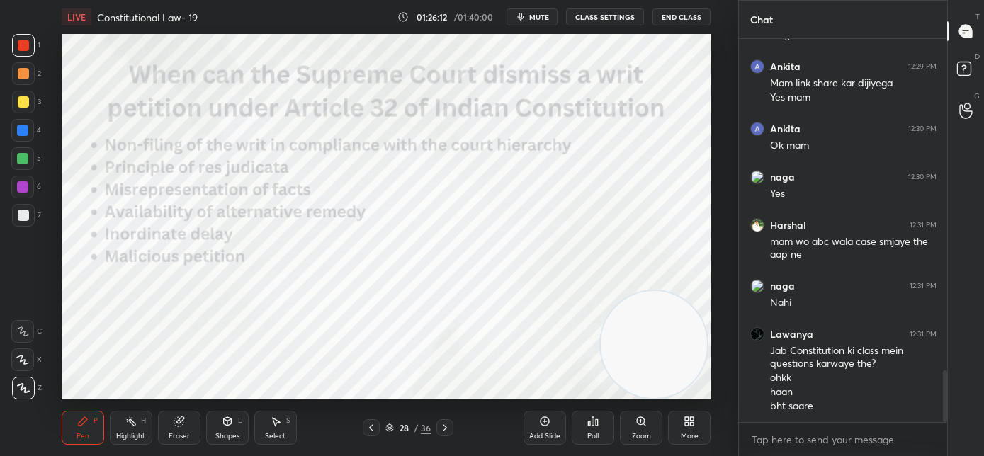
scroll to position [2506, 0]
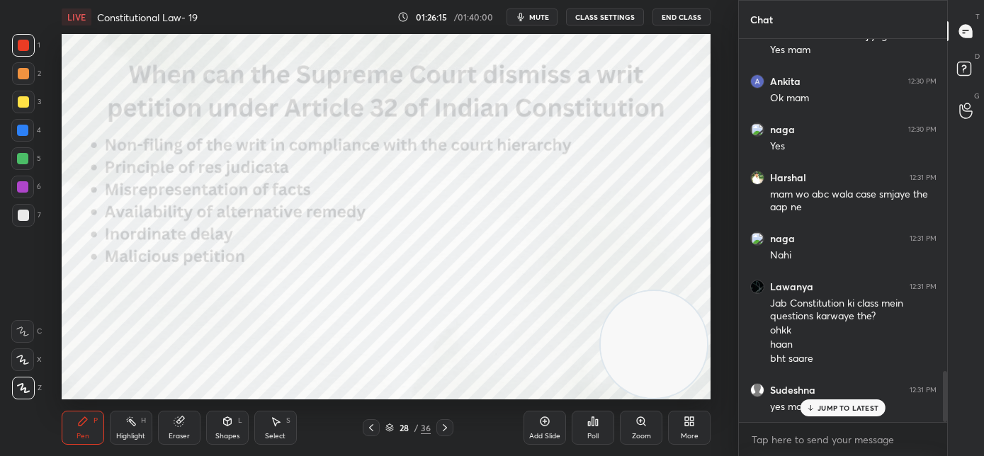
drag, startPoint x: 824, startPoint y: 410, endPoint x: 793, endPoint y: 401, distance: 31.6
click at [823, 410] on p "JUMP TO LATEST" at bounding box center [848, 408] width 61 height 9
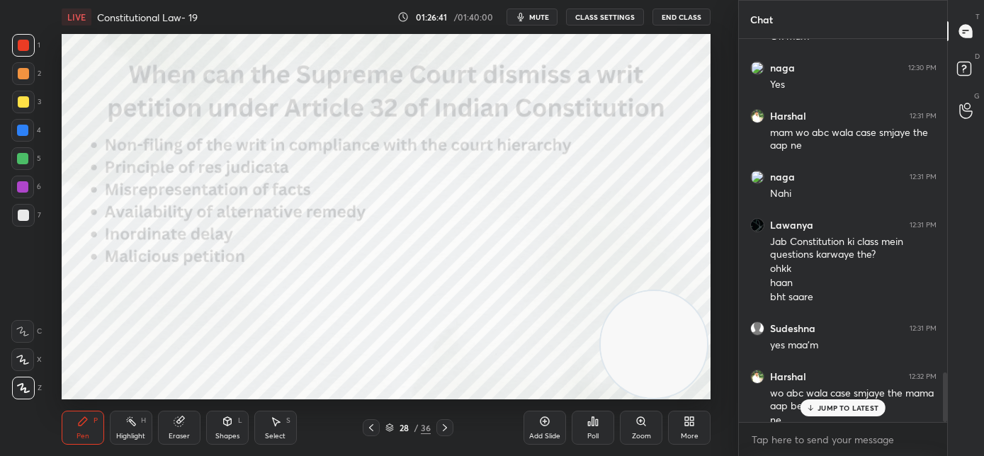
scroll to position [2581, 0]
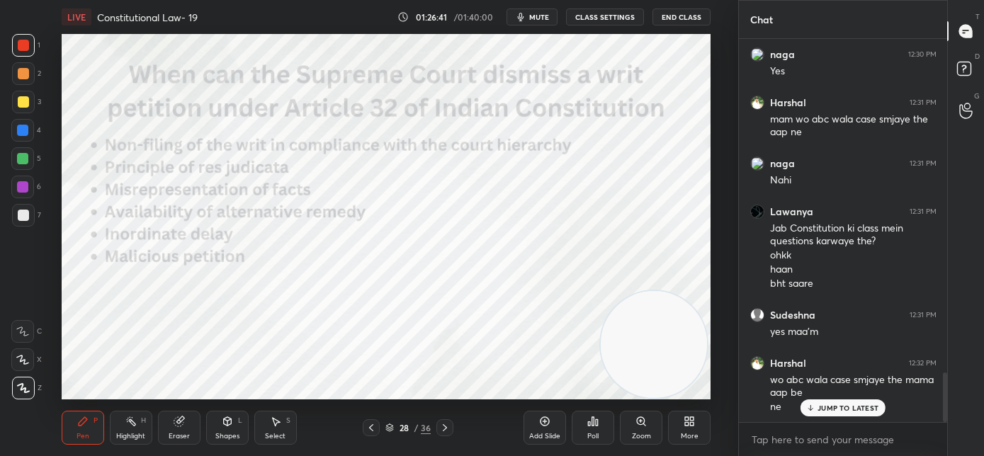
click at [538, 15] on span "mute" at bounding box center [539, 17] width 20 height 10
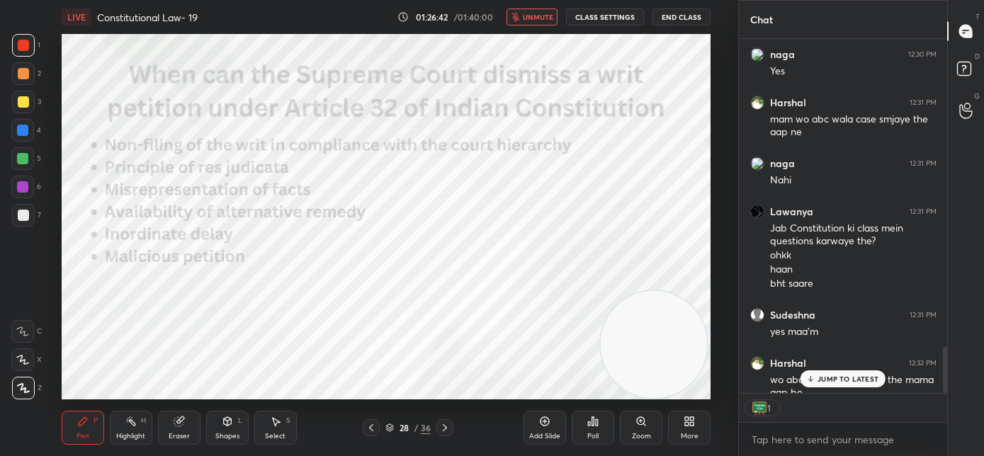
scroll to position [5, 5]
click at [540, 17] on span "unmute" at bounding box center [538, 17] width 30 height 10
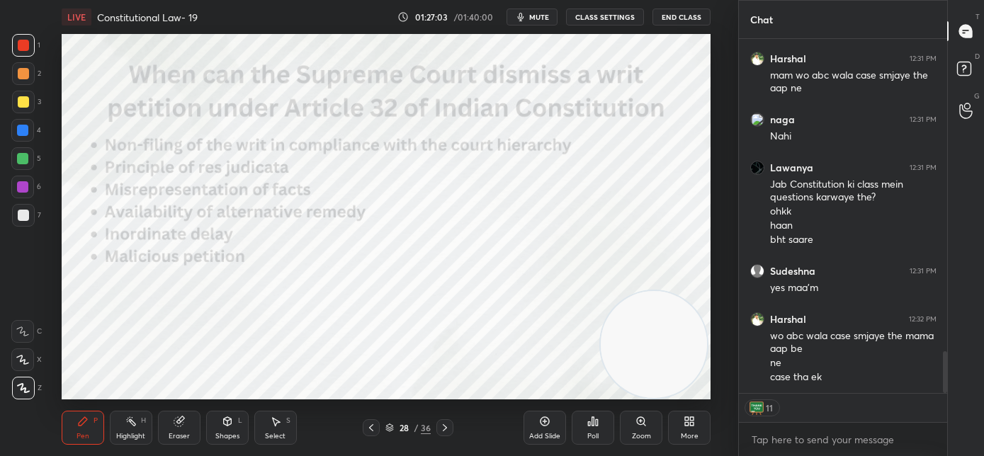
scroll to position [2639, 0]
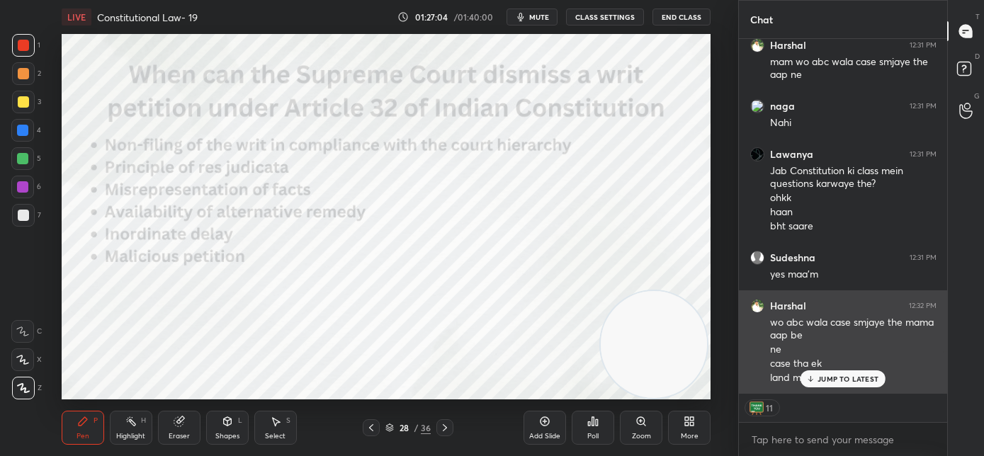
click at [808, 380] on icon at bounding box center [811, 379] width 9 height 9
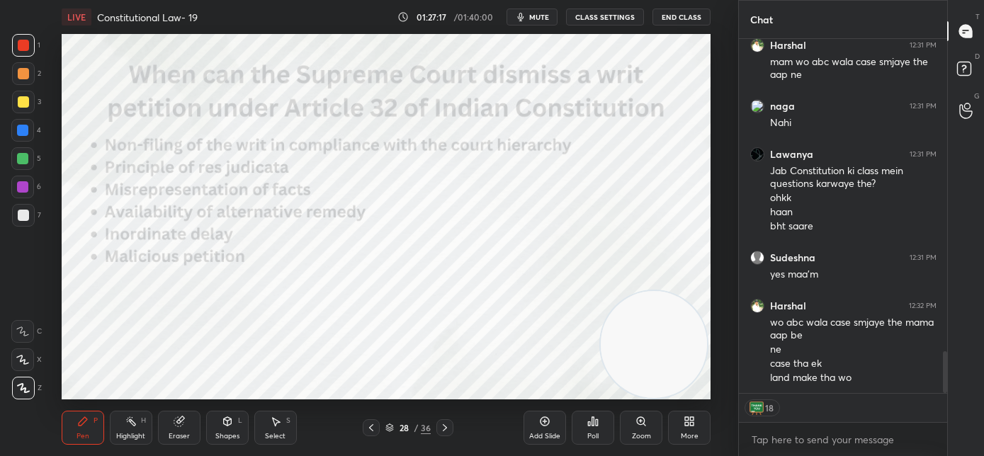
click at [534, 18] on span "mute" at bounding box center [539, 17] width 20 height 10
click at [685, 19] on button "End Class" at bounding box center [682, 17] width 58 height 17
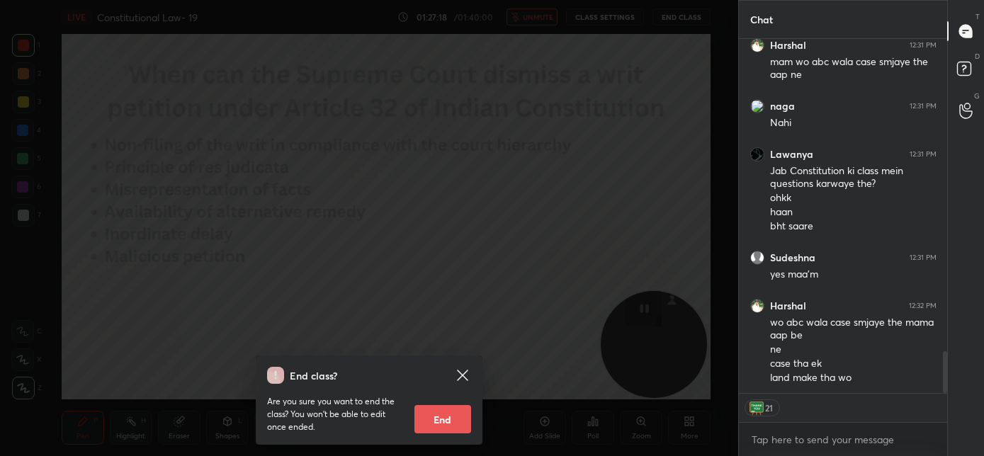
click at [465, 427] on button "End" at bounding box center [443, 419] width 57 height 28
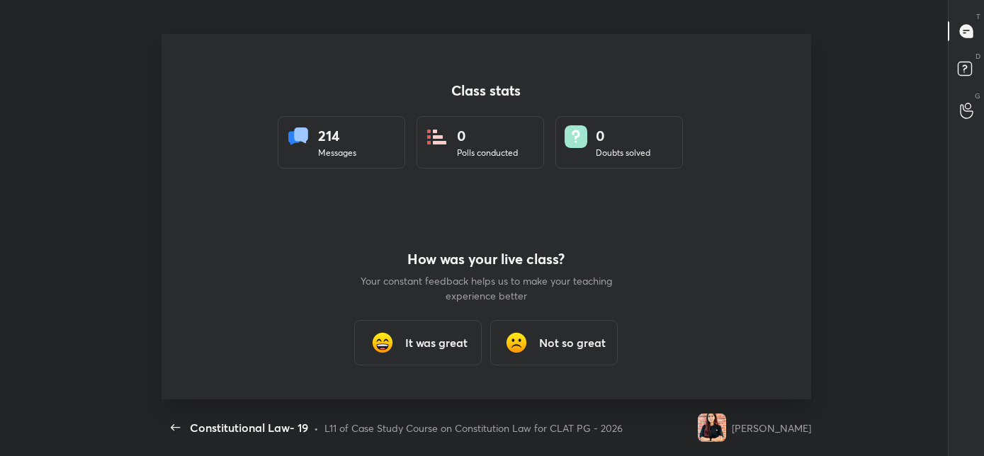
scroll to position [0, 0]
click at [463, 343] on h3 "It was great" at bounding box center [436, 343] width 62 height 17
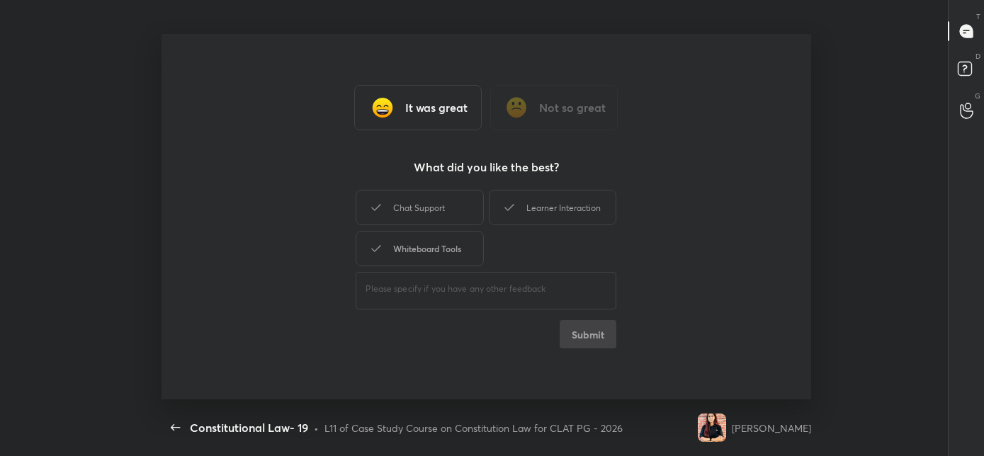
click at [422, 245] on div "Whiteboard Tools" at bounding box center [420, 248] width 128 height 35
click at [434, 208] on div "Chat Support" at bounding box center [420, 207] width 128 height 35
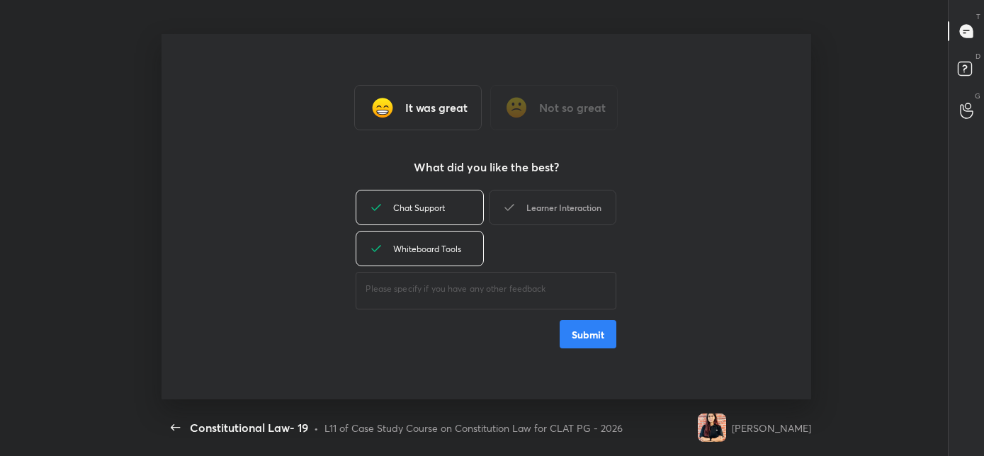
click at [538, 206] on div "Learner Interaction" at bounding box center [553, 207] width 128 height 35
click at [578, 332] on button "Submit" at bounding box center [588, 334] width 57 height 28
